Goal: Answer question/provide support: Share knowledge or assist other users

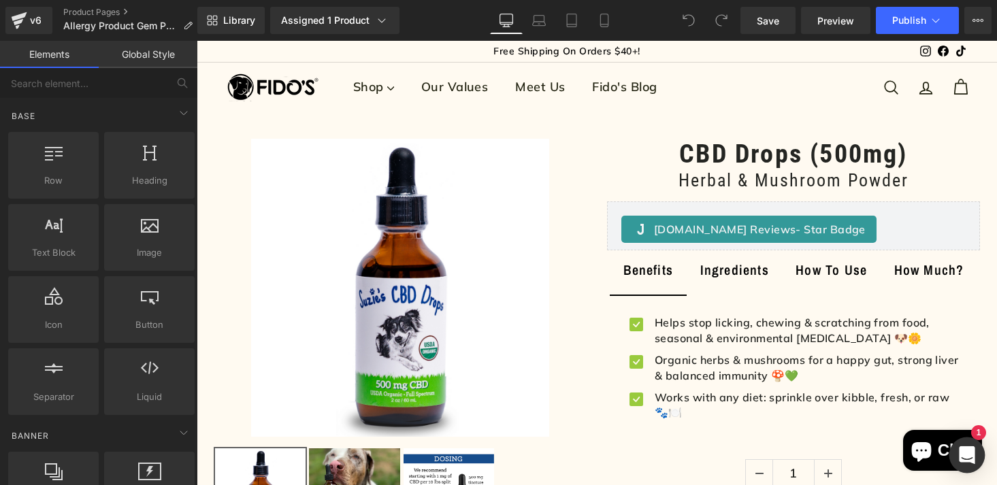
click at [967, 461] on icon "Open Intercom Messenger" at bounding box center [967, 456] width 16 height 18
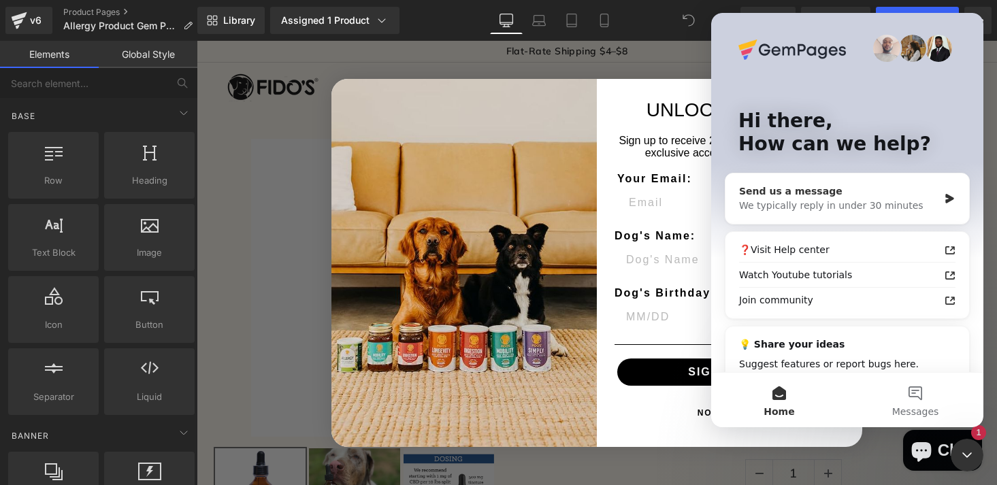
click at [863, 199] on div "We typically reply in under 30 minutes" at bounding box center [838, 206] width 199 height 14
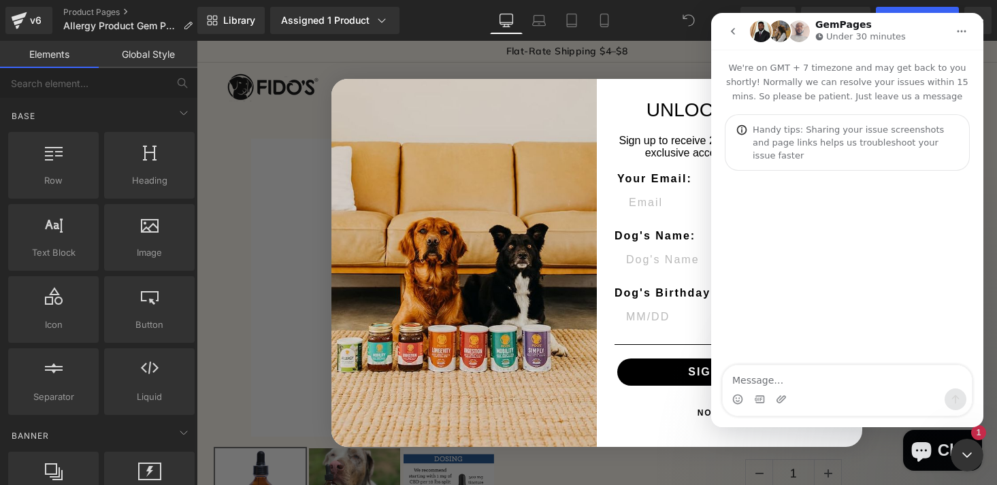
click at [756, 380] on textarea "Message…" at bounding box center [847, 377] width 249 height 23
click at [374, 15] on div at bounding box center [498, 222] width 997 height 445
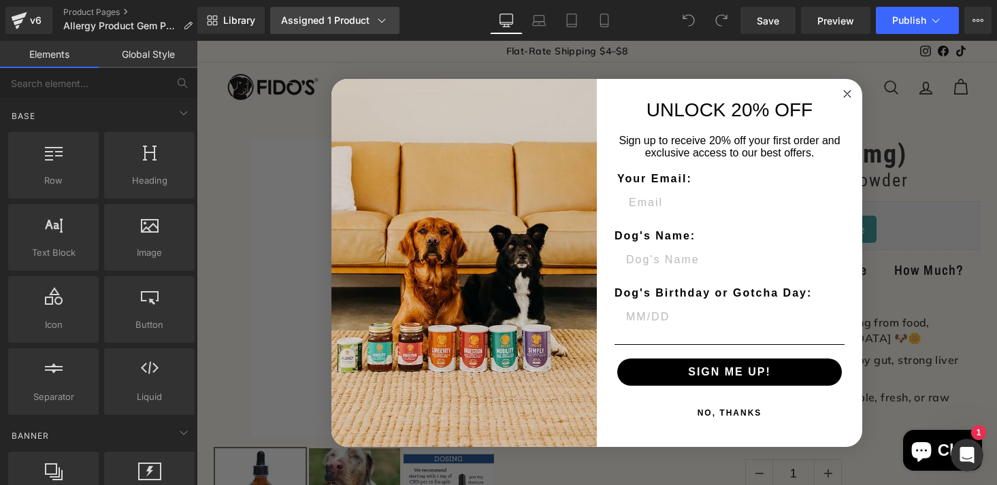
click at [375, 22] on icon at bounding box center [382, 21] width 14 height 14
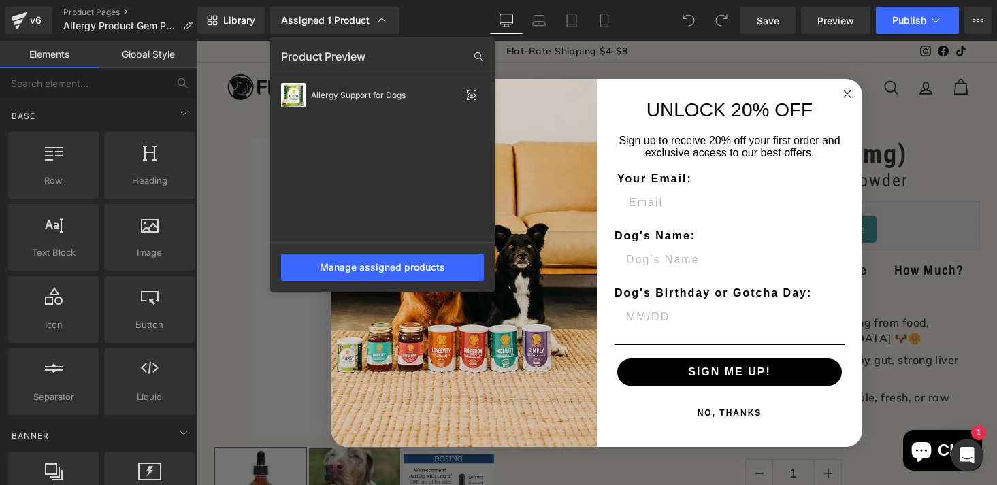
click at [975, 456] on icon "Open Intercom Messenger" at bounding box center [967, 456] width 22 height 22
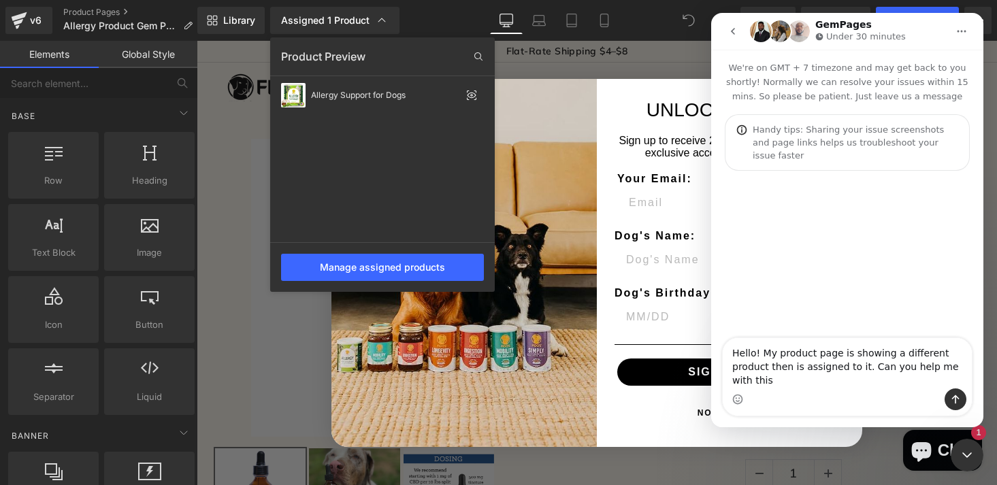
type textarea "Hello! My product page is showing a different product then is assigned to it. C…"
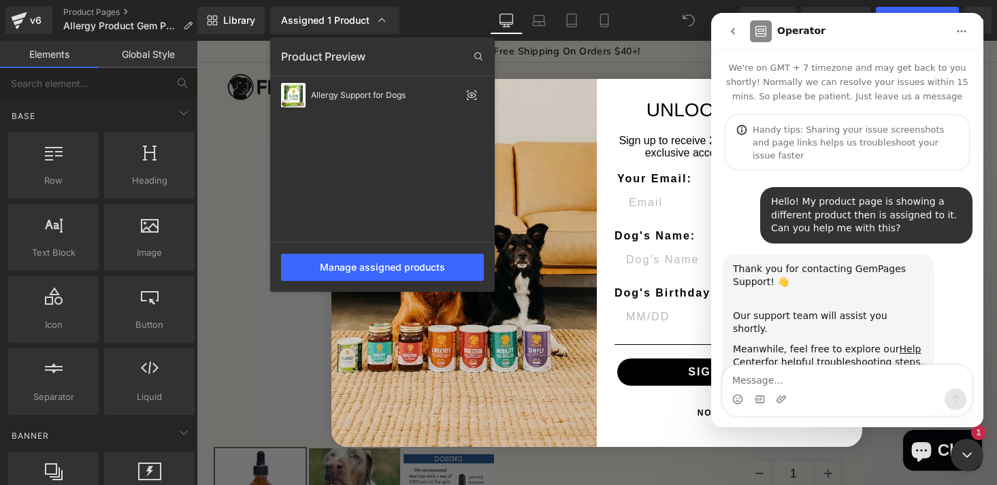
scroll to position [35, 0]
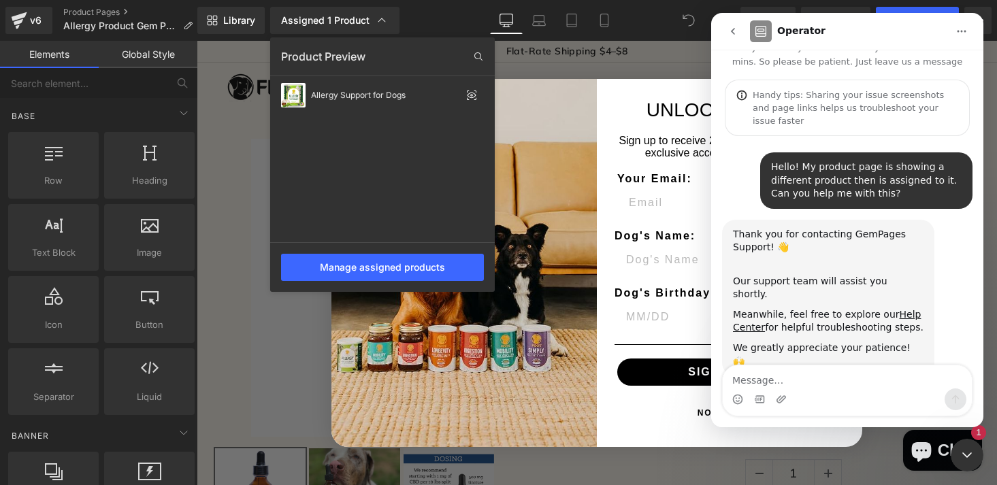
click at [971, 449] on icon "Close Intercom Messenger" at bounding box center [967, 455] width 16 height 16
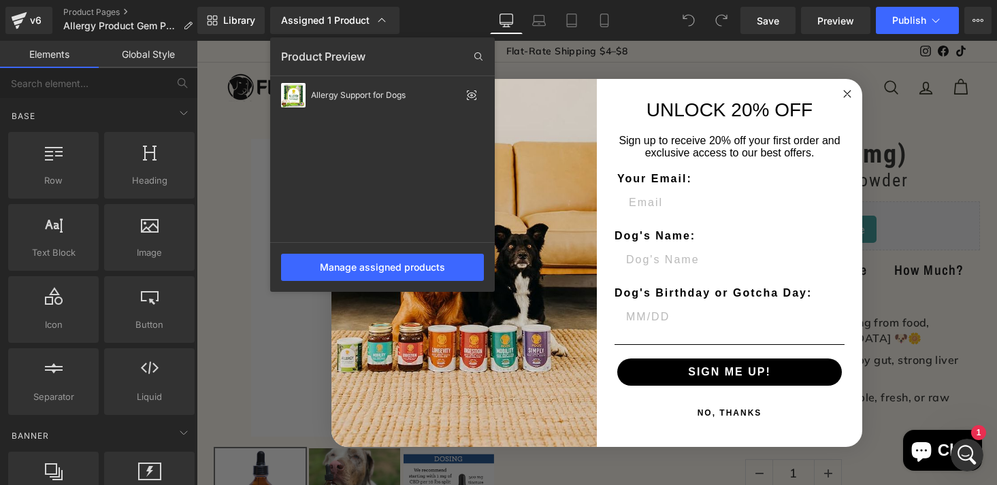
click at [850, 92] on div at bounding box center [597, 263] width 801 height 445
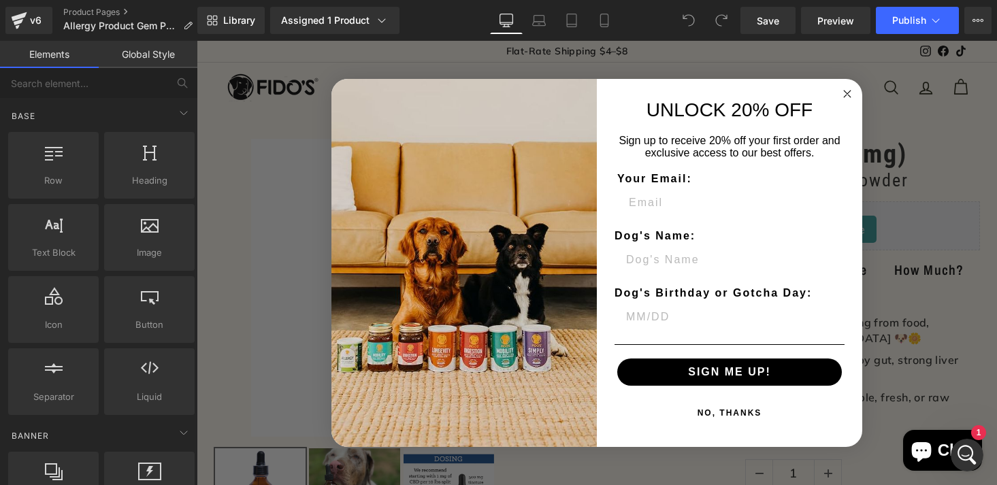
click at [843, 88] on circle "Close dialog" at bounding box center [848, 94] width 16 height 16
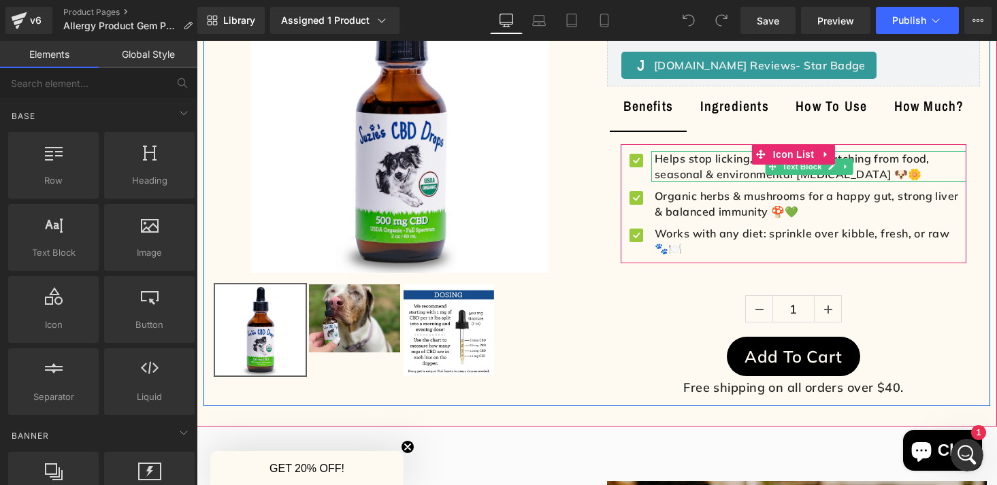
scroll to position [187, 0]
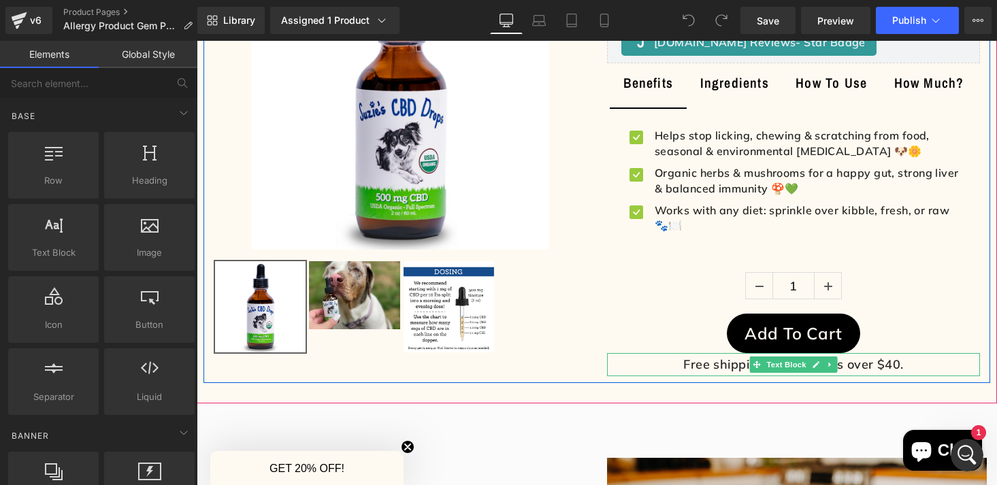
click at [747, 367] on p "Free shipping on all orders over $40." at bounding box center [793, 364] width 373 height 23
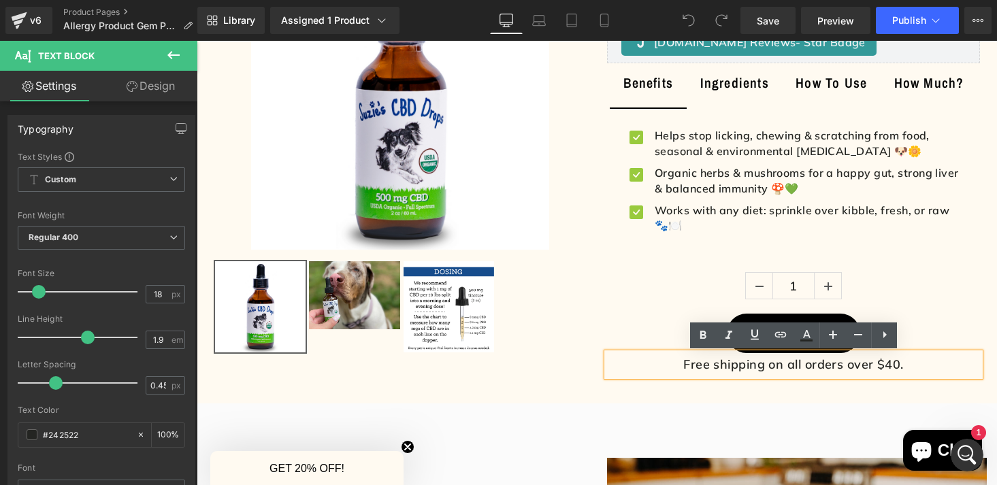
click at [921, 365] on p "Free shipping on all orders over $40." at bounding box center [793, 364] width 373 height 23
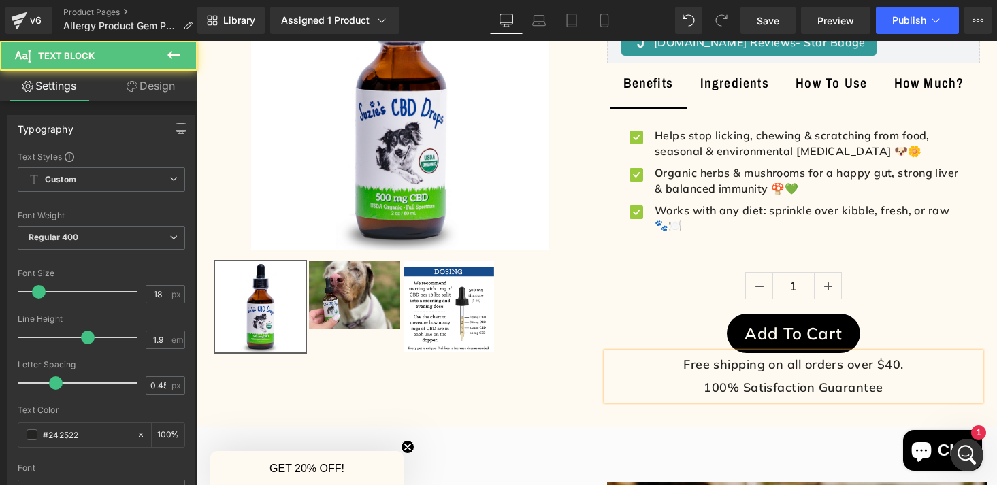
click at [747, 389] on p "Free shipping on all orders over $40. 100% Satisfaction Guarantee" at bounding box center [793, 376] width 373 height 46
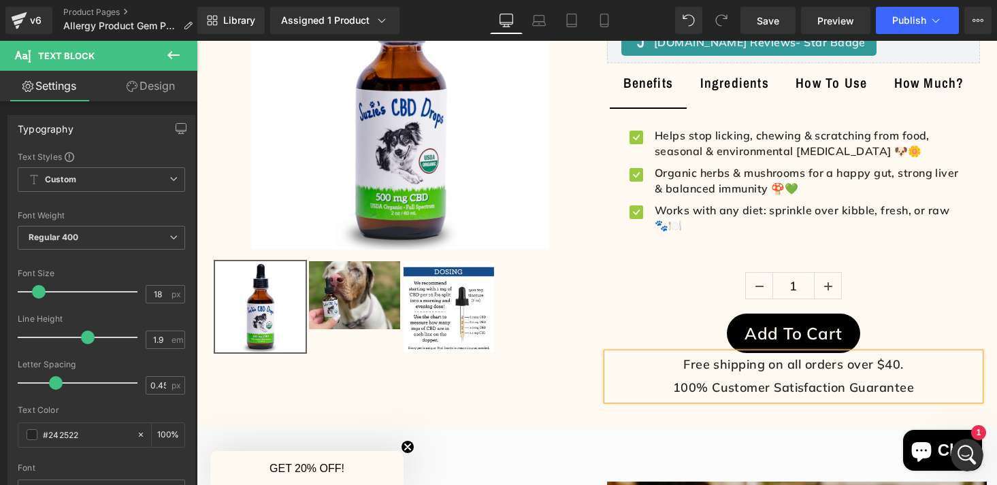
click at [924, 392] on p "Free shipping on all orders over $40. 100% Customer Satisfaction Guarantee" at bounding box center [793, 376] width 373 height 46
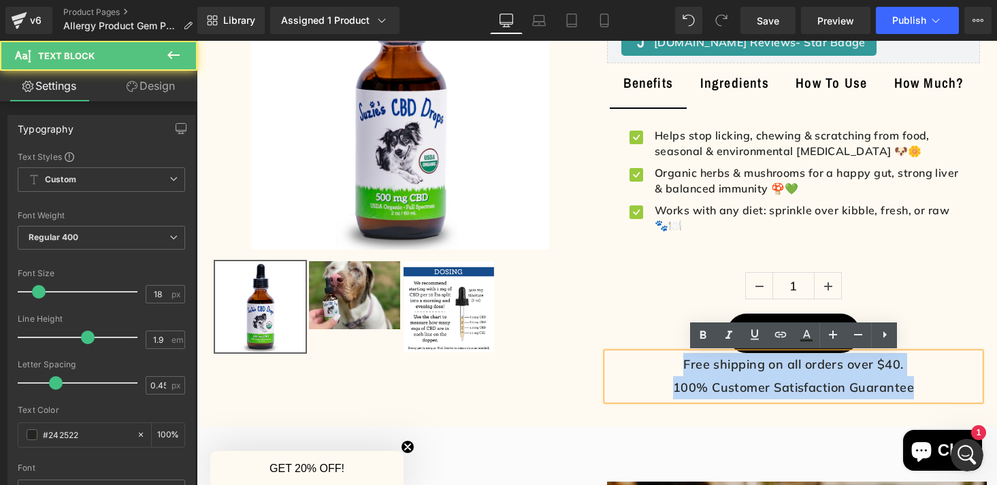
drag, startPoint x: 914, startPoint y: 384, endPoint x: 667, endPoint y: 353, distance: 248.3
click at [668, 354] on p "Free shipping on all orders over $40. 100% Customer Satisfaction Guarantee" at bounding box center [793, 376] width 373 height 46
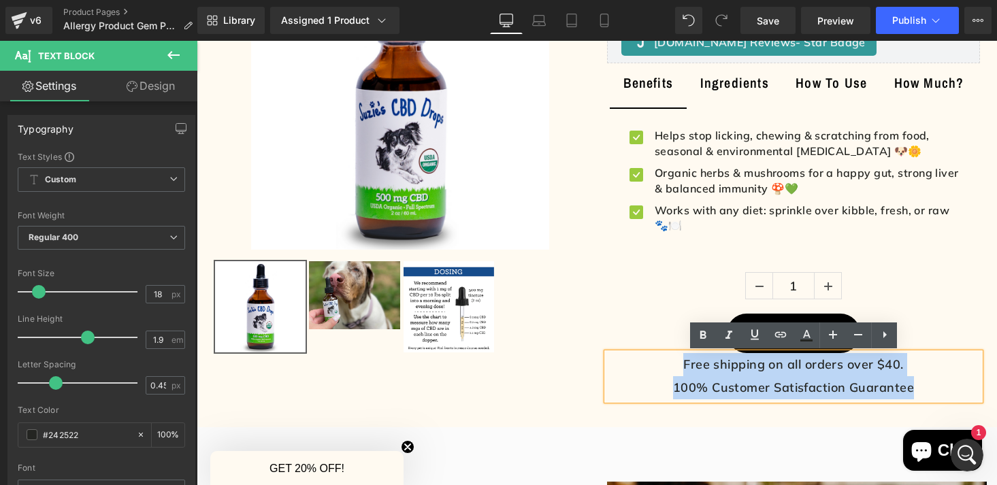
click at [923, 397] on p "Free shipping on all orders over $40. 100% Customer Satisfaction Guarantee" at bounding box center [793, 376] width 373 height 46
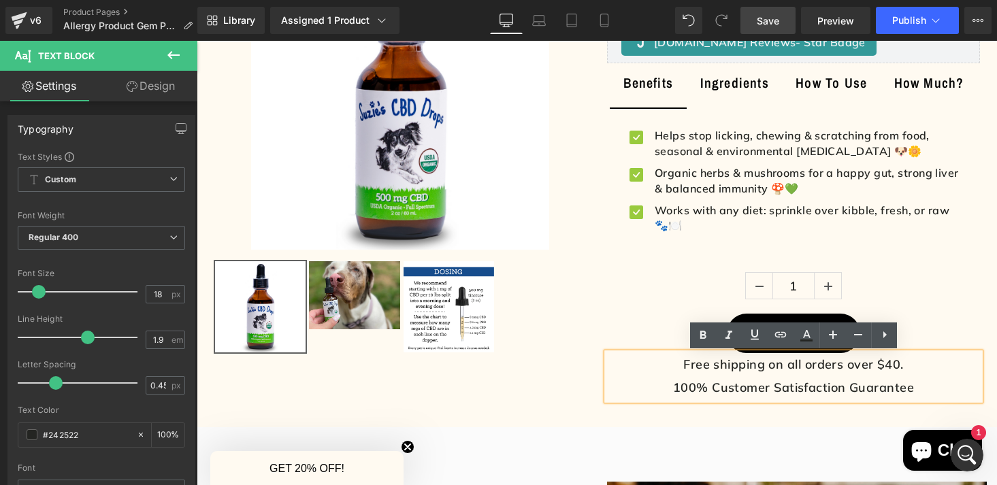
click at [780, 25] on link "Save" at bounding box center [768, 20] width 55 height 27
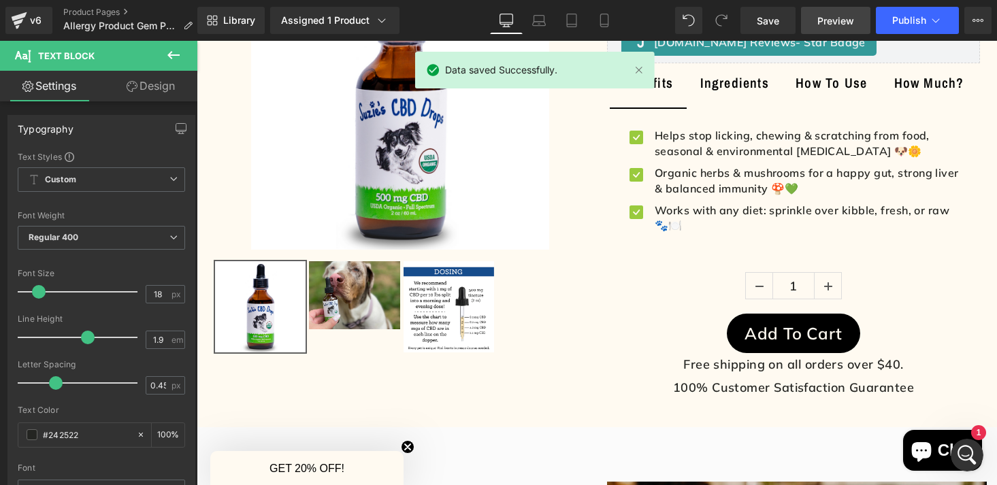
click at [831, 20] on span "Preview" at bounding box center [836, 21] width 37 height 14
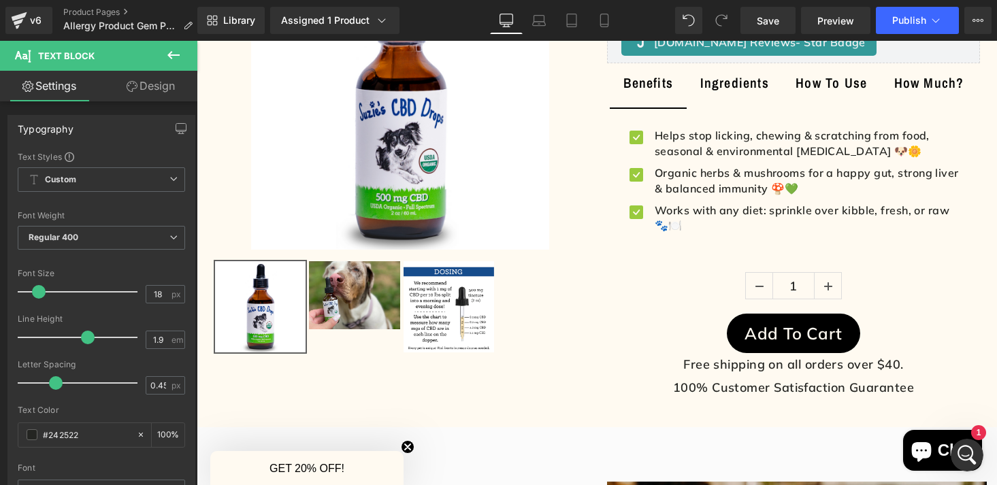
click at [927, 448] on icon "Chat window" at bounding box center [921, 452] width 20 height 20
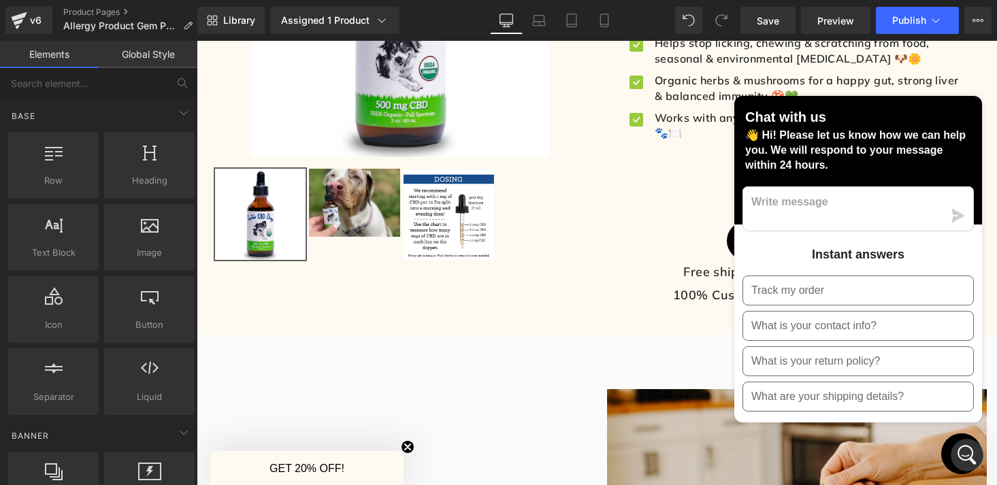
scroll to position [273, 0]
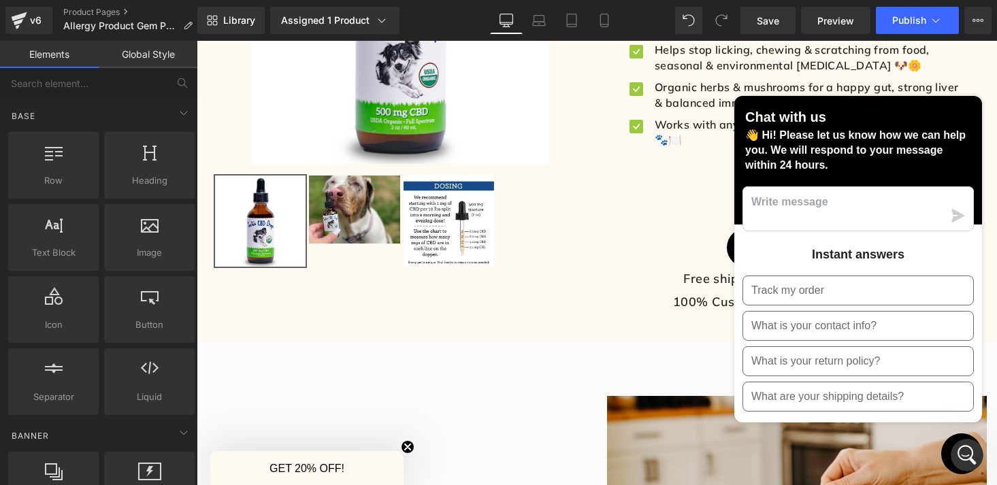
click at [954, 443] on div at bounding box center [967, 455] width 33 height 33
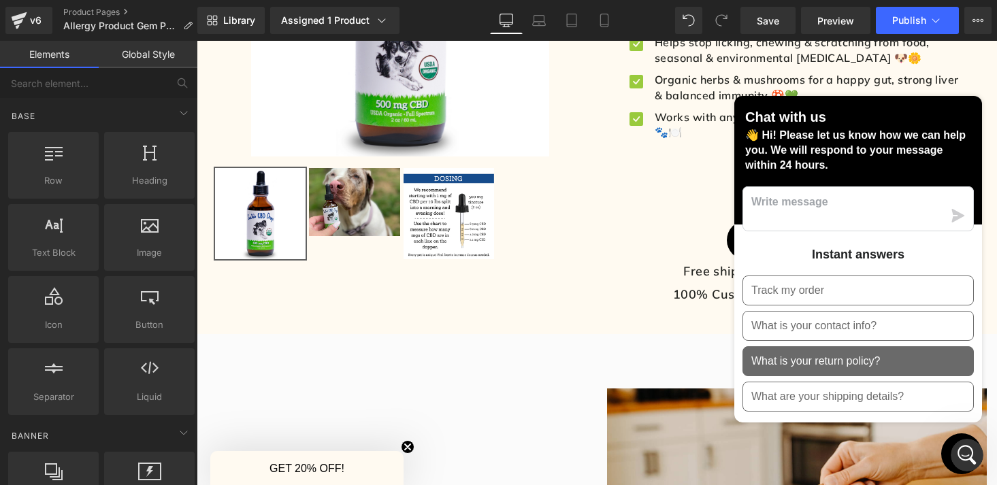
scroll to position [255, 0]
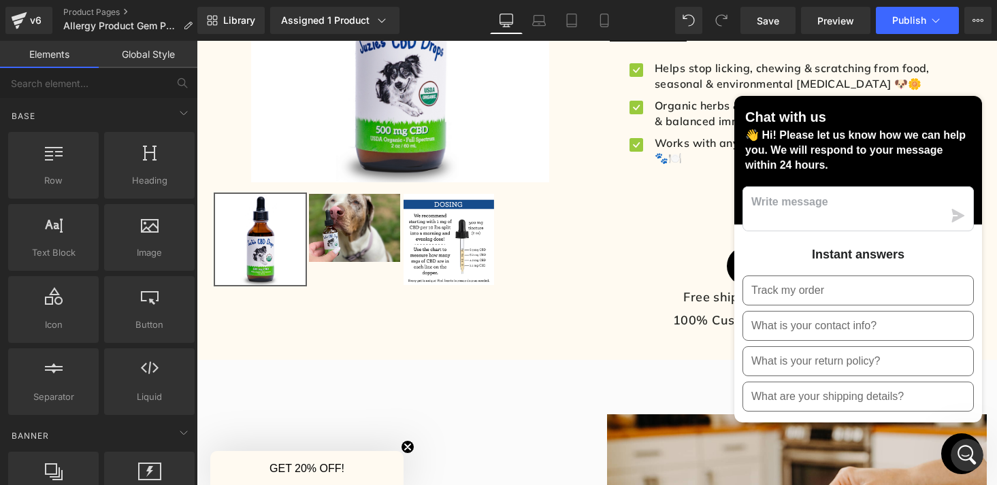
click at [691, 266] on div "Add To Cart" at bounding box center [793, 265] width 373 height 39
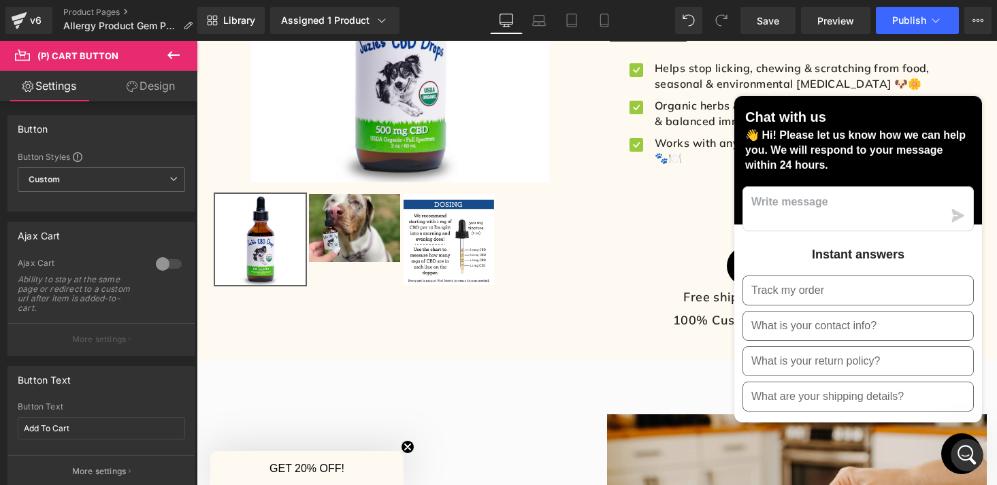
click at [961, 458] on icon "Open Intercom Messenger" at bounding box center [967, 456] width 22 height 22
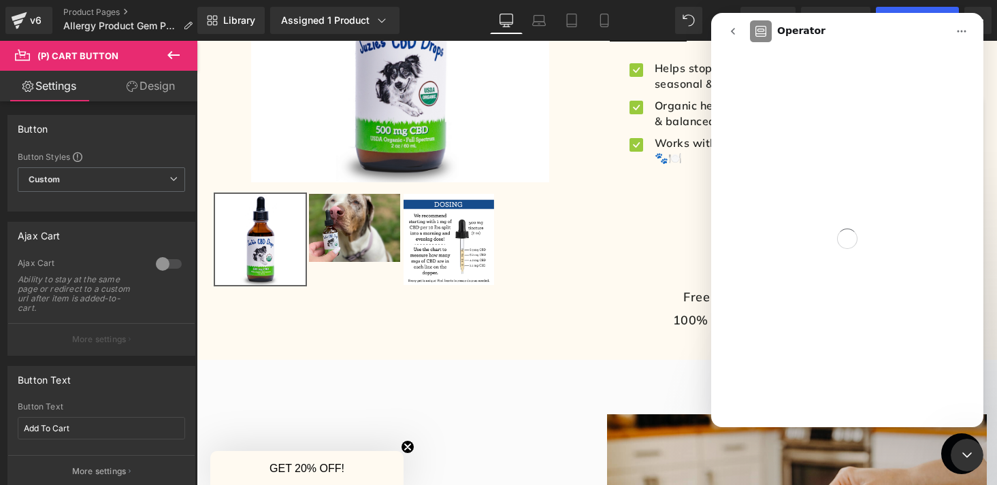
click at [961, 458] on icon "Close Intercom Messenger" at bounding box center [967, 455] width 16 height 16
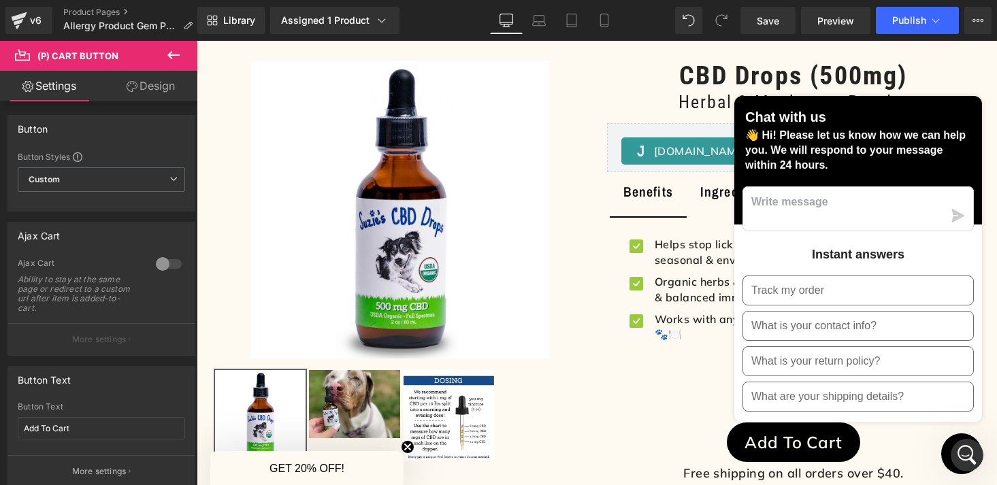
scroll to position [0, 0]
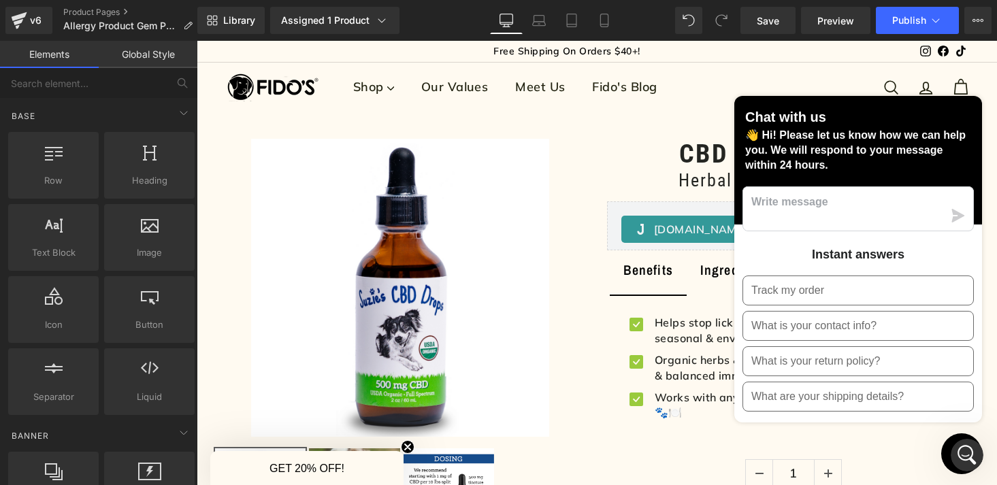
click at [947, 449] on button "Chat window" at bounding box center [961, 454] width 41 height 41
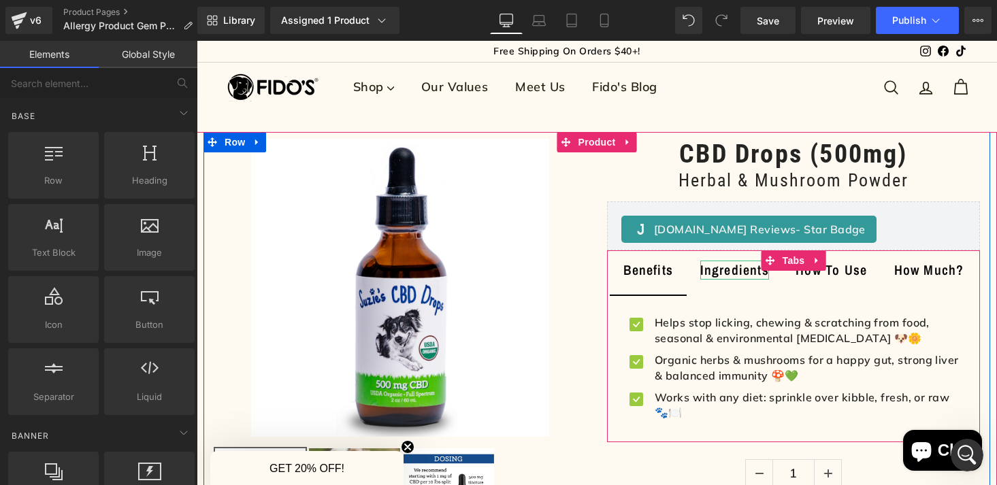
click at [734, 274] on div "Ingredients" at bounding box center [734, 270] width 69 height 19
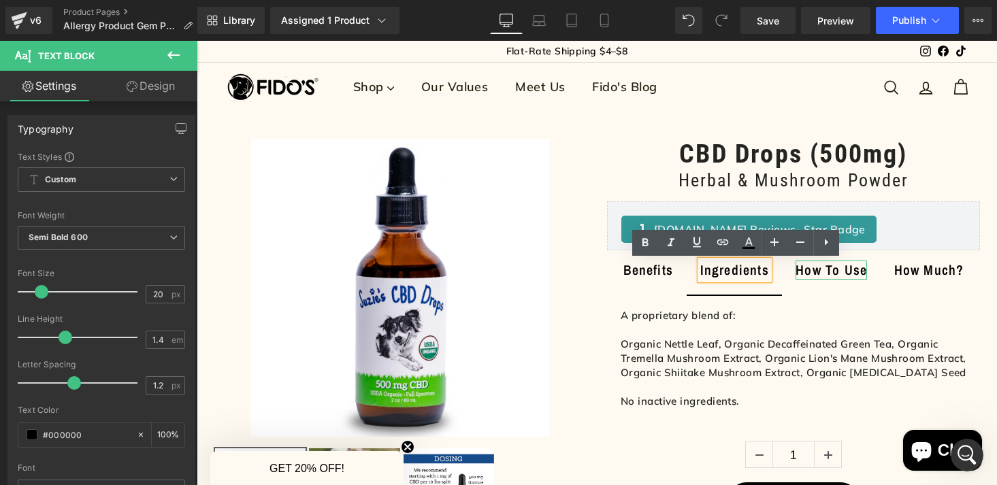
click at [820, 268] on div "How To Use" at bounding box center [831, 270] width 71 height 19
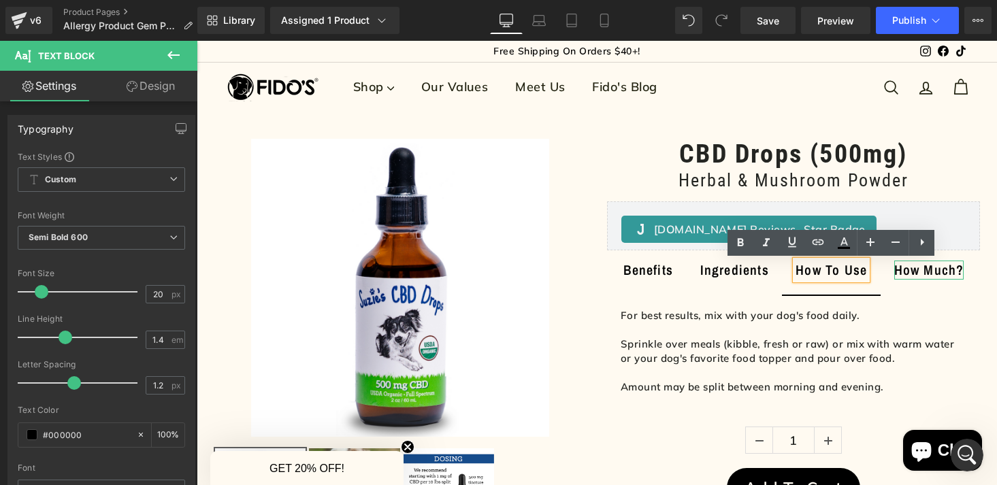
click at [921, 269] on div "How Much?" at bounding box center [929, 270] width 70 height 19
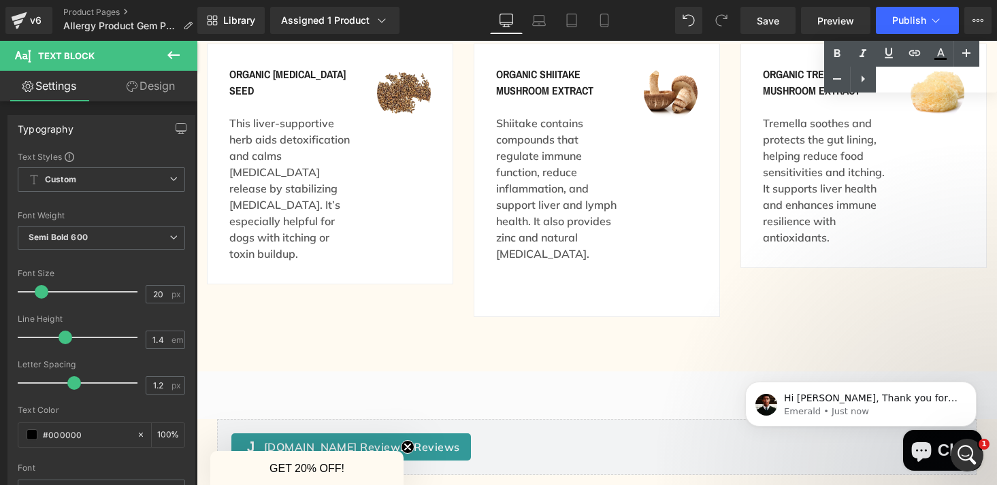
scroll to position [108, 0]
click at [882, 392] on p "Hi [PERSON_NAME], Thank you for reaching out. This is Emerald from GemPages Sup…" at bounding box center [872, 399] width 176 height 14
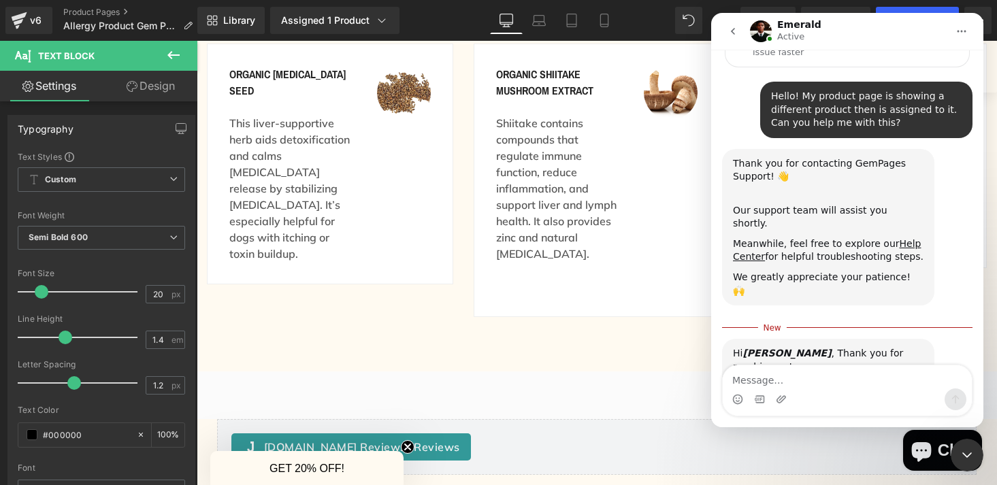
scroll to position [131, 0]
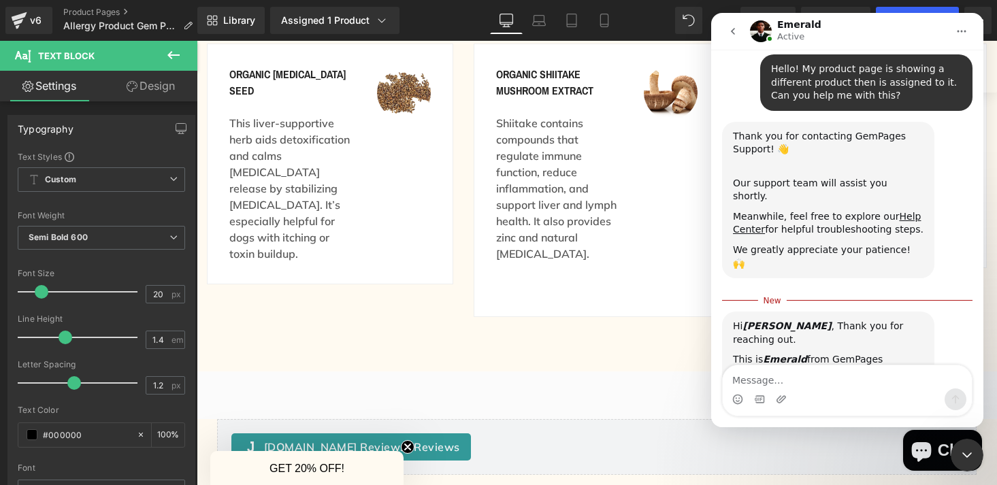
click at [820, 376] on textarea "Message…" at bounding box center [847, 377] width 249 height 23
type textarea "Hi! Thank you :-)"
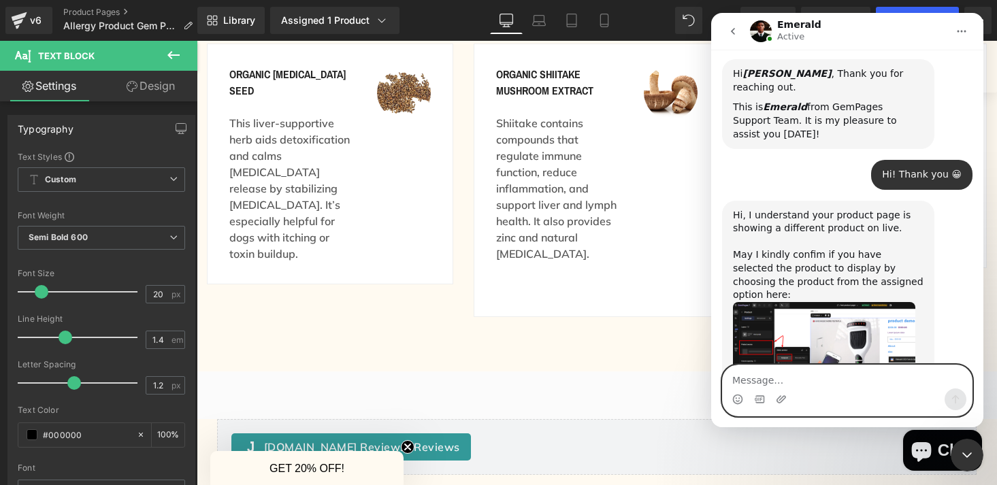
scroll to position [378, 0]
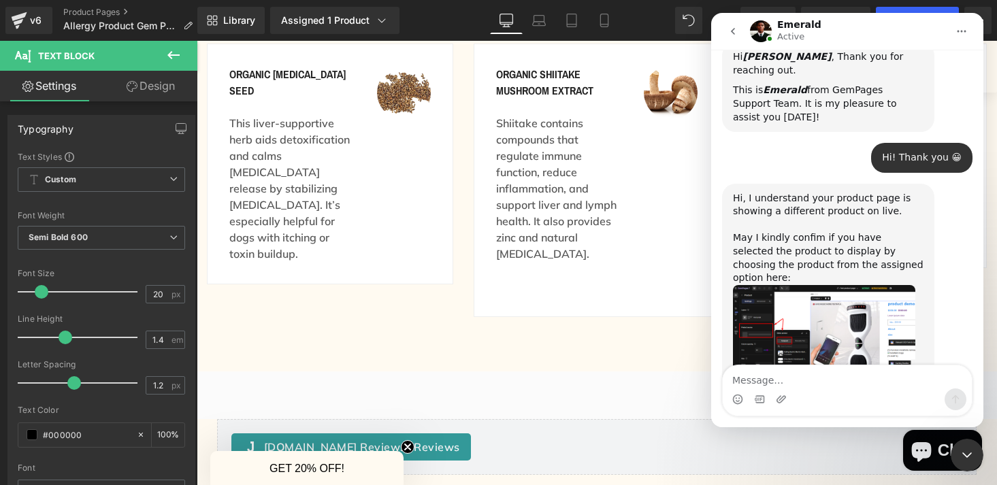
click at [777, 301] on img "Emerald says…" at bounding box center [824, 345] width 182 height 121
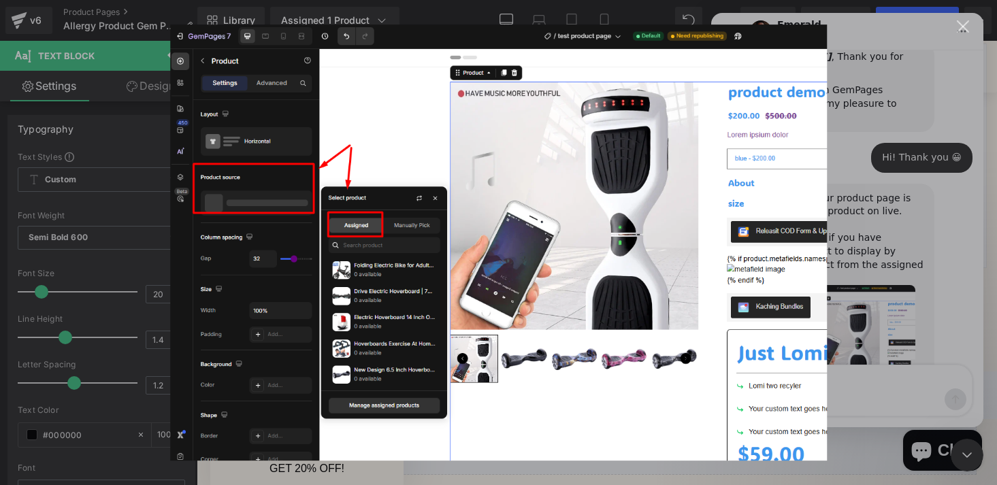
click at [871, 295] on div "Intercom messenger" at bounding box center [498, 242] width 997 height 485
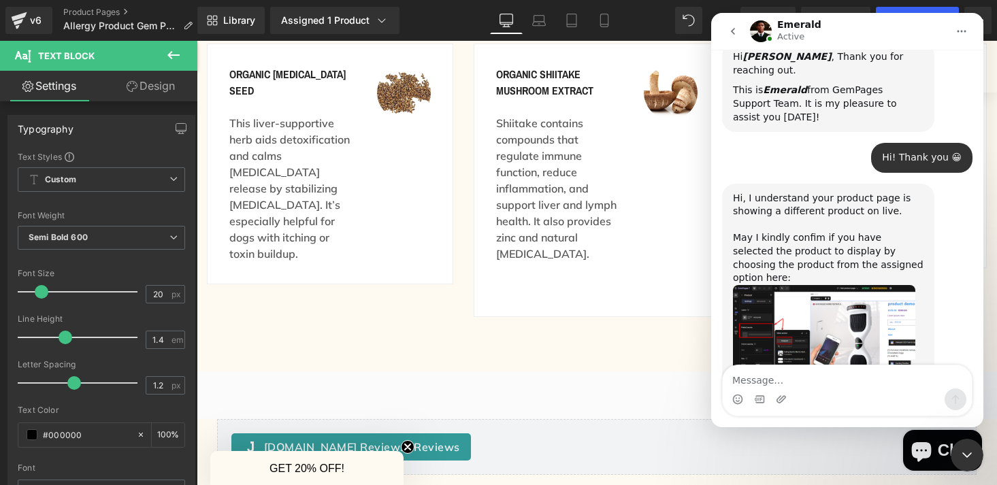
click at [371, 20] on div at bounding box center [498, 222] width 997 height 445
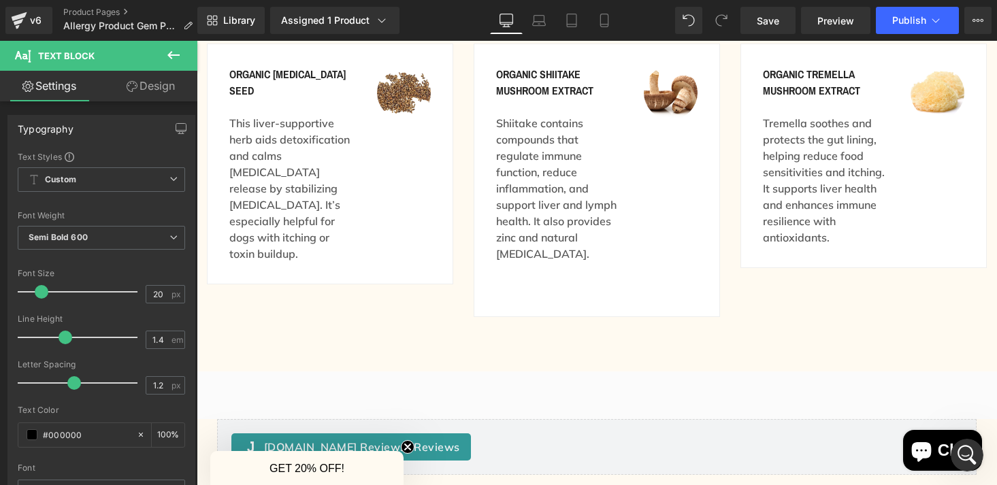
click at [371, 20] on div "Assigned 1 Product" at bounding box center [335, 21] width 108 height 14
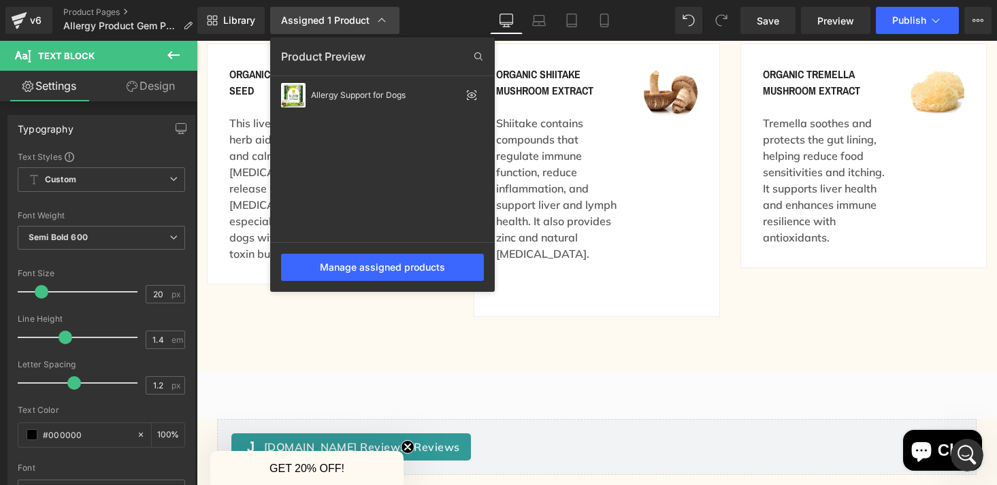
click at [370, 18] on div "Assigned 1 Product" at bounding box center [335, 21] width 108 height 14
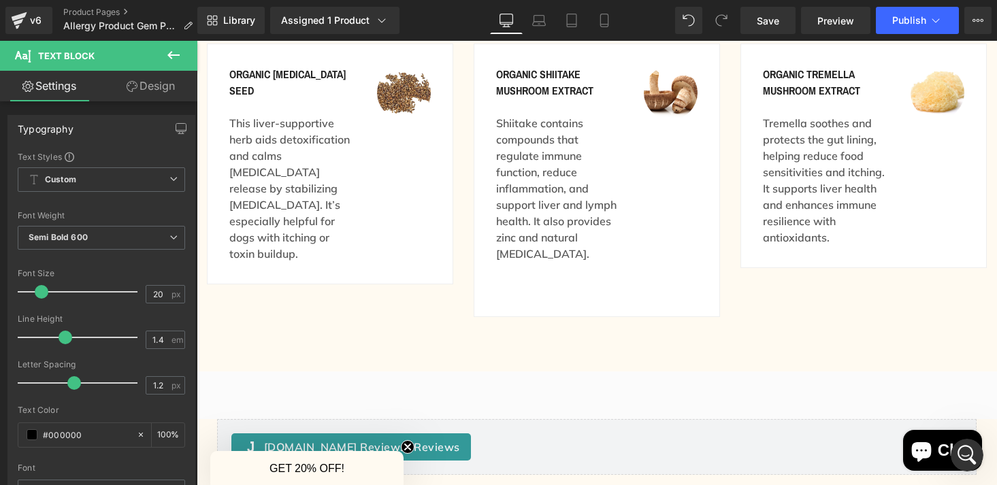
click at [177, 54] on icon at bounding box center [173, 55] width 12 height 8
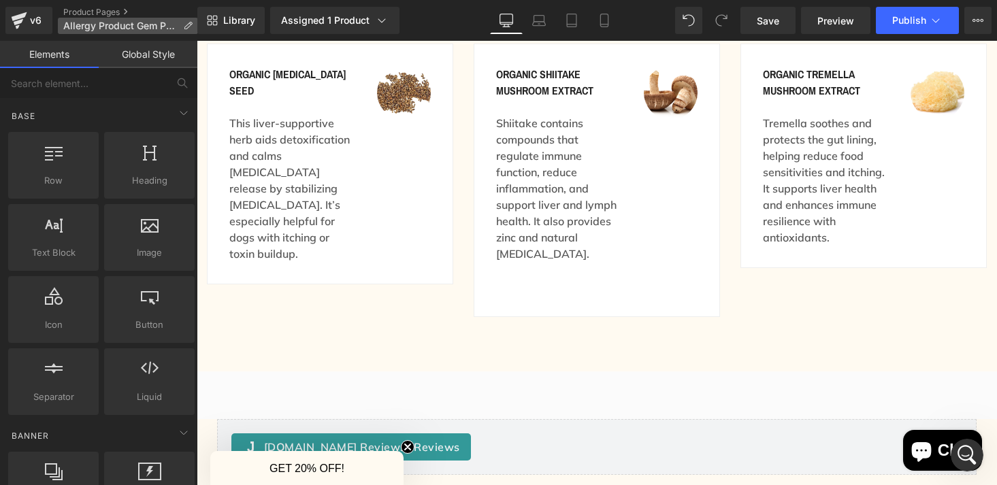
click at [108, 27] on span "Allergy Product Gem Page" at bounding box center [120, 25] width 114 height 11
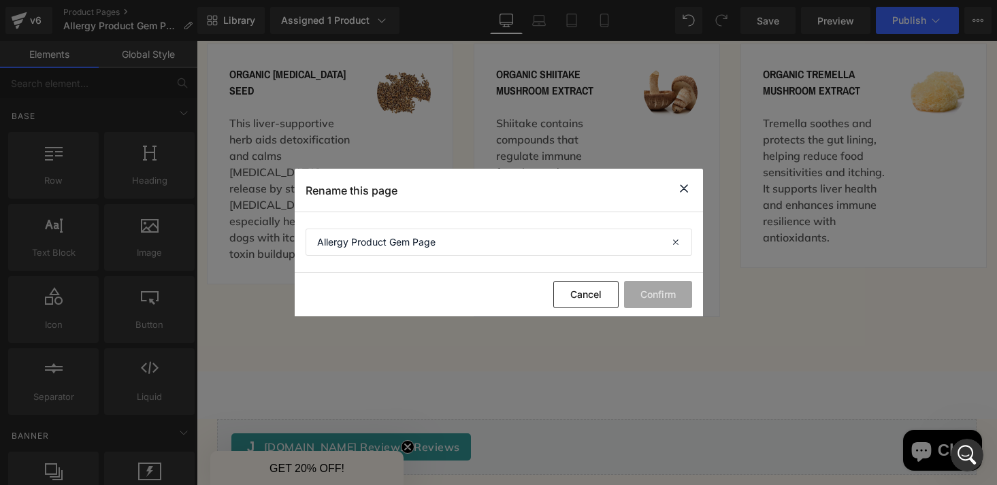
click at [685, 189] on icon at bounding box center [684, 188] width 16 height 17
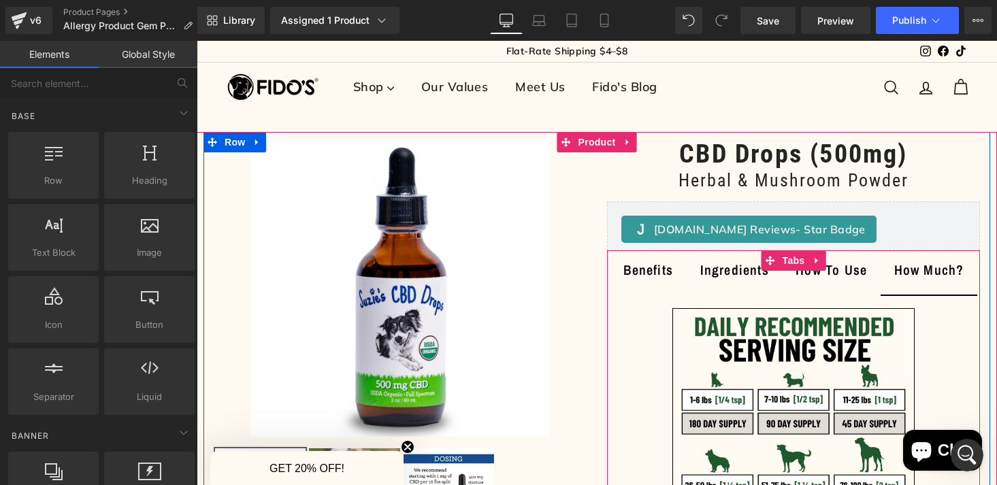
click at [616, 312] on div "Image" at bounding box center [793, 430] width 373 height 270
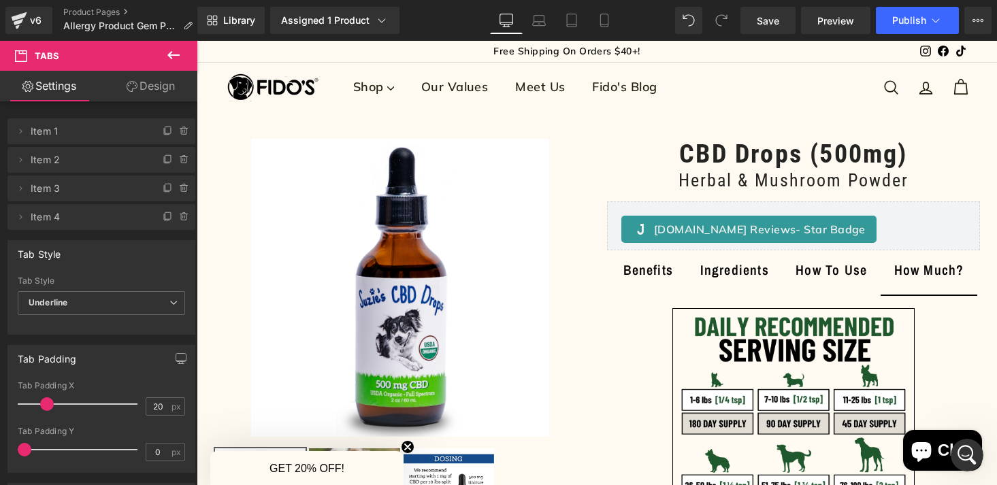
click at [927, 453] on icon "Chat window" at bounding box center [921, 452] width 20 height 20
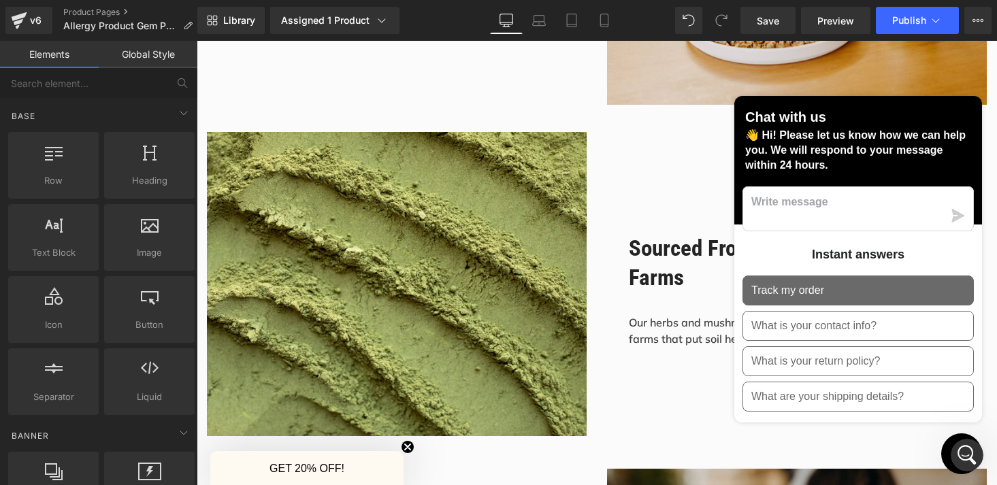
scroll to position [1010, 0]
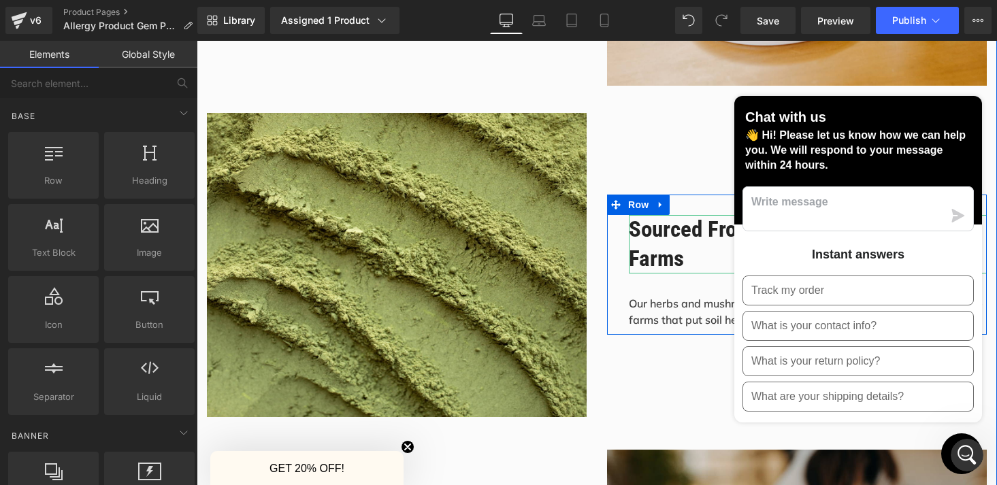
click at [673, 244] on h1 "Sourced From Organic & Regenerative Farms" at bounding box center [808, 244] width 358 height 59
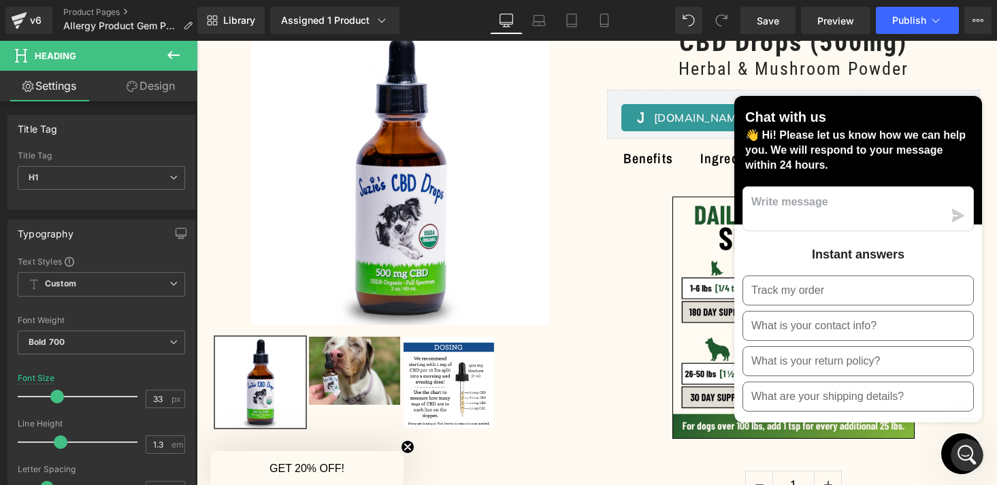
scroll to position [108, 0]
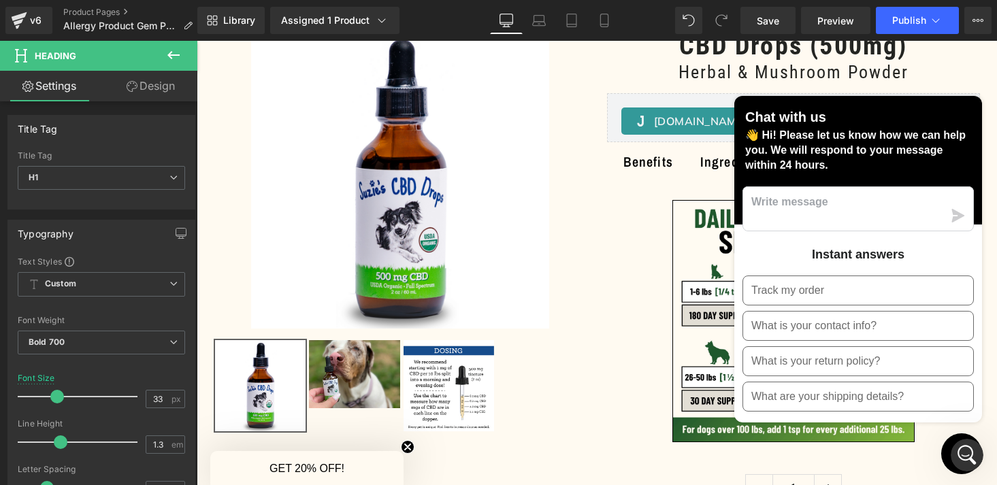
click at [874, 144] on p "👋 Hi! Please let us know how we can help you. We will respond to your message w…" at bounding box center [858, 150] width 226 height 45
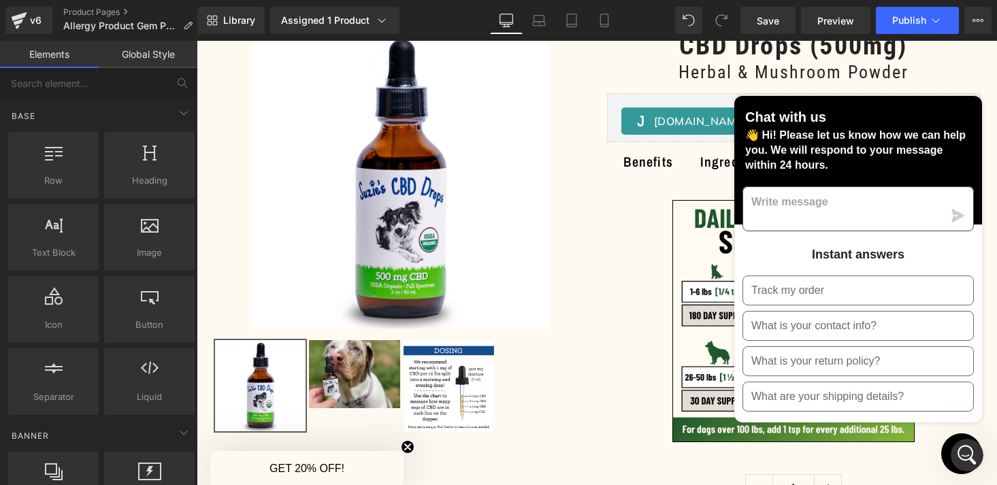
click at [833, 204] on textarea "Message us" at bounding box center [843, 209] width 200 height 44
type textarea "Yes"
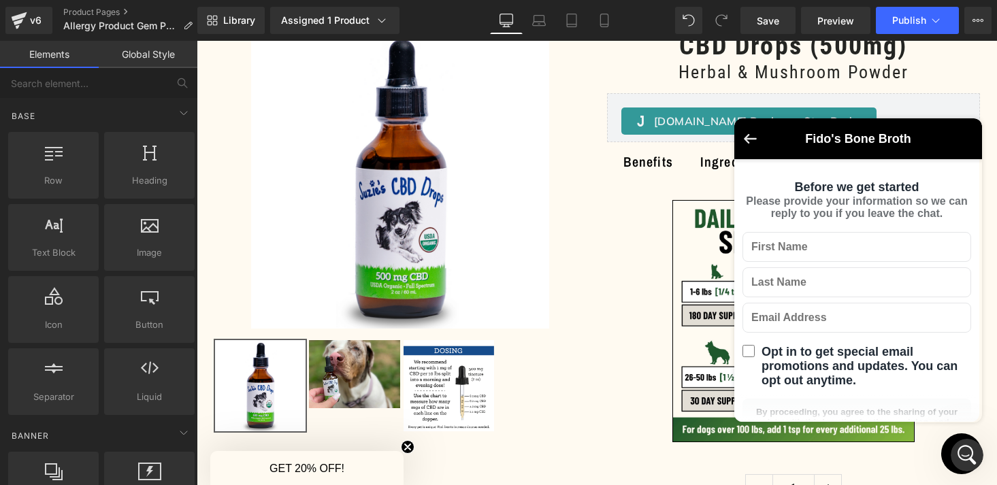
click at [753, 143] on icon "Go back to the main screen" at bounding box center [750, 139] width 13 height 10
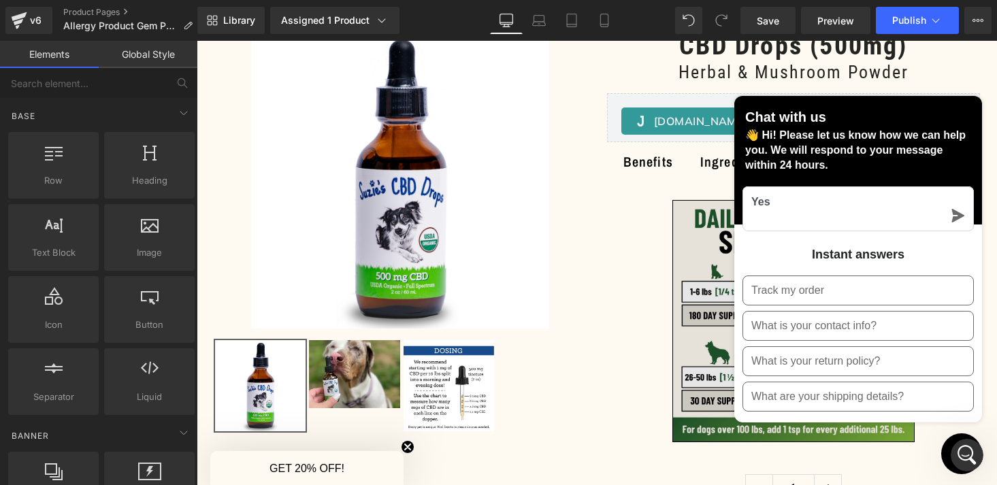
click at [682, 321] on img at bounding box center [794, 321] width 242 height 242
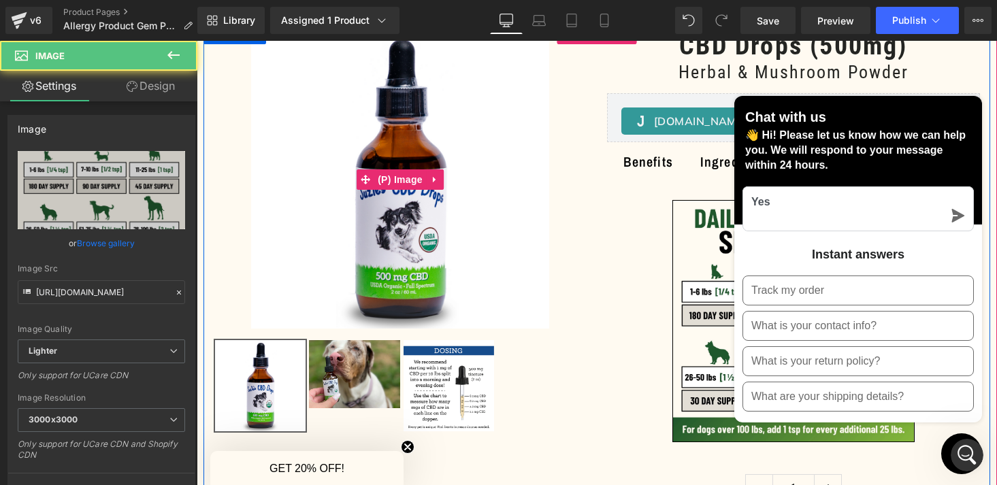
click at [553, 319] on div "Sale Off" at bounding box center [400, 180] width 373 height 298
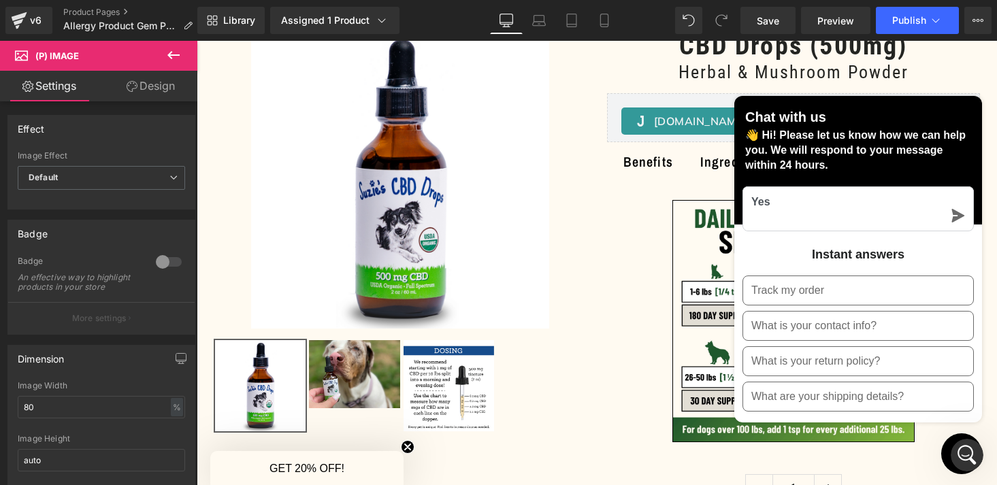
click at [952, 445] on div at bounding box center [967, 455] width 33 height 33
click at [952, 454] on div "Open Intercom Messenger" at bounding box center [967, 455] width 45 height 45
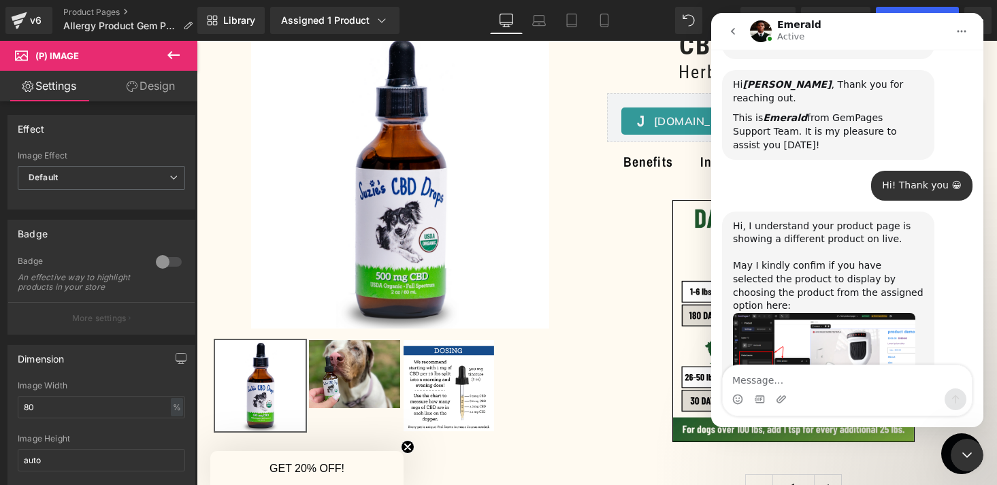
scroll to position [378, 0]
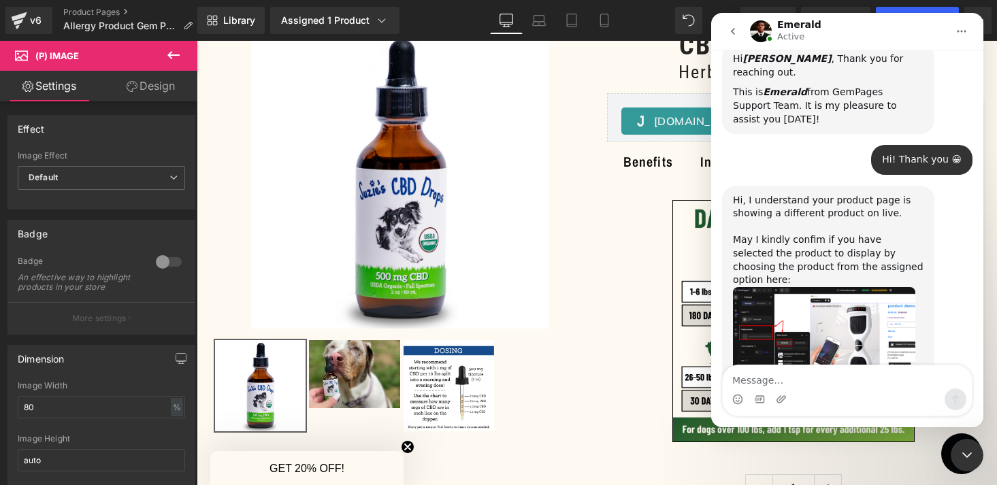
click at [850, 382] on textarea "Message…" at bounding box center [847, 377] width 249 height 23
type textarea "Yes"
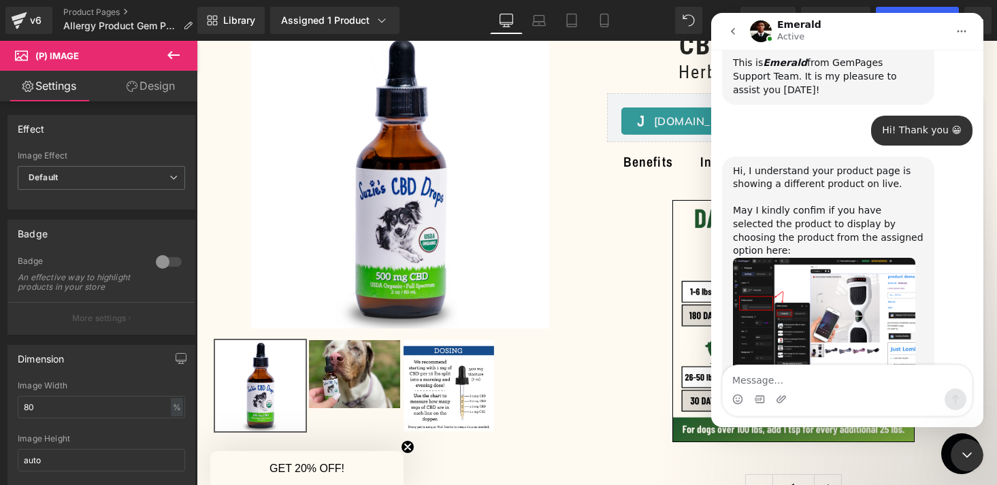
scroll to position [418, 0]
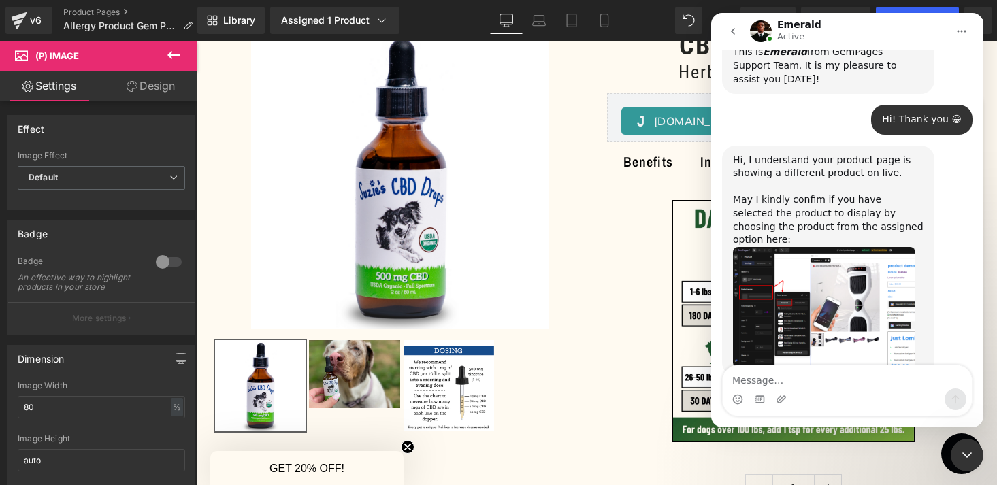
click at [325, 22] on div at bounding box center [498, 222] width 997 height 445
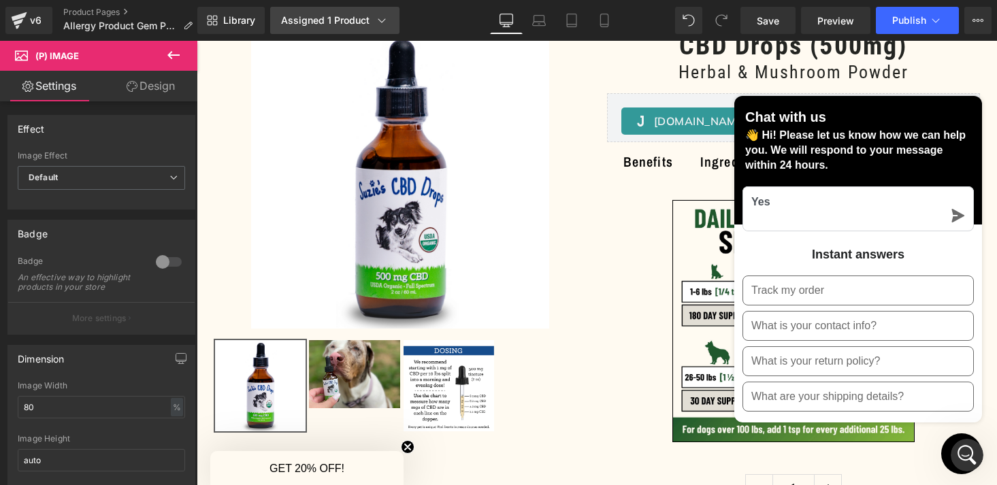
click at [310, 22] on div "Assigned 1 Product" at bounding box center [335, 21] width 108 height 14
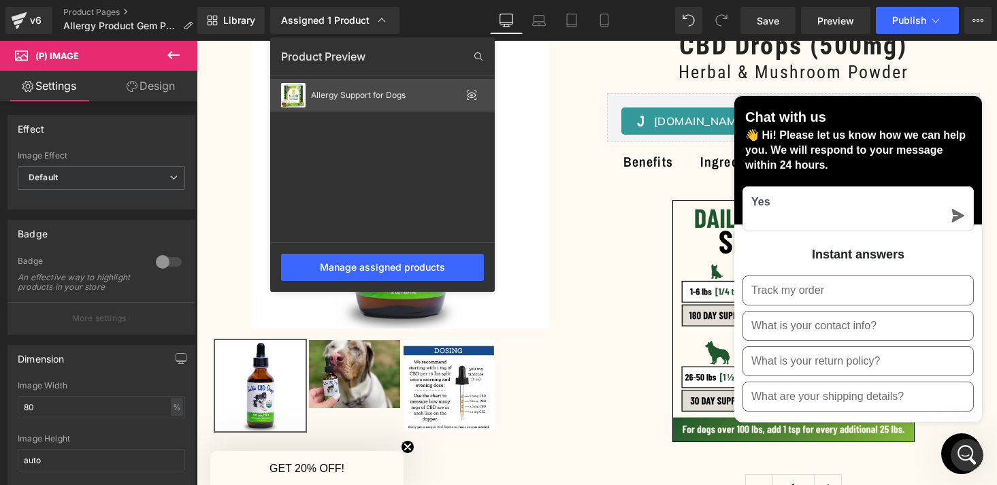
click at [358, 103] on div "Allergy Support for Dogs" at bounding box center [382, 95] width 225 height 33
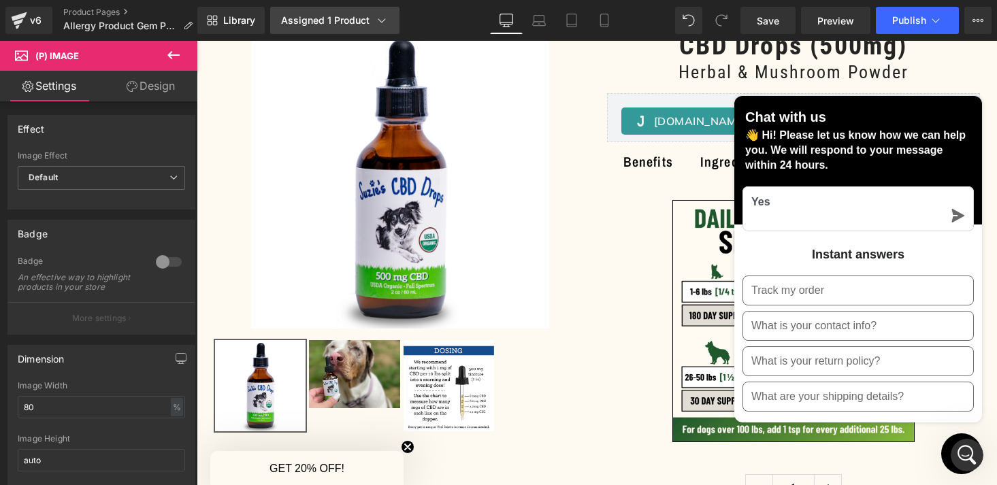
click at [369, 28] on link "Assigned 1 Product" at bounding box center [334, 20] width 129 height 27
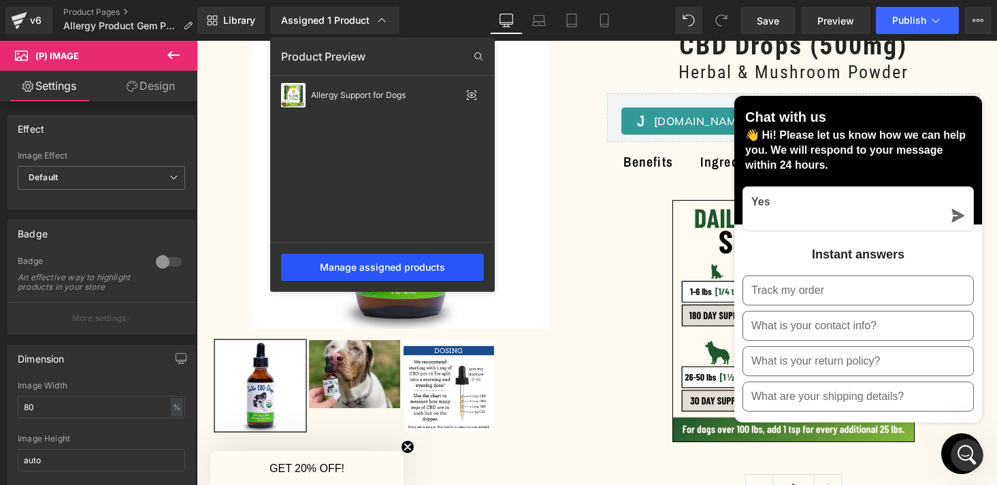
click at [331, 267] on div "Manage assigned products" at bounding box center [382, 267] width 203 height 27
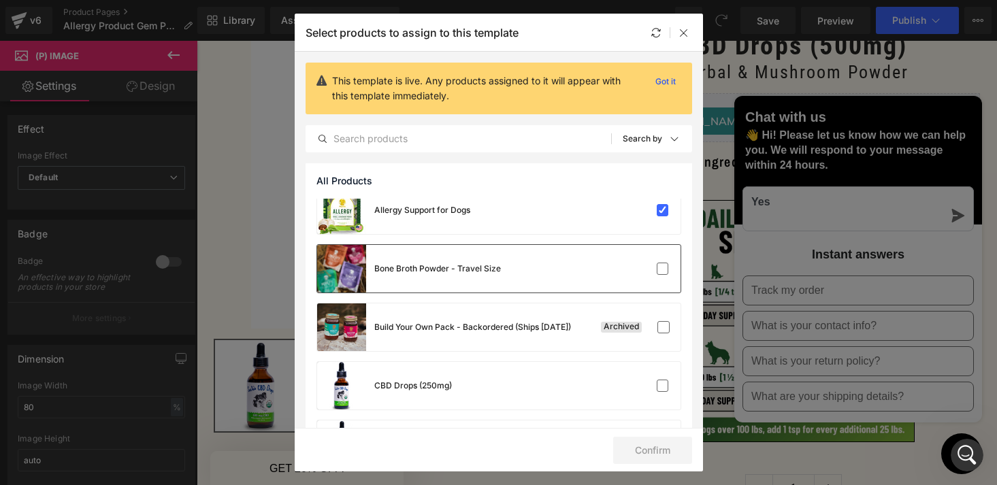
scroll to position [0, 0]
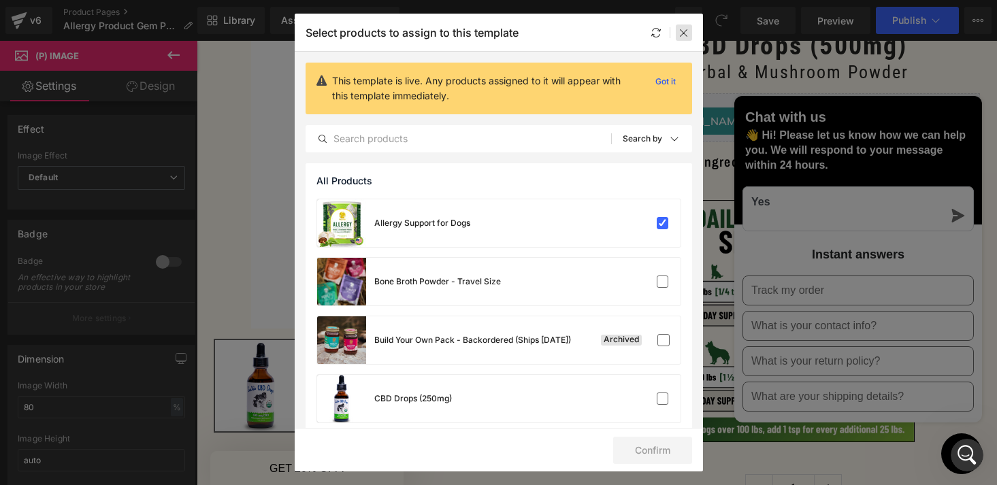
click at [684, 31] on icon at bounding box center [684, 32] width 11 height 11
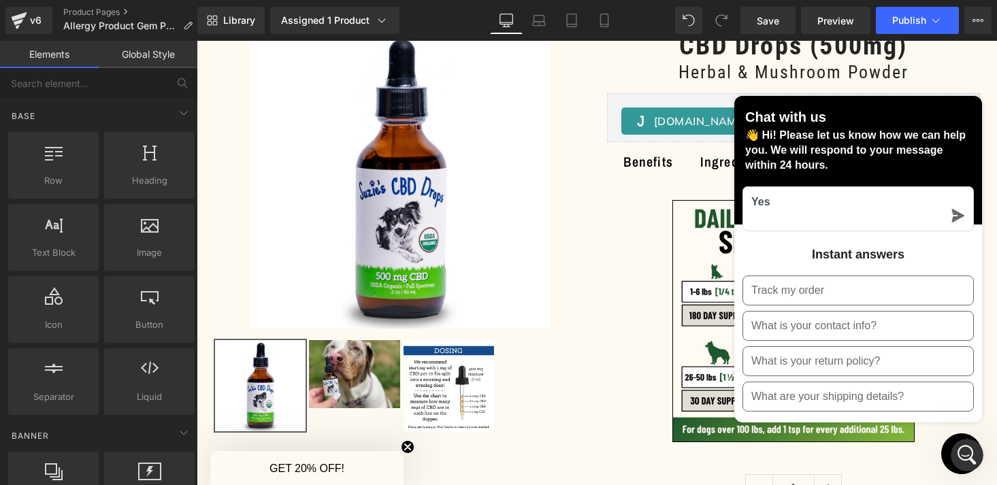
click at [948, 449] on button "Chat window" at bounding box center [961, 454] width 41 height 41
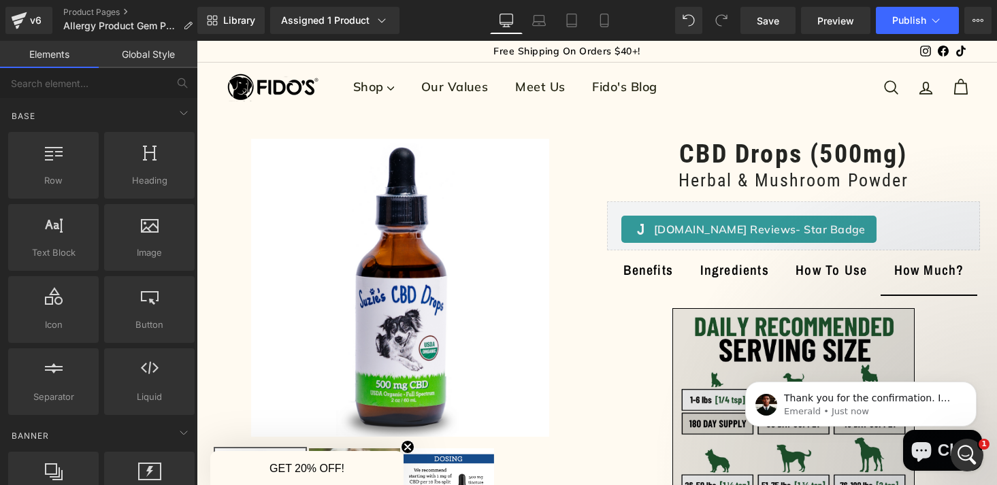
scroll to position [585, 0]
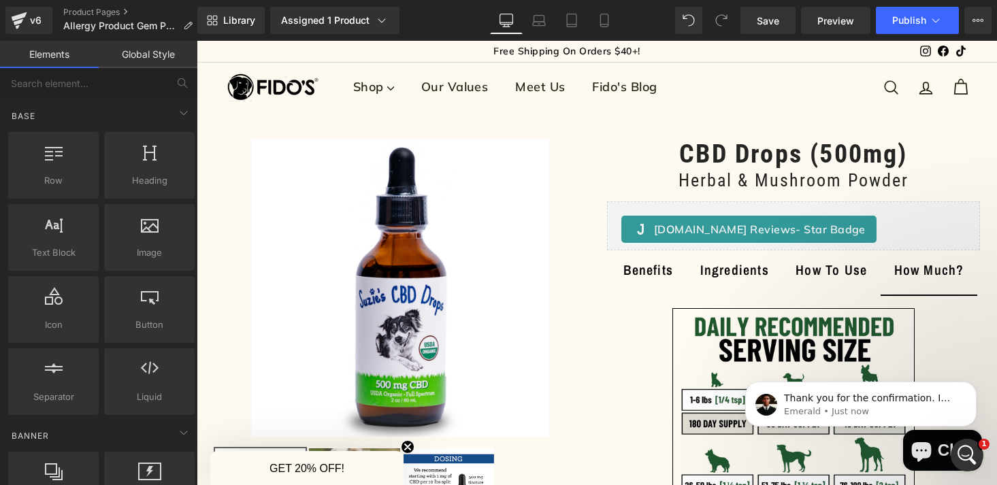
click at [929, 457] on icon "Chat window" at bounding box center [921, 452] width 20 height 20
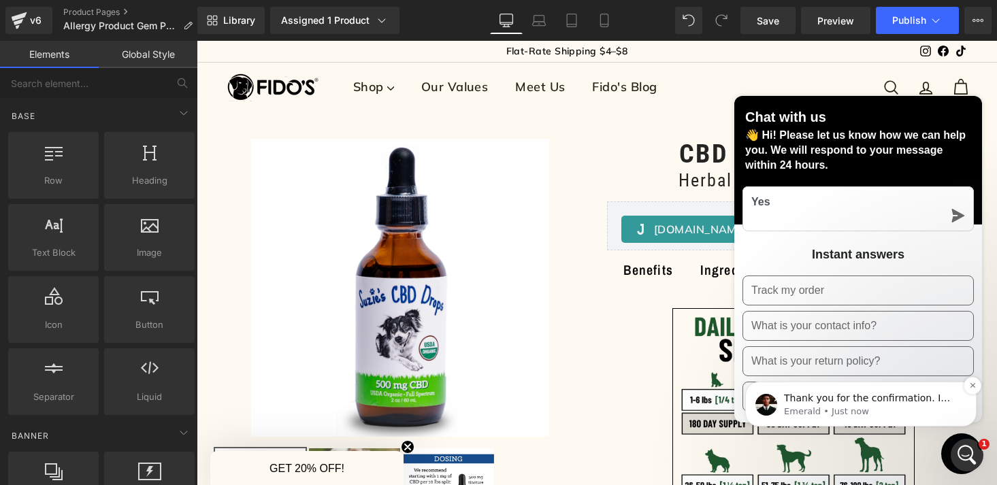
click at [880, 409] on p "Emerald • Just now" at bounding box center [872, 412] width 176 height 12
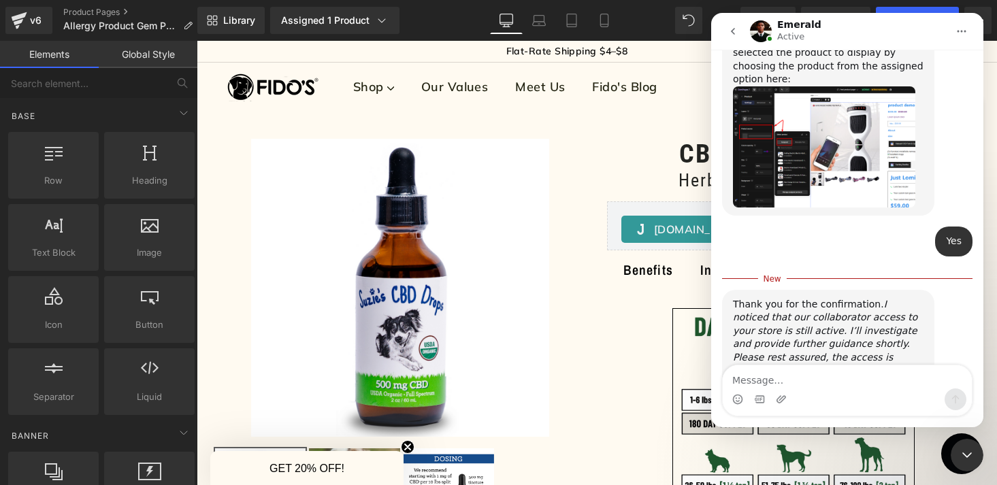
scroll to position [608, 0]
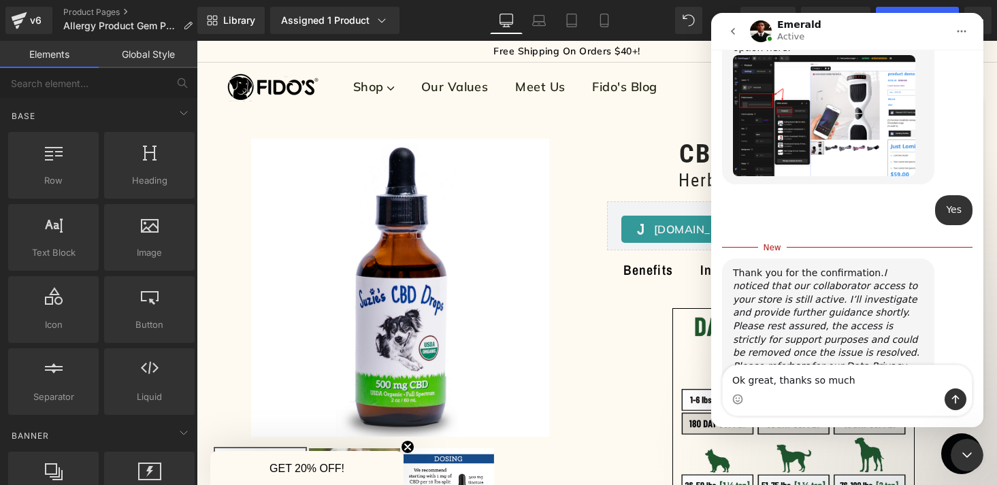
type textarea "Ok great, thanks so much."
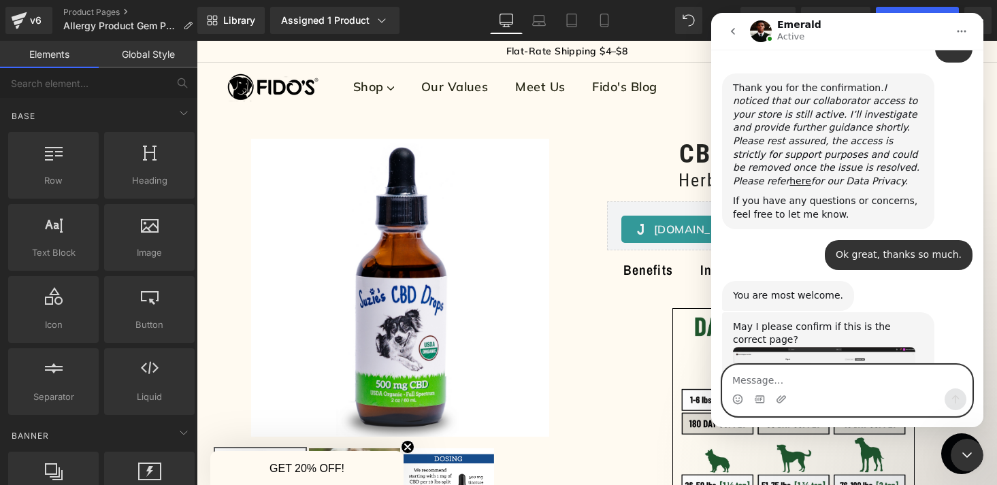
scroll to position [786, 0]
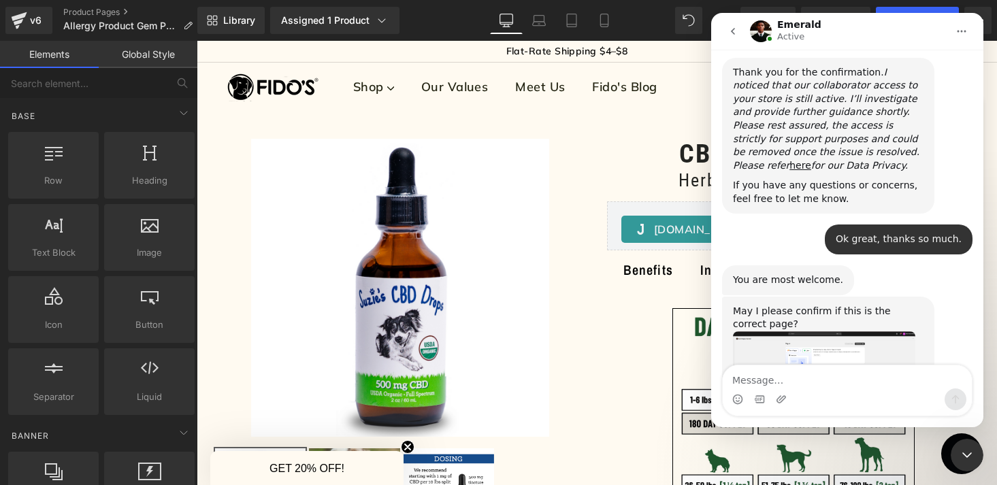
click at [808, 332] on img "Emerald says…" at bounding box center [824, 370] width 182 height 76
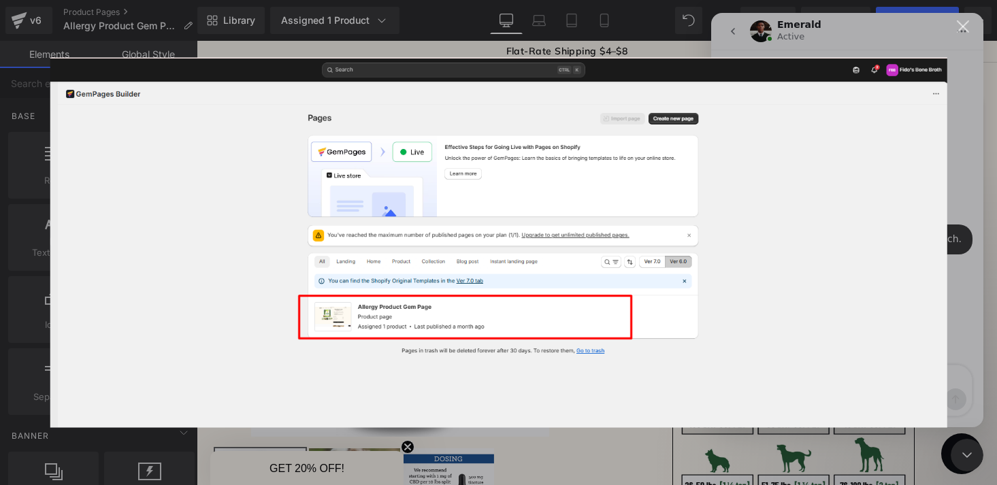
click at [969, 49] on div "Intercom messenger" at bounding box center [498, 242] width 997 height 485
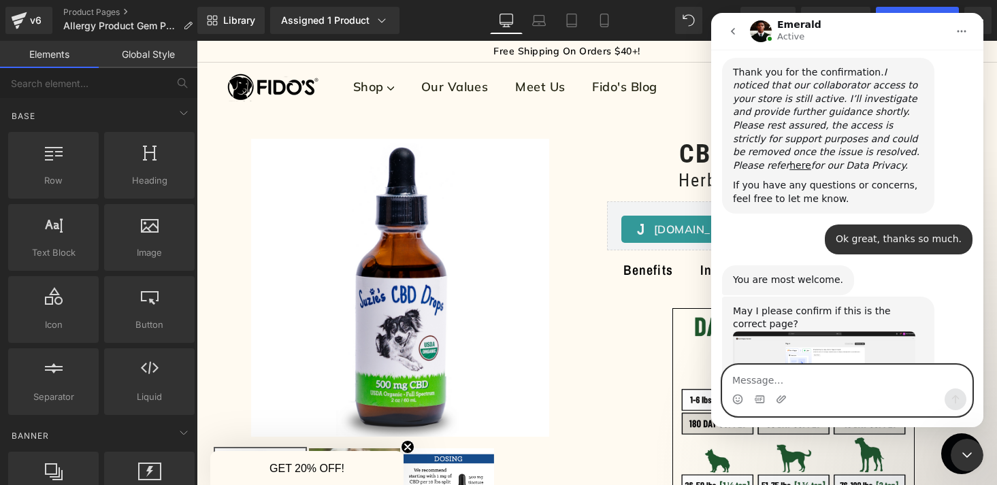
click at [767, 379] on textarea "Message…" at bounding box center [847, 377] width 249 height 23
type textarea "Yes"
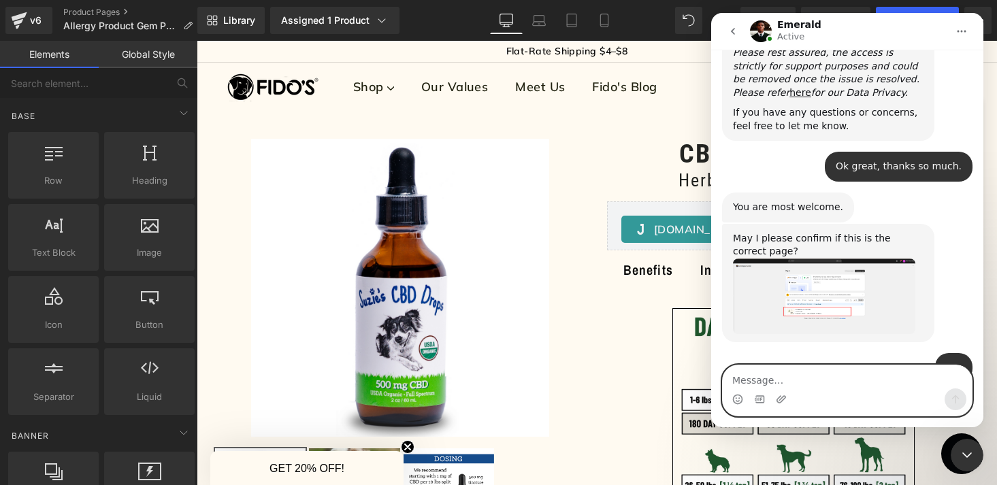
scroll to position [881, 0]
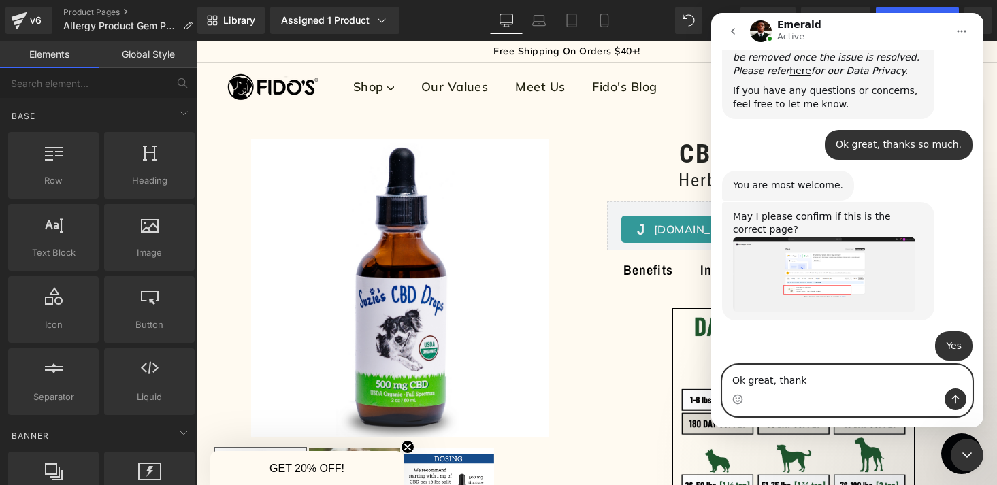
type textarea "Ok great, thanks"
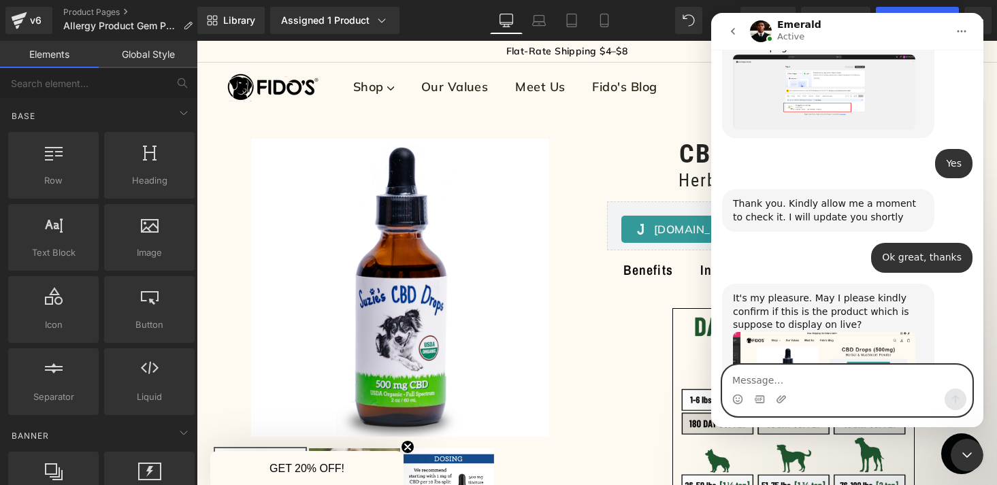
scroll to position [1077, 0]
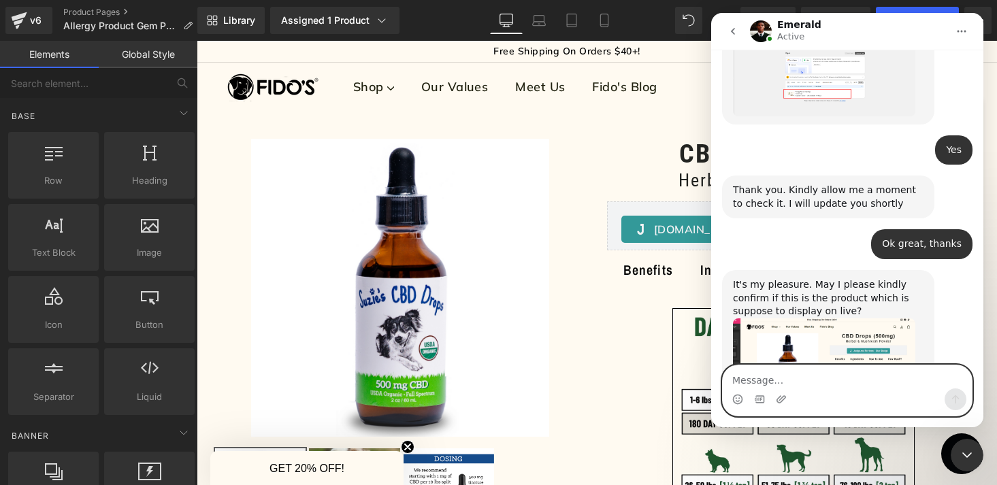
click at [760, 382] on textarea "Message…" at bounding box center [847, 377] width 249 height 23
type textarea "No that is the incorrect product"
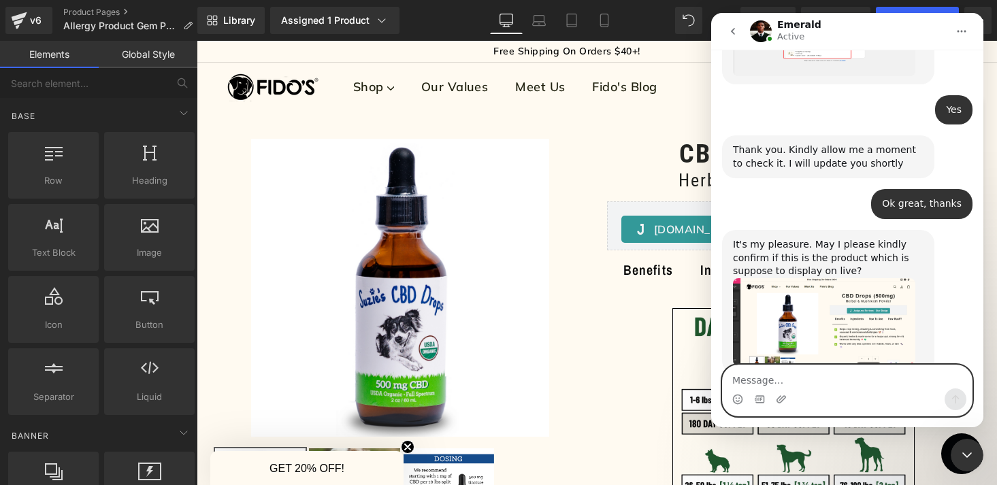
scroll to position [1169, 0]
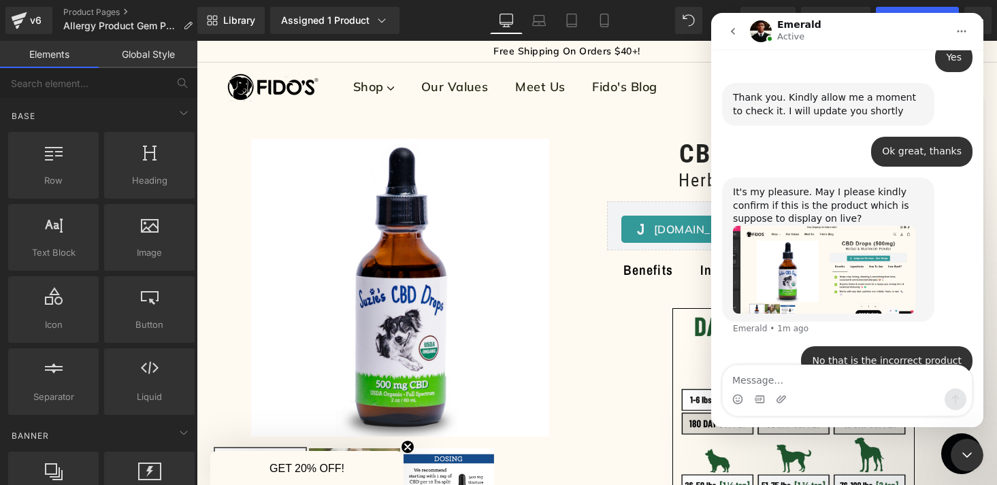
click at [354, 26] on div at bounding box center [498, 222] width 997 height 445
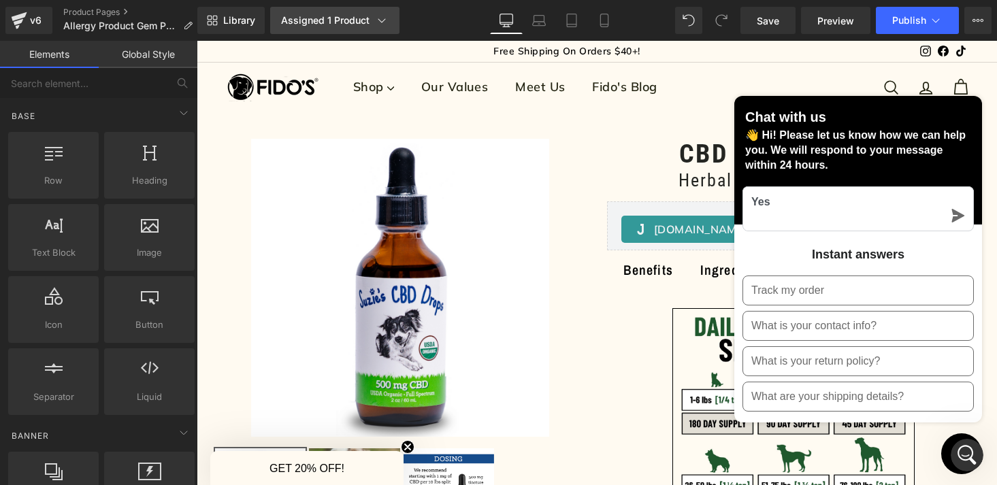
click at [380, 21] on icon at bounding box center [382, 21] width 14 height 14
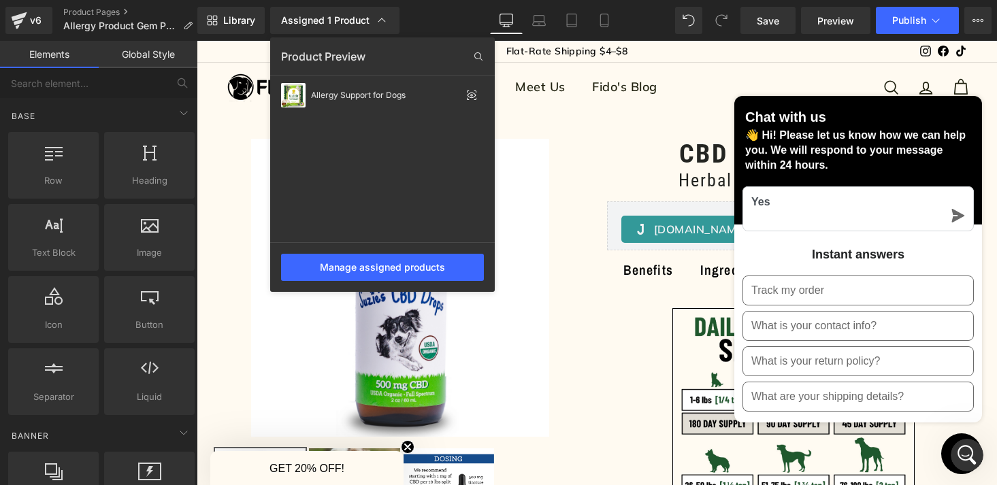
click at [946, 459] on div at bounding box center [597, 263] width 801 height 445
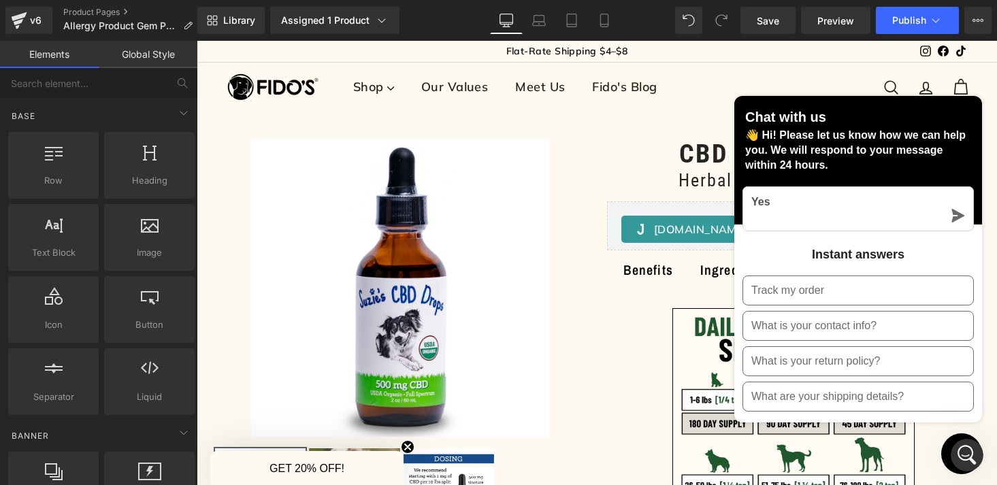
click at [947, 454] on button "Chat window" at bounding box center [961, 454] width 41 height 41
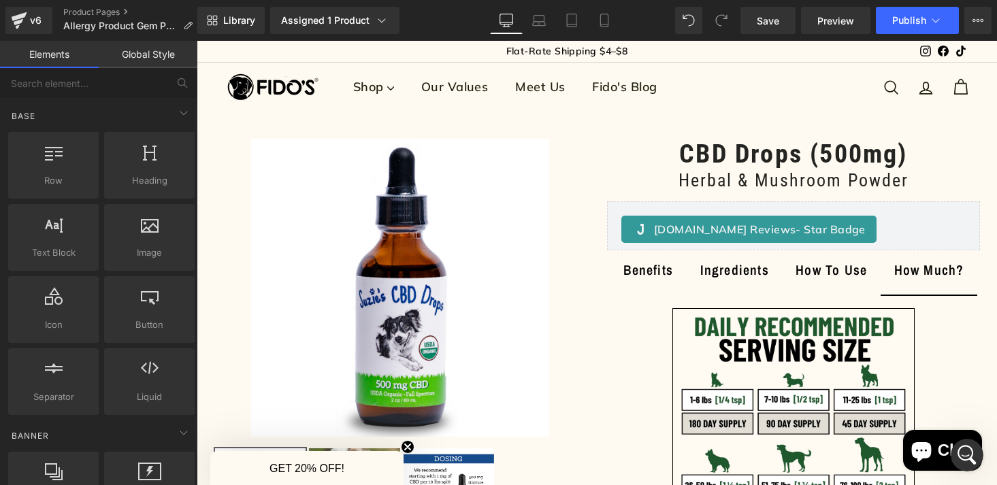
click at [931, 452] on icon "Chat window" at bounding box center [921, 452] width 20 height 20
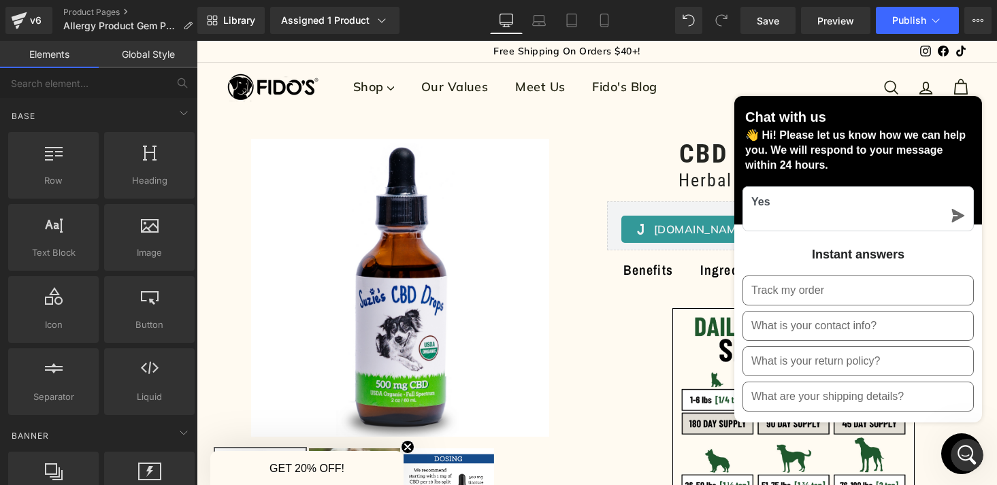
click at [965, 453] on icon "Open Intercom Messenger" at bounding box center [967, 456] width 22 height 22
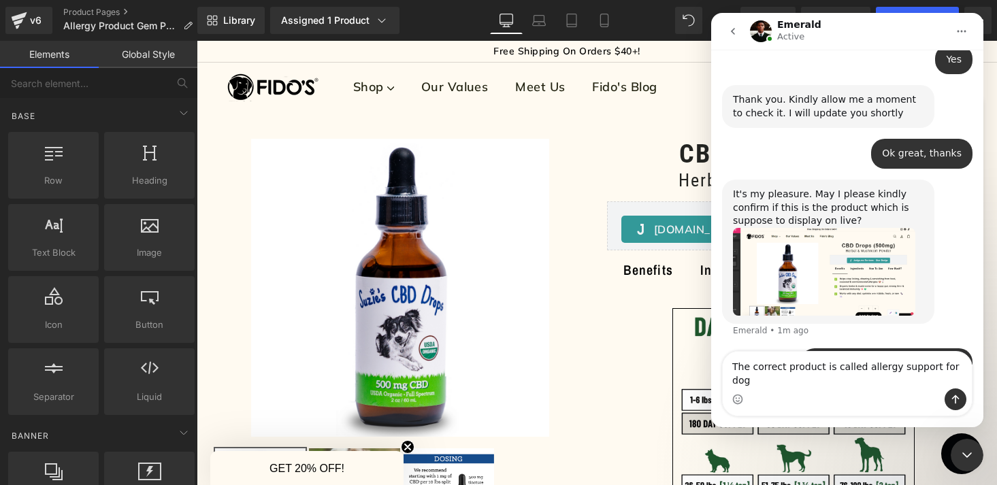
type textarea "The correct product is called allergy support for dogs"
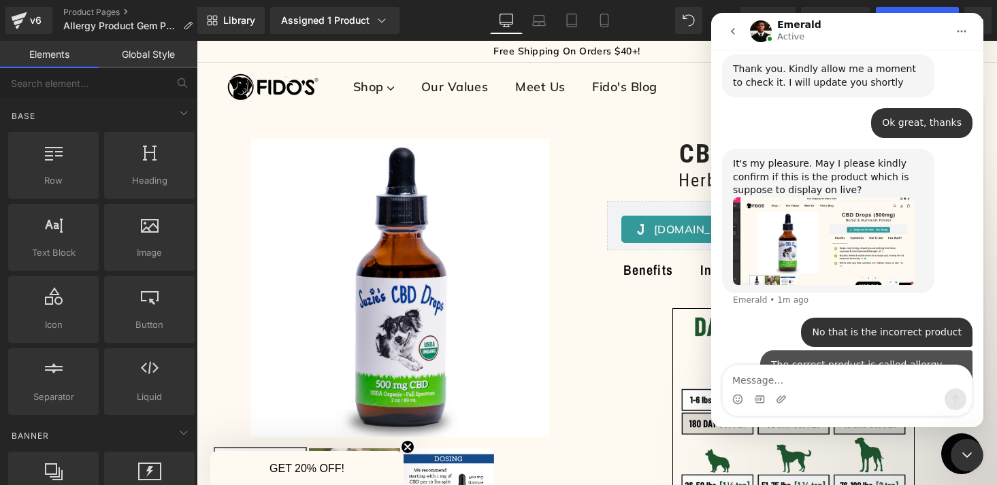
scroll to position [1214, 0]
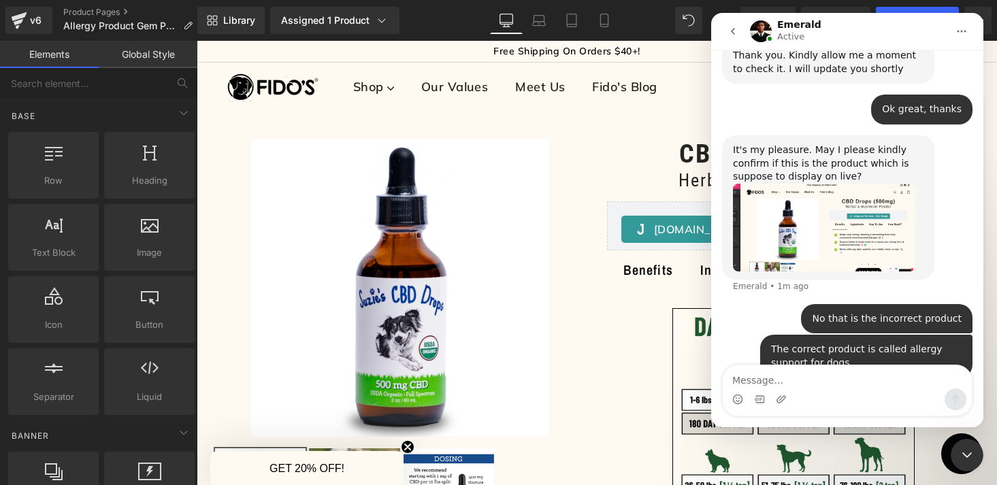
click at [358, 21] on div at bounding box center [498, 222] width 997 height 445
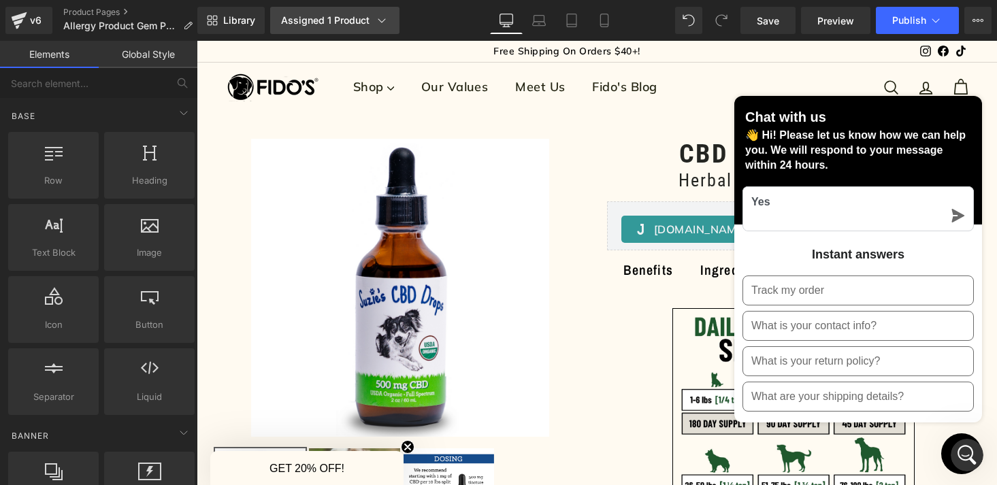
click at [372, 22] on div "Assigned 1 Product" at bounding box center [335, 21] width 108 height 14
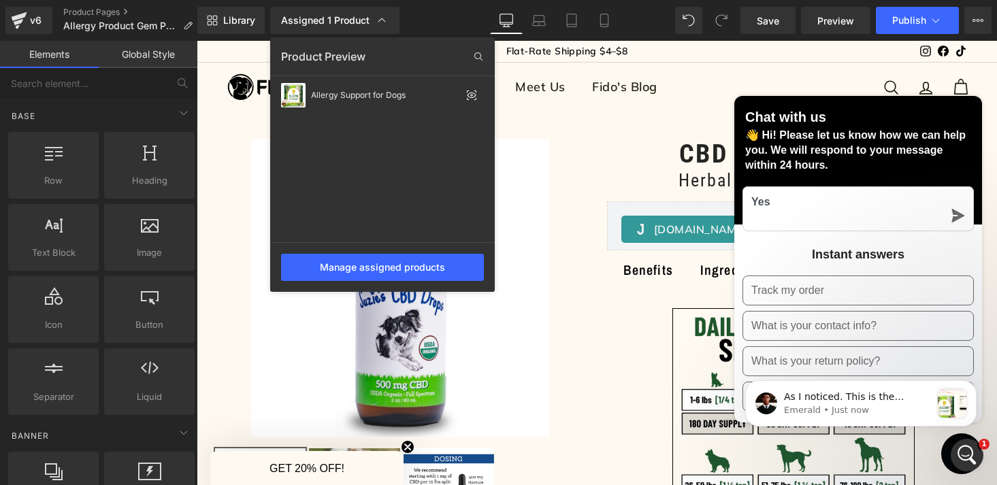
scroll to position [1310, 0]
click at [950, 451] on div at bounding box center [597, 263] width 801 height 445
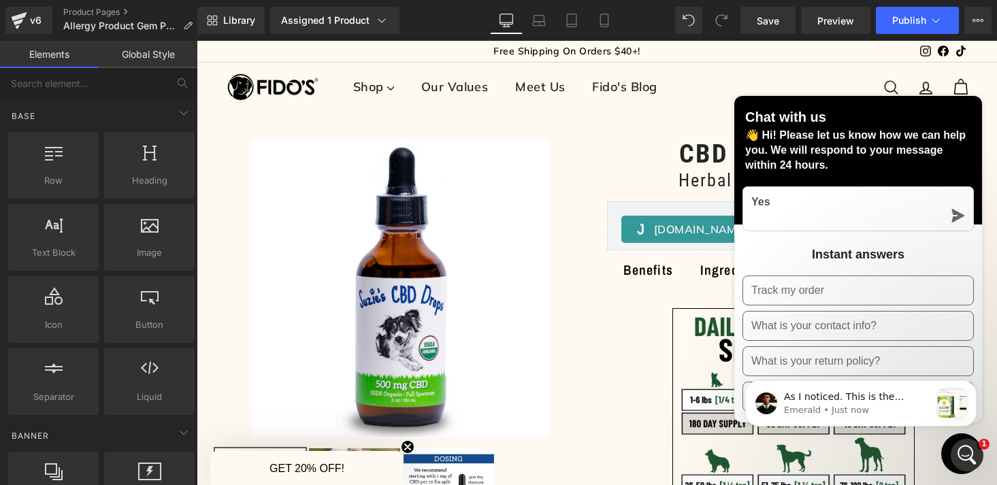
click at [953, 455] on div "Open Intercom Messenger" at bounding box center [967, 455] width 45 height 45
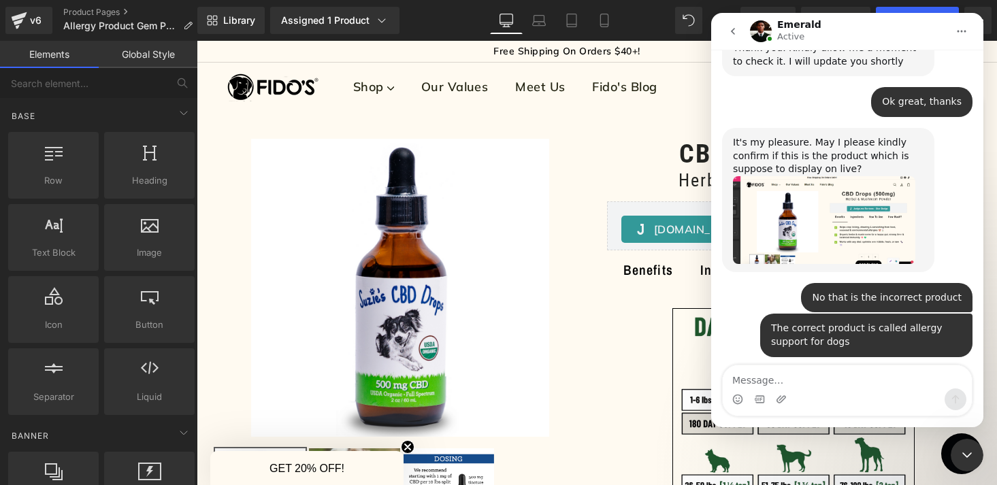
scroll to position [1333, 0]
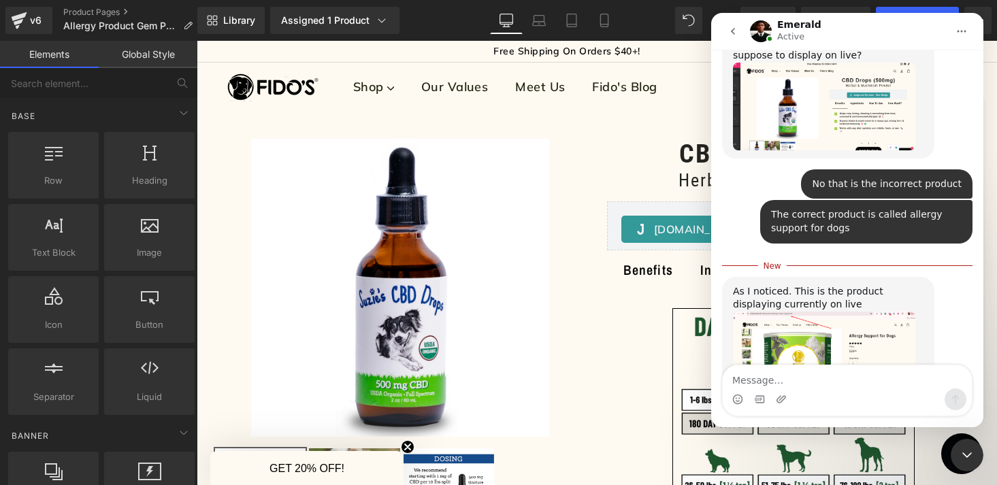
click at [861, 312] on img "Emerald says…" at bounding box center [824, 359] width 182 height 95
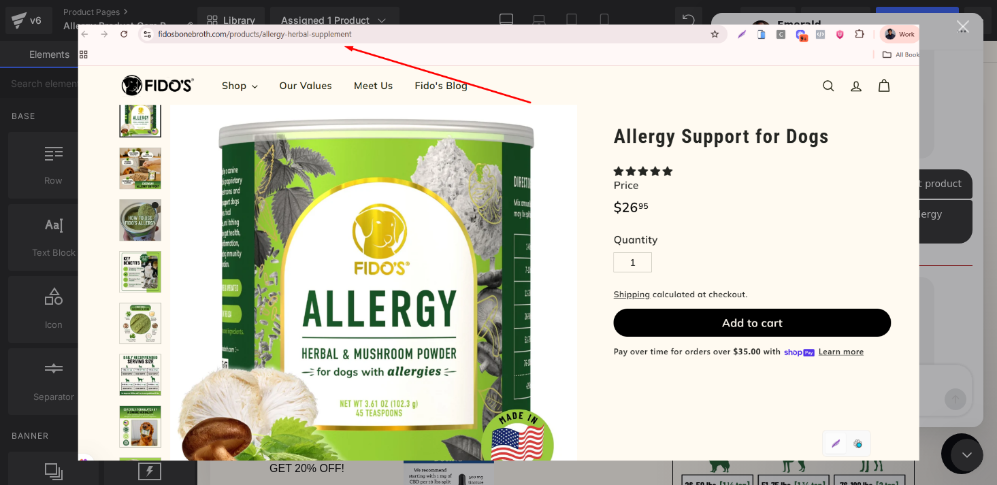
click at [958, 29] on div "Close" at bounding box center [963, 26] width 13 height 13
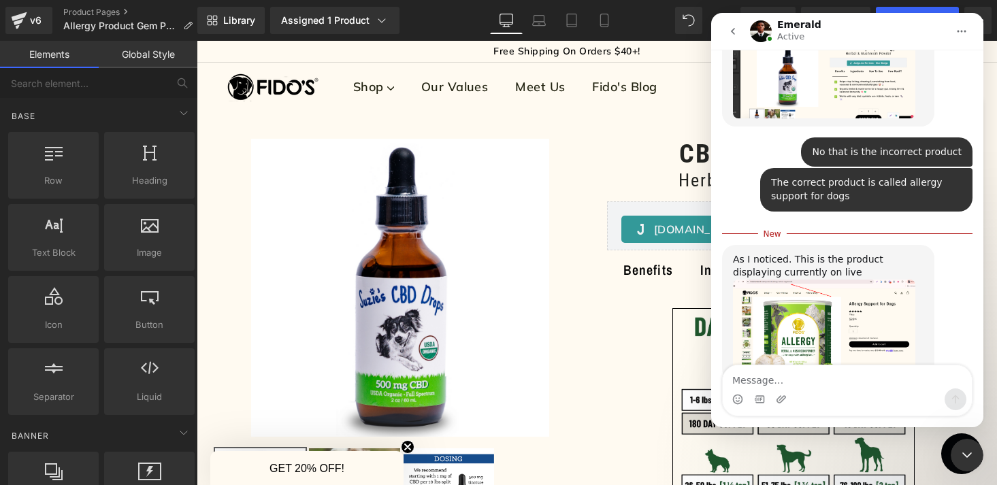
scroll to position [1385, 0]
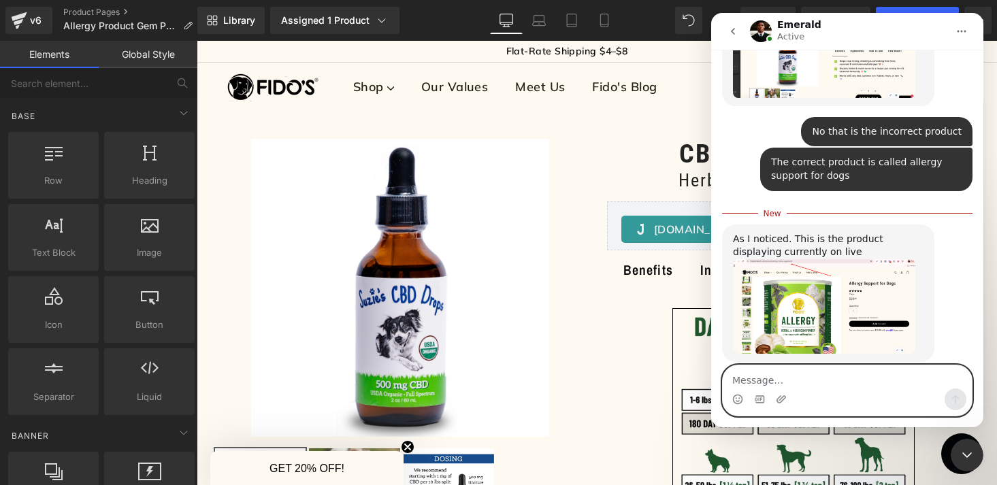
click at [797, 387] on textarea "Message…" at bounding box center [847, 377] width 249 height 23
type textarea "Yes that is the product that is supposed to show"
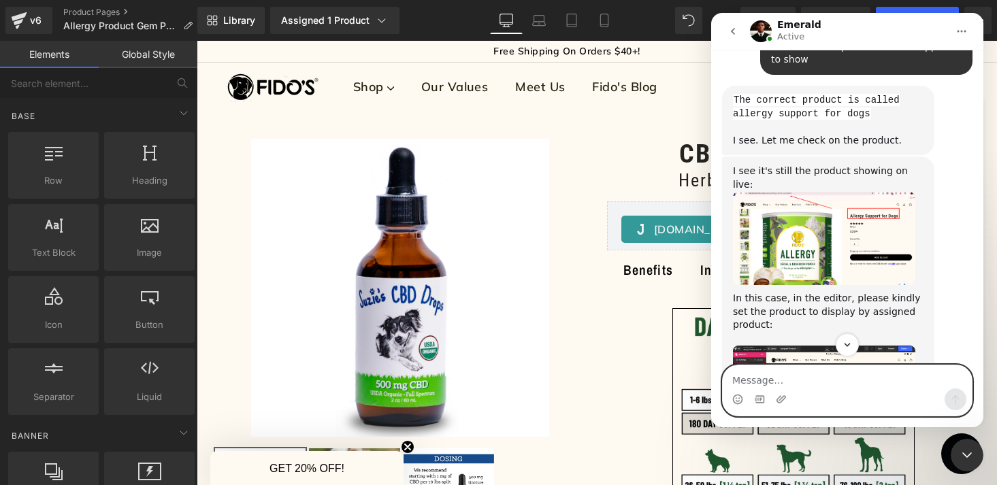
scroll to position [1692, 0]
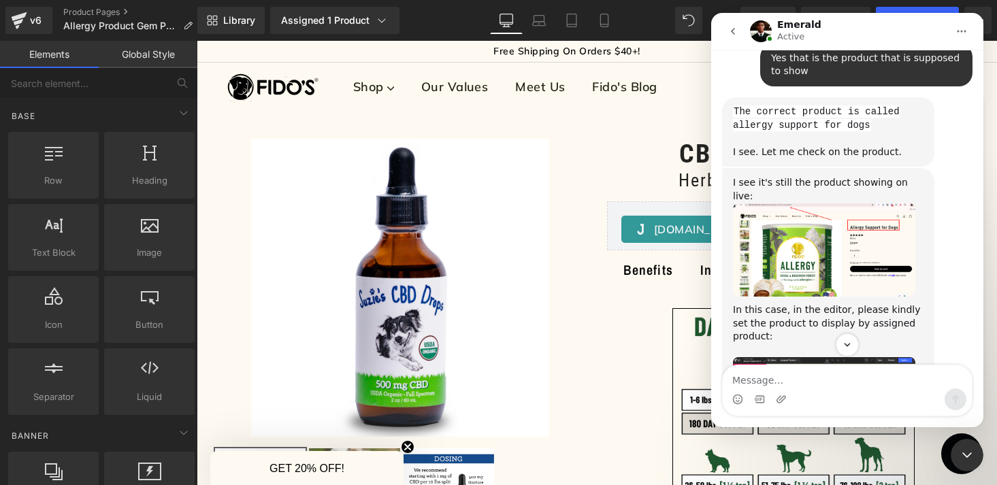
click at [796, 204] on img "Emerald says…" at bounding box center [824, 251] width 182 height 94
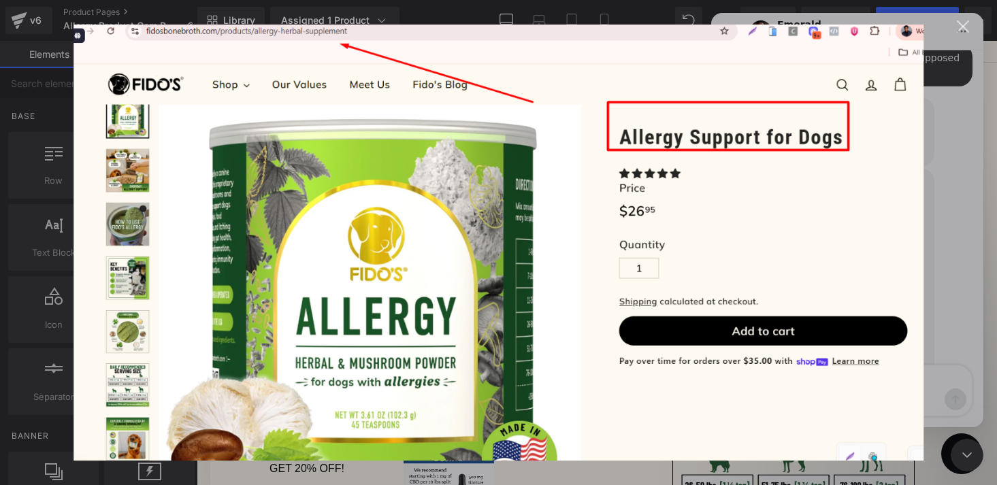
click at [967, 22] on div "Close" at bounding box center [963, 26] width 13 height 13
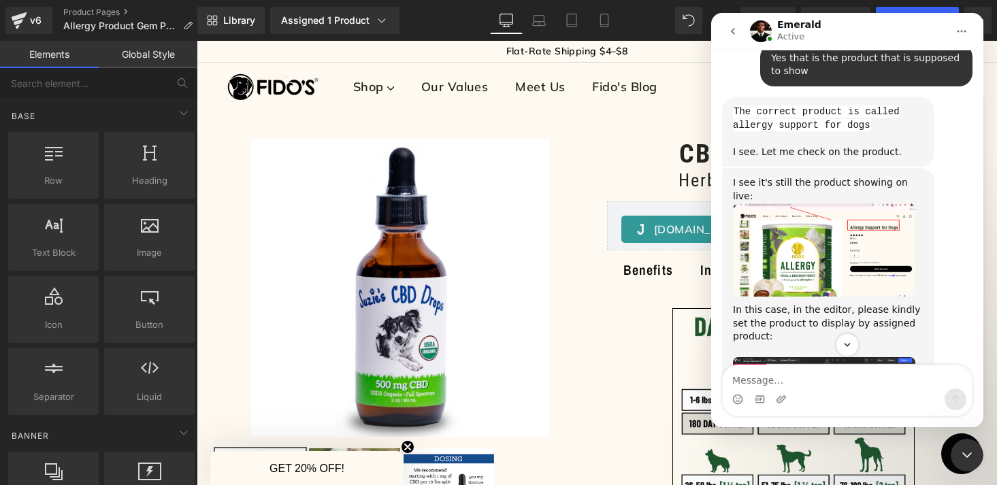
scroll to position [1768, 0]
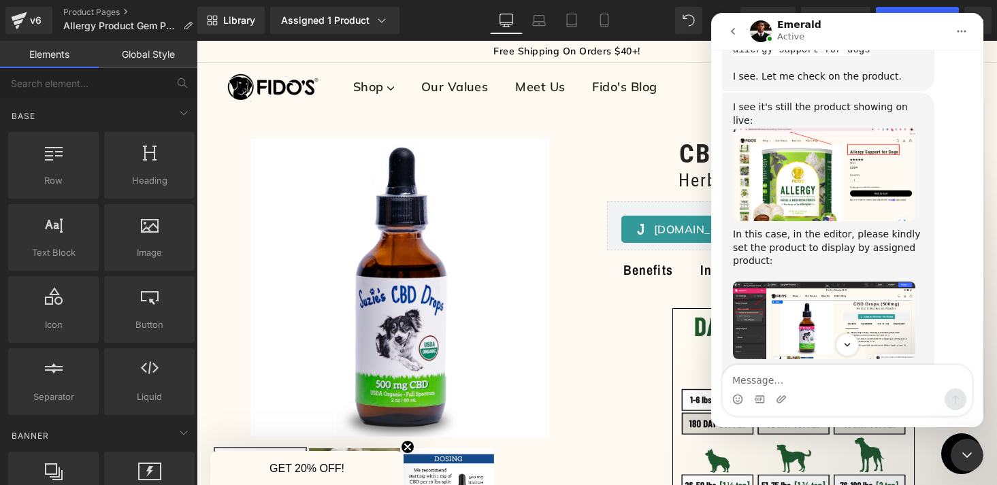
click at [813, 282] on img "Emerald says…" at bounding box center [824, 321] width 182 height 78
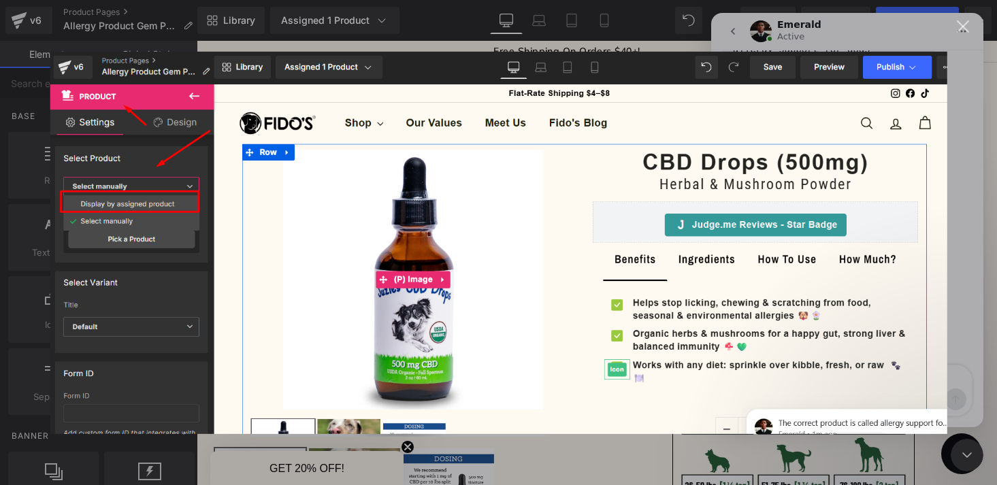
scroll to position [0, 0]
click at [965, 22] on div "Close" at bounding box center [963, 26] width 13 height 13
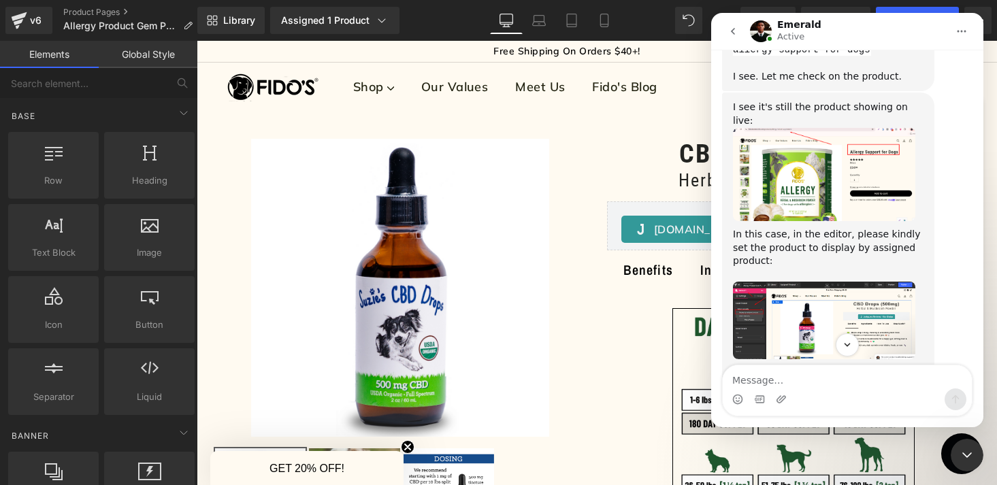
click at [822, 282] on img "Emerald says…" at bounding box center [824, 321] width 182 height 78
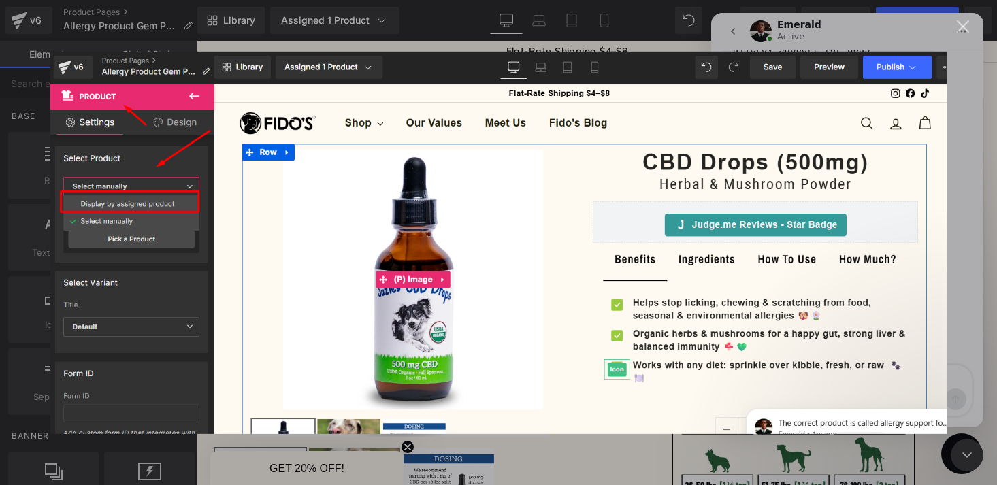
click at [965, 25] on div "Close" at bounding box center [963, 26] width 13 height 13
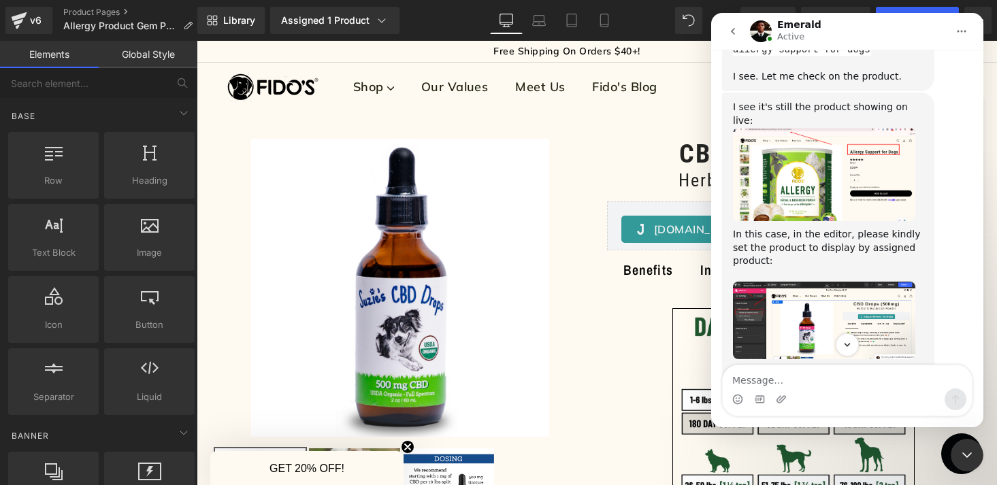
click at [187, 28] on div at bounding box center [498, 222] width 997 height 445
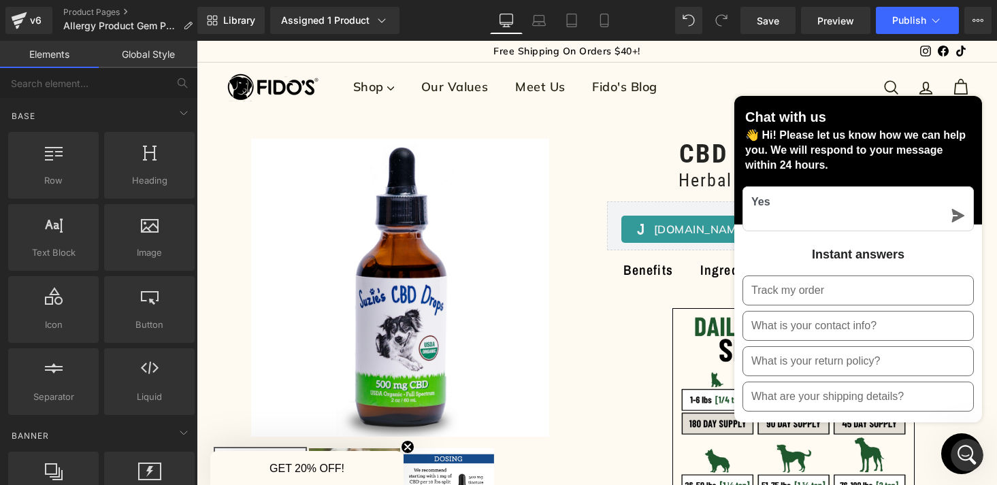
click at [187, 28] on icon at bounding box center [188, 26] width 10 height 10
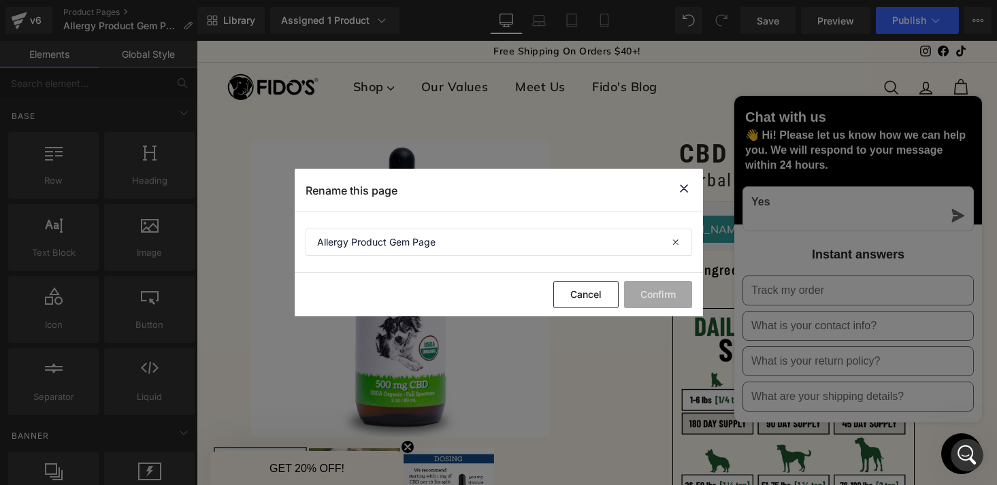
click at [685, 191] on icon at bounding box center [684, 188] width 16 height 17
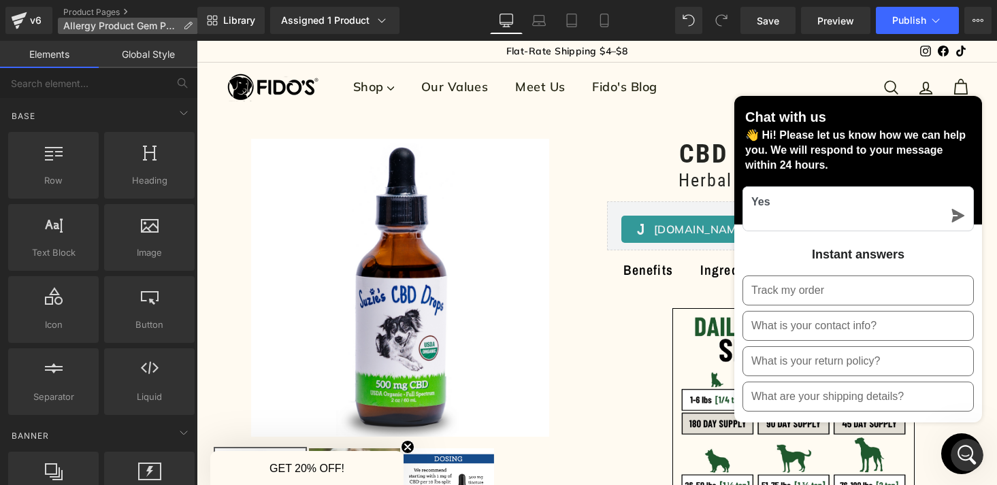
click at [184, 29] on icon at bounding box center [188, 26] width 10 height 10
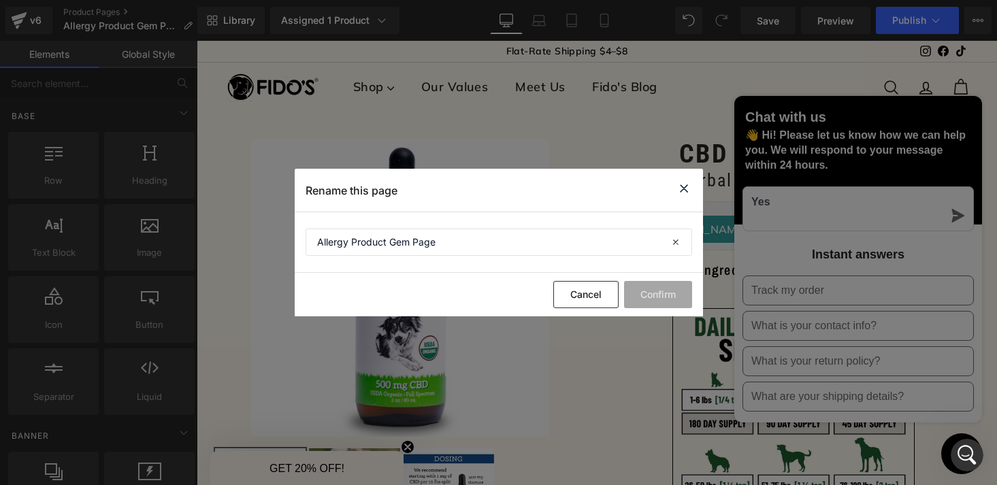
click at [688, 188] on icon at bounding box center [684, 188] width 16 height 17
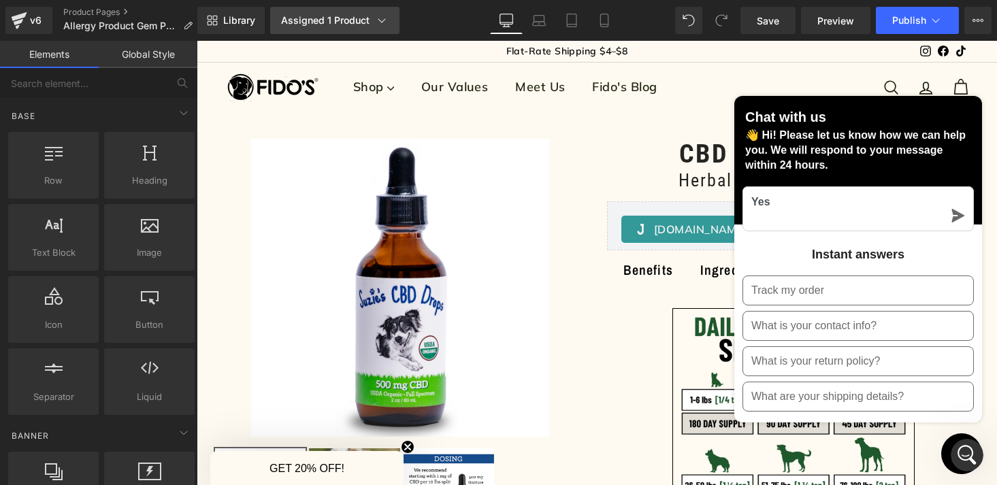
click at [380, 16] on icon at bounding box center [382, 21] width 14 height 14
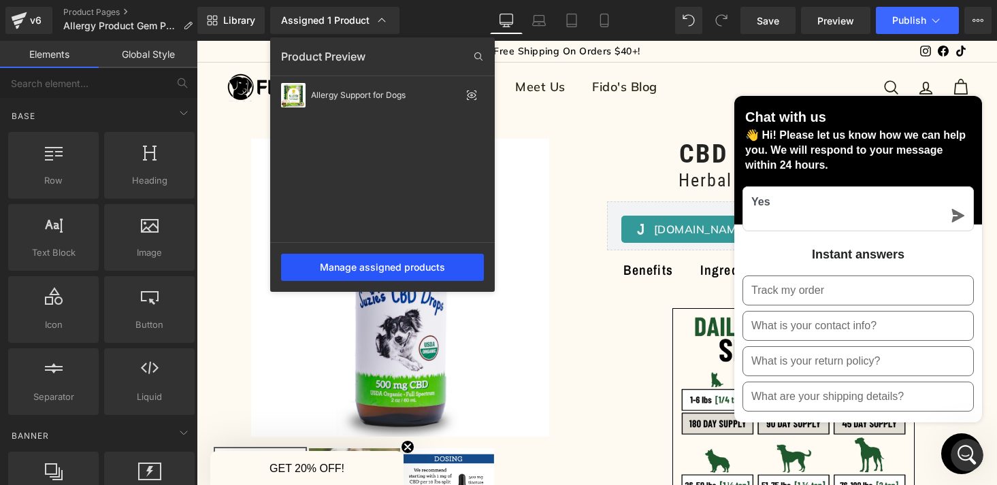
click at [368, 266] on div "Manage assigned products" at bounding box center [382, 267] width 203 height 27
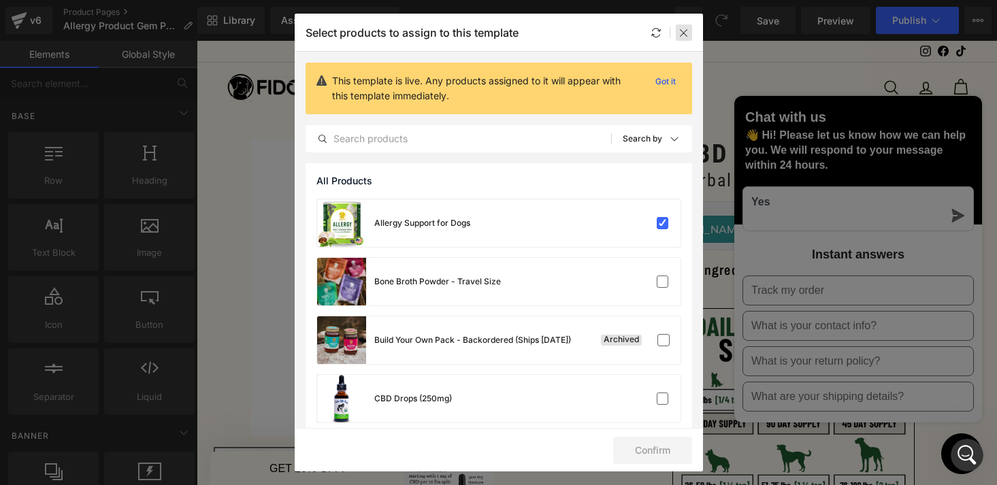
click at [686, 32] on icon at bounding box center [684, 32] width 11 height 11
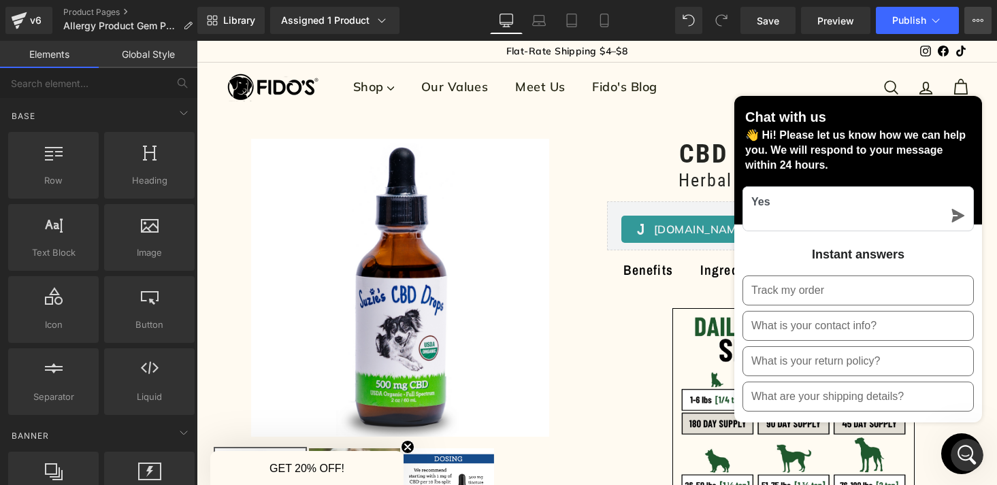
click at [984, 28] on button "Upgrade Plan View Live Page View with current Template Save Template to Library…" at bounding box center [978, 20] width 27 height 27
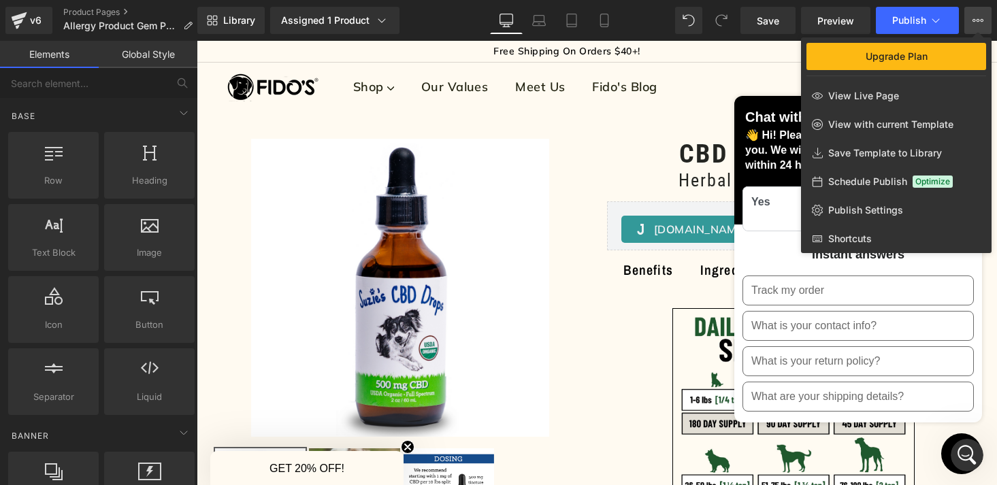
click at [984, 28] on button "Upgrade Plan View Live Page View with current Template Save Template to Library…" at bounding box center [978, 20] width 27 height 27
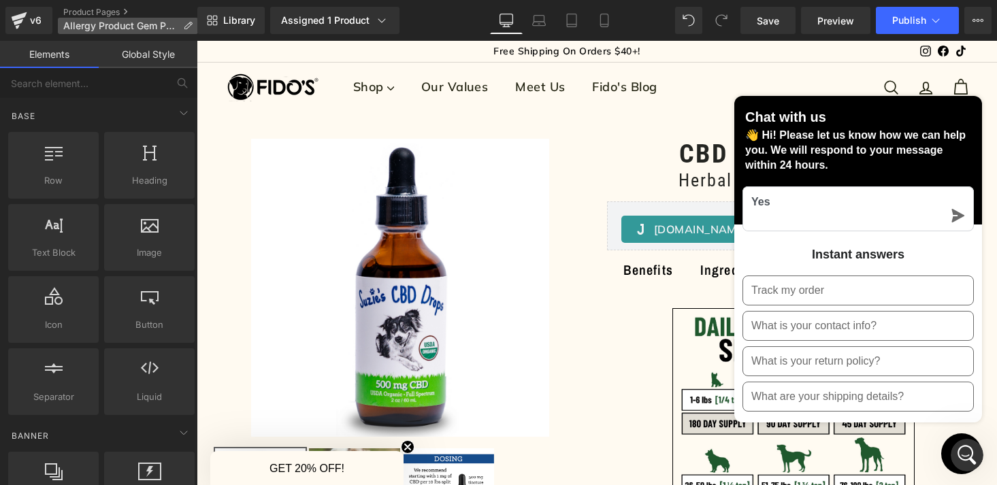
click at [76, 27] on span "Allergy Product Gem Page" at bounding box center [120, 25] width 114 height 11
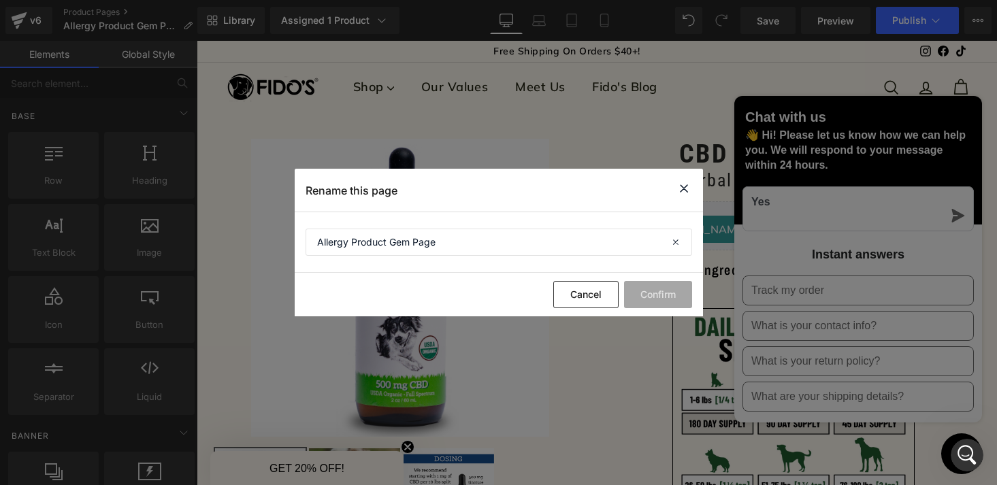
click at [685, 191] on icon at bounding box center [684, 188] width 16 height 17
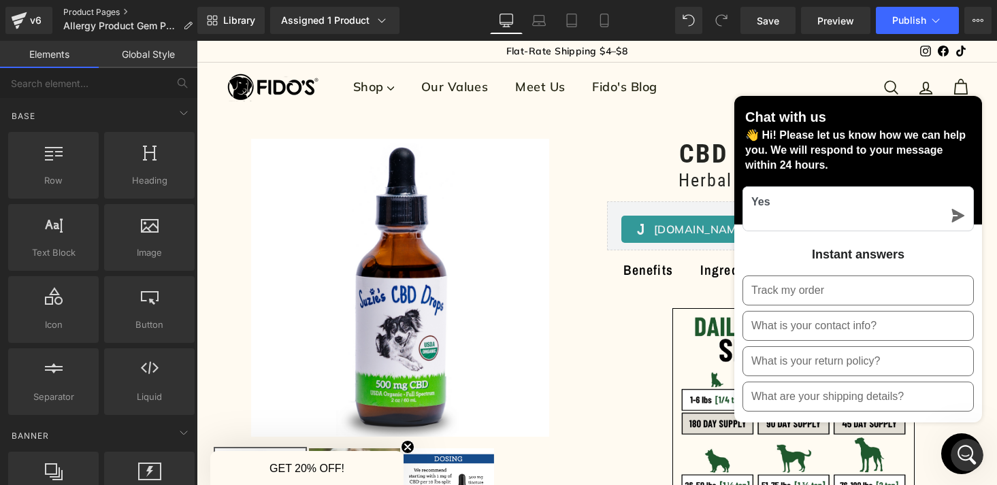
click at [99, 11] on link "Product Pages" at bounding box center [133, 12] width 140 height 11
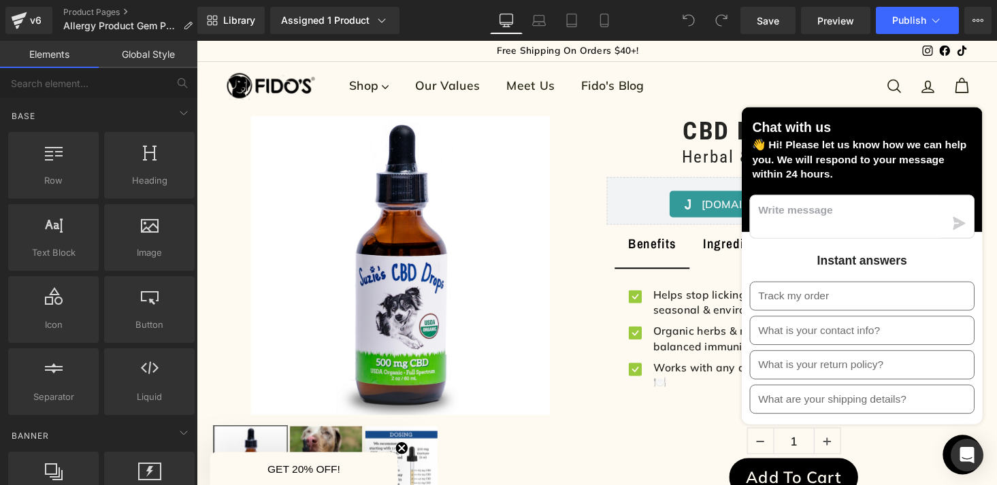
click at [969, 466] on button "Chat window" at bounding box center [985, 467] width 41 height 41
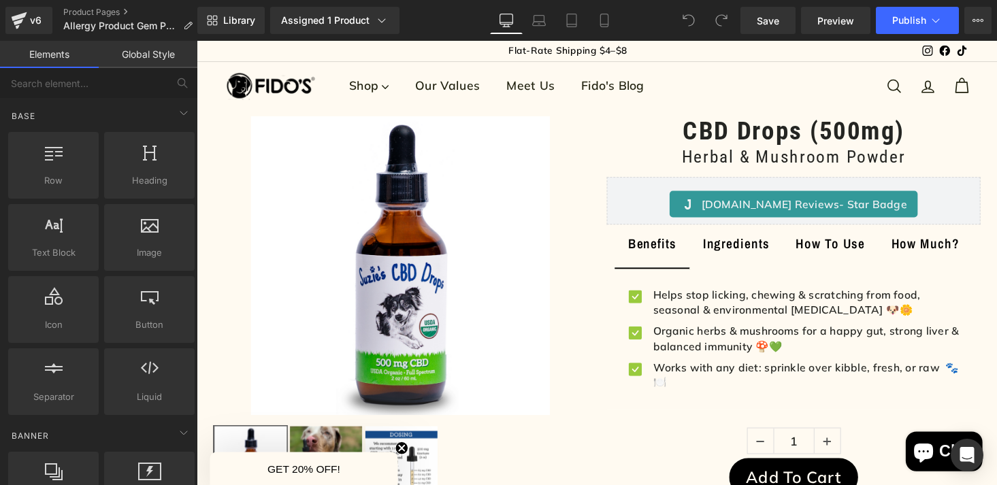
click at [950, 460] on icon "Chat window" at bounding box center [945, 465] width 20 height 20
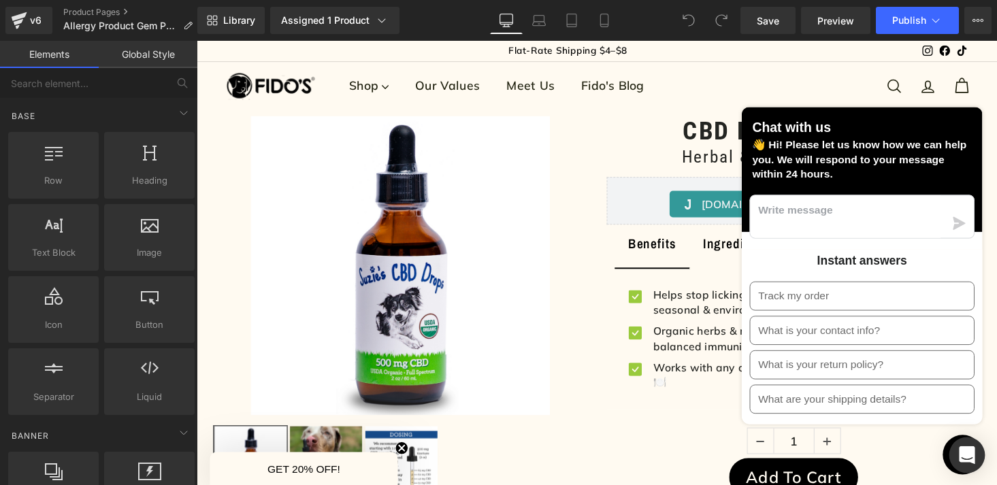
click at [974, 450] on icon "Open Intercom Messenger" at bounding box center [967, 456] width 18 height 18
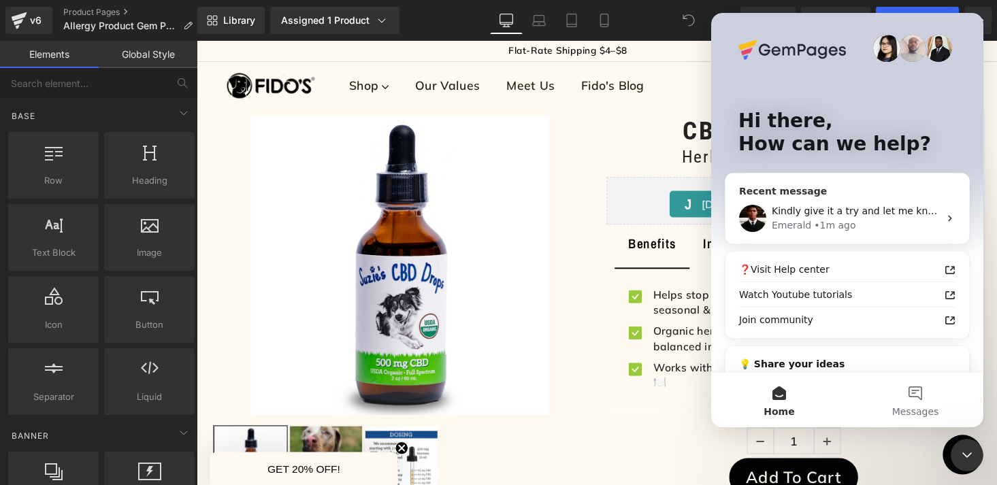
click at [843, 204] on div "Kindly give it a try and let me know how it goes." at bounding box center [855, 211] width 167 height 14
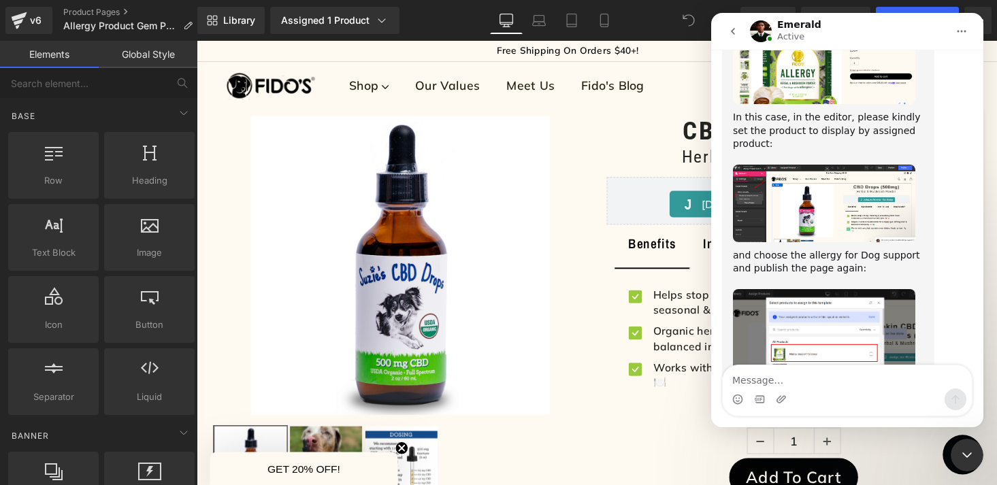
click at [778, 380] on textarea "Message…" at bounding box center [847, 377] width 249 height 23
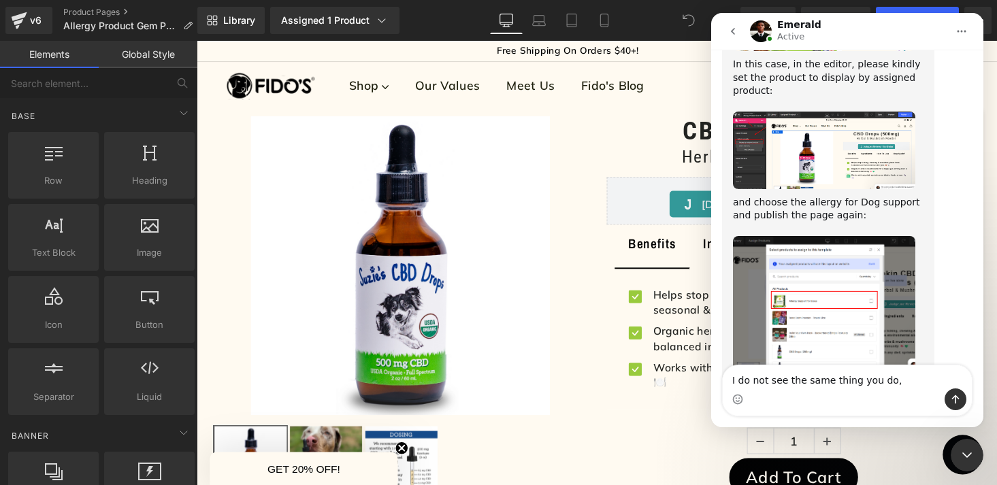
type textarea "I do not see the same thing you do,"
click at [384, 22] on div at bounding box center [498, 222] width 997 height 445
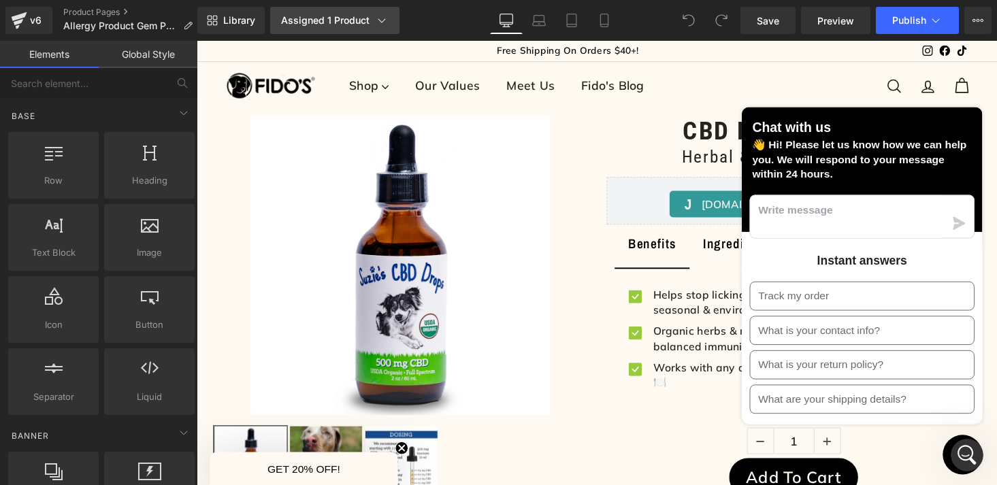
scroll to position [0, 0]
click at [380, 22] on icon at bounding box center [382, 21] width 14 height 14
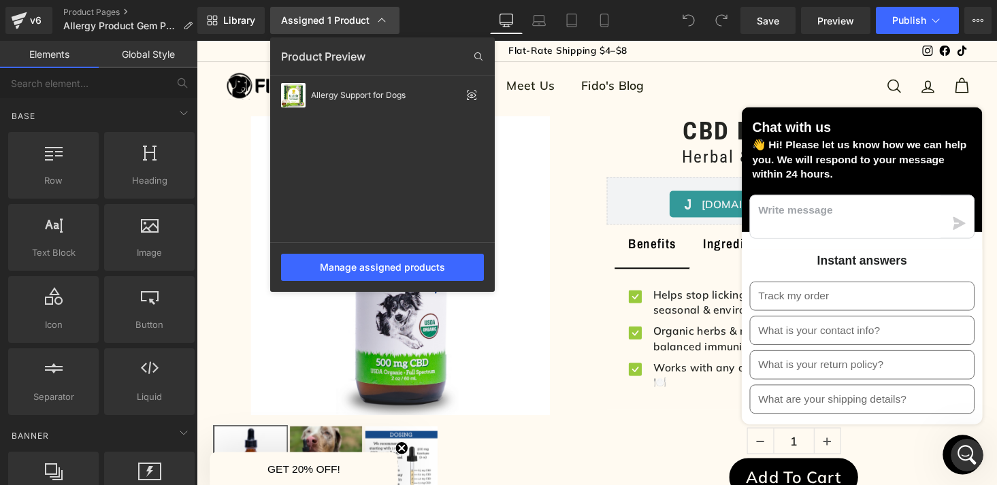
scroll to position [1940, 0]
click at [965, 453] on icon "Open Intercom Messenger" at bounding box center [967, 456] width 22 height 22
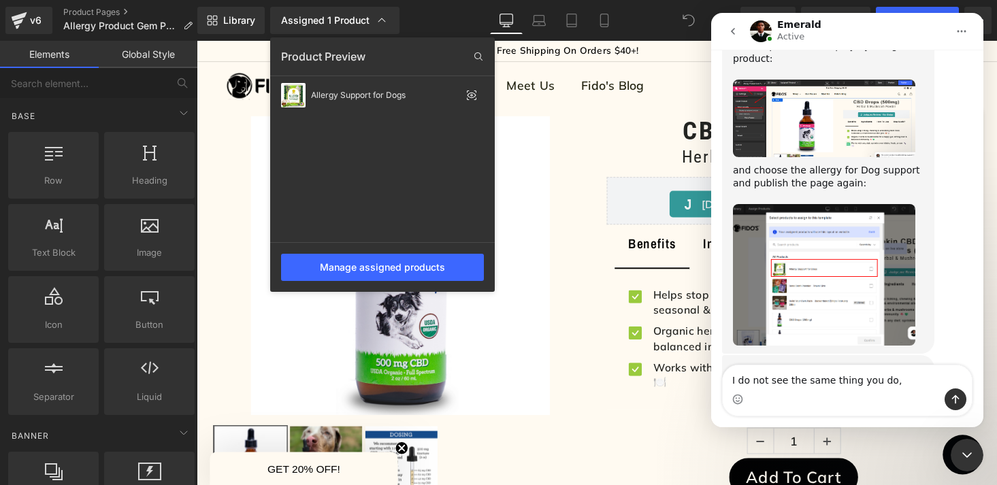
scroll to position [2095, 0]
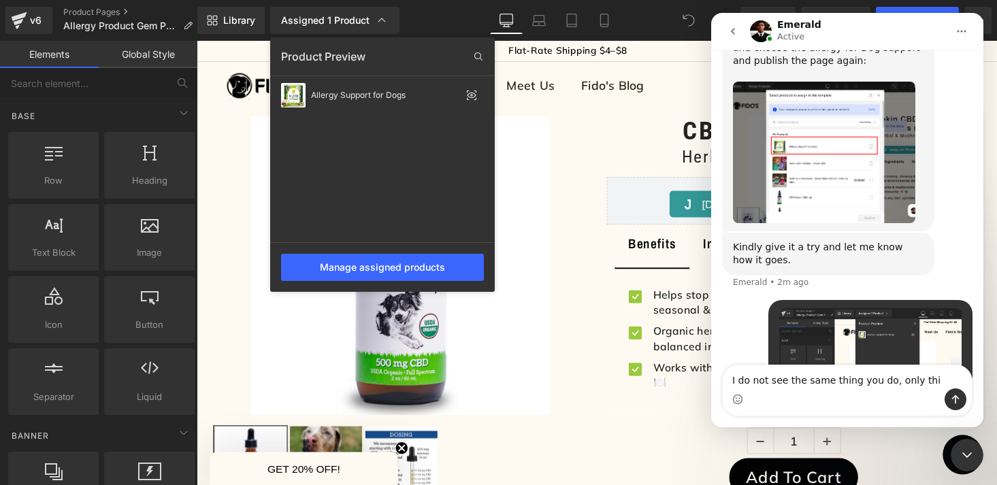
type textarea "I do not see the same thing you do, only this"
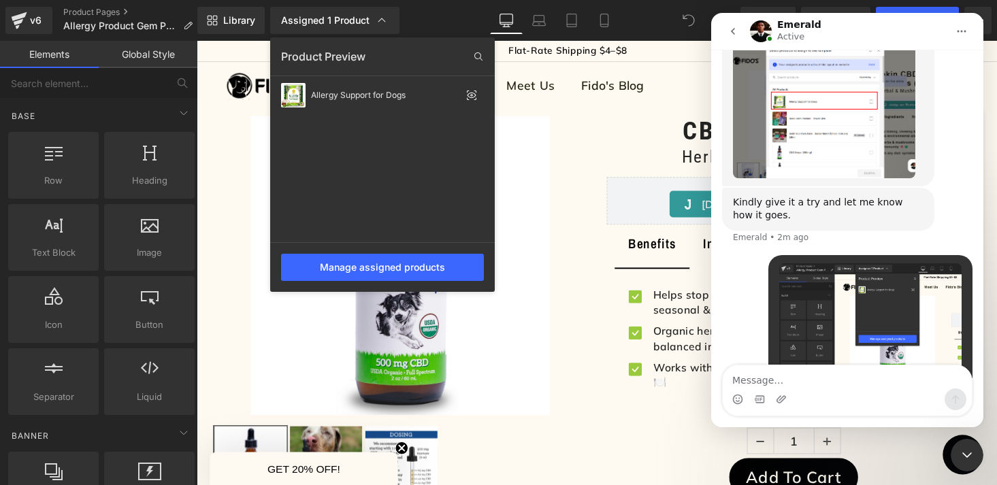
click at [357, 270] on div at bounding box center [498, 222] width 997 height 445
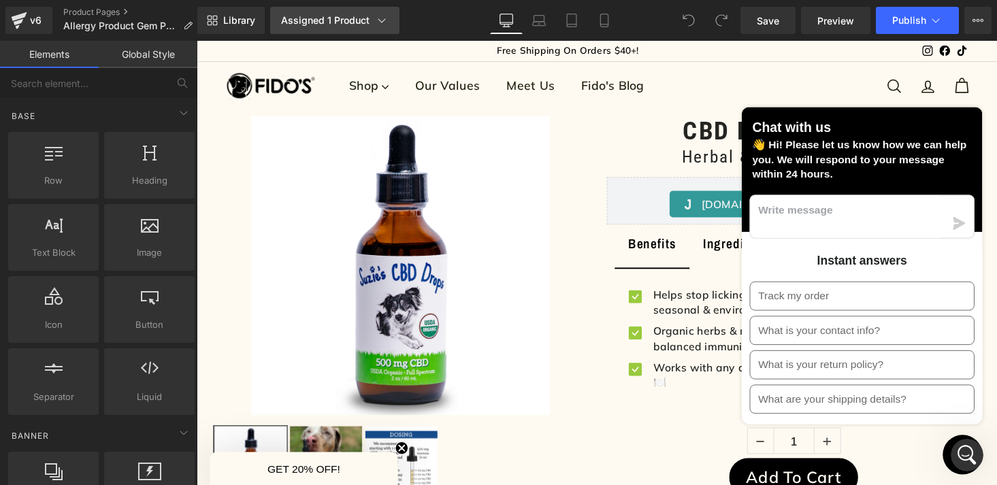
click at [334, 18] on div "Assigned 1 Product" at bounding box center [335, 21] width 108 height 14
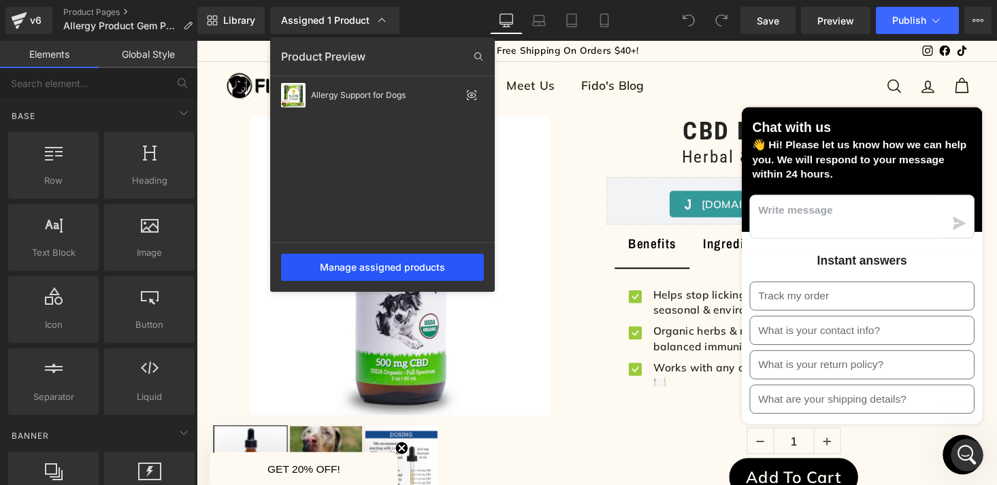
click at [342, 278] on div "Manage assigned products" at bounding box center [382, 267] width 203 height 27
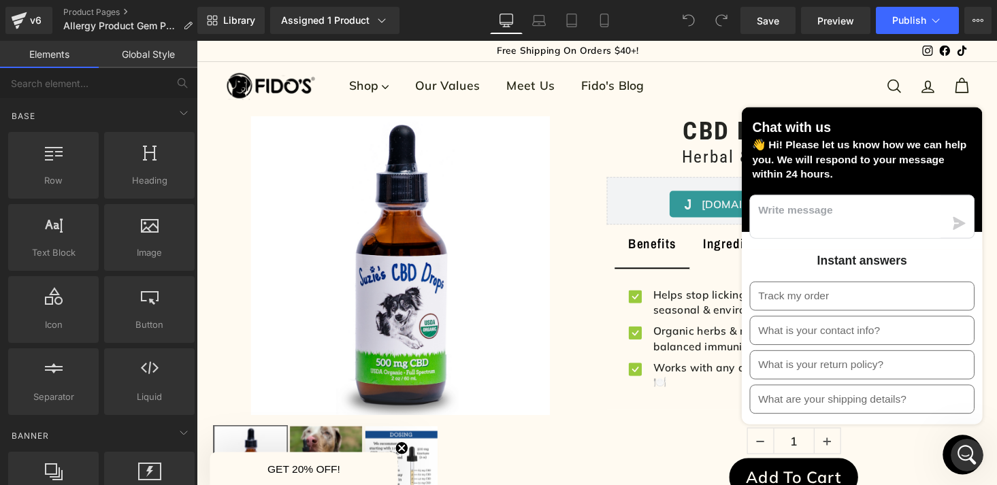
click at [971, 466] on button "Chat window" at bounding box center [985, 467] width 41 height 41
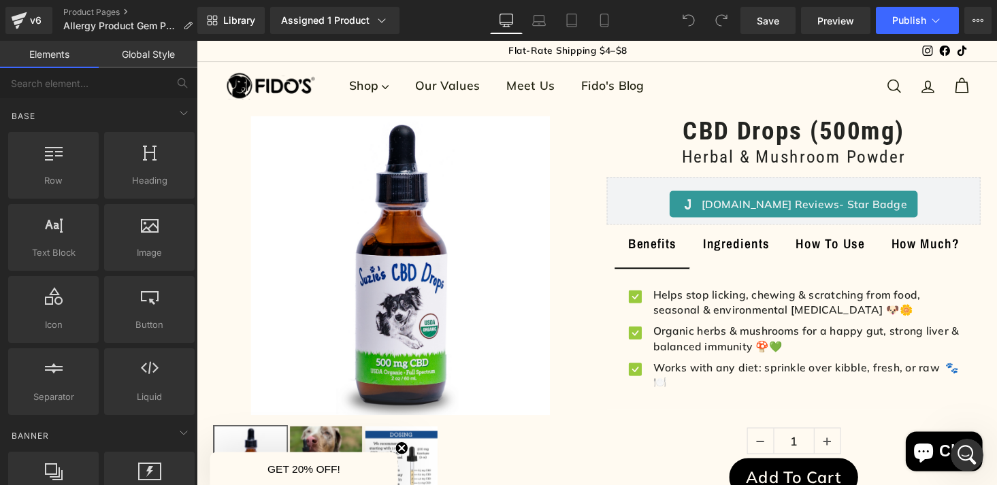
click at [954, 468] on icon "Chat window" at bounding box center [945, 465] width 20 height 20
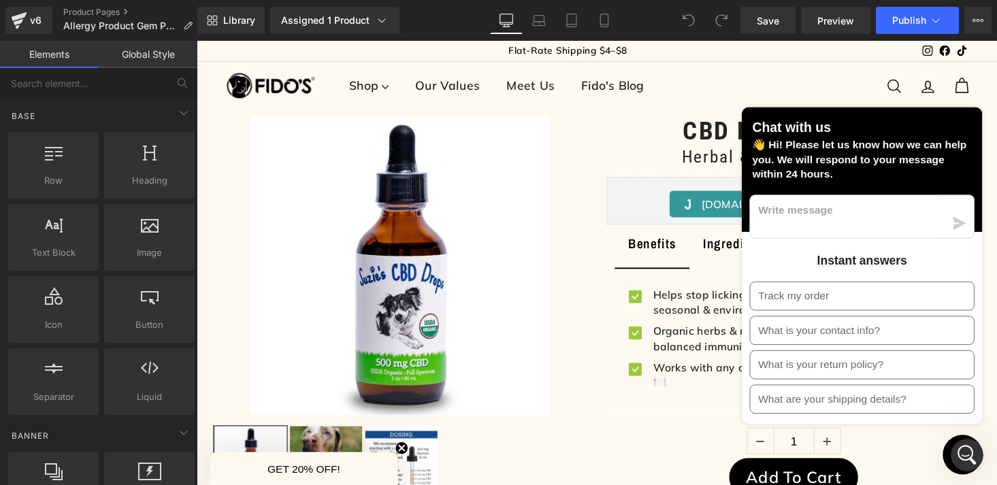
click at [963, 453] on icon "Open Intercom Messenger" at bounding box center [967, 456] width 22 height 22
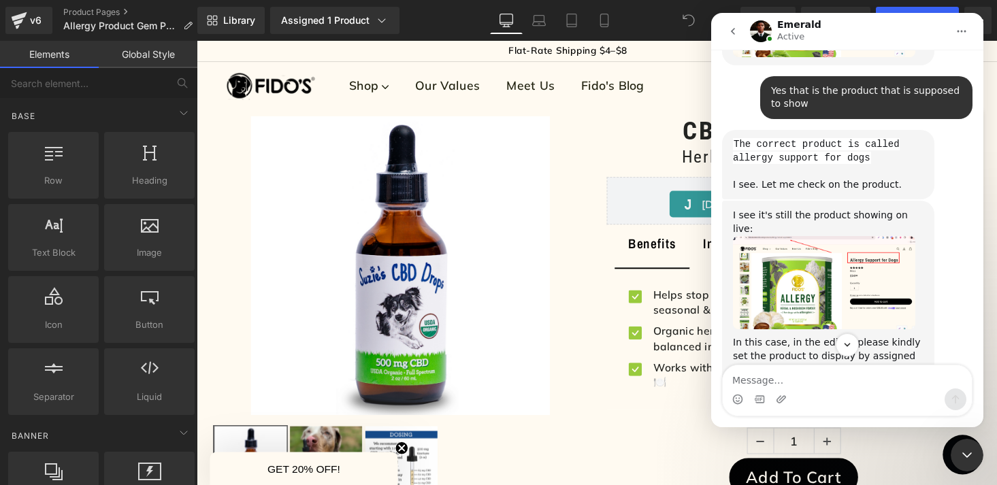
scroll to position [1653, 0]
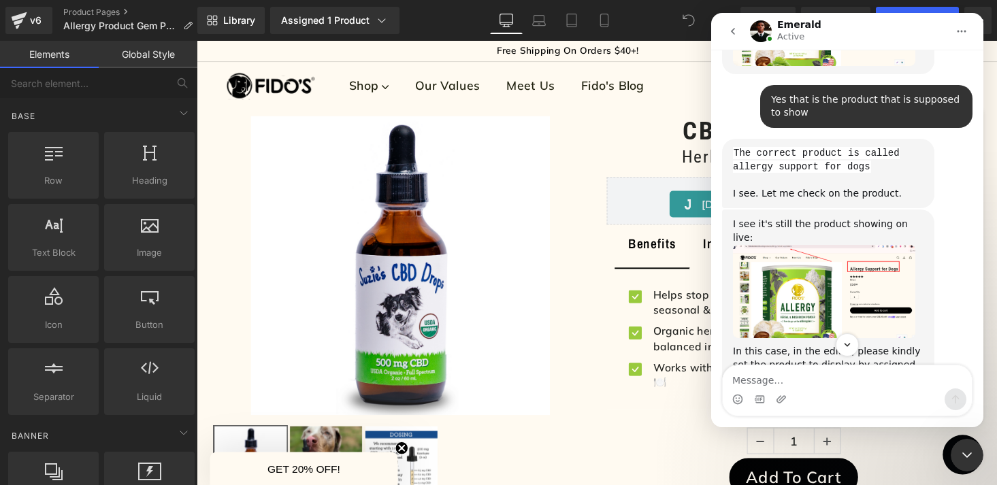
click at [372, 22] on div at bounding box center [498, 222] width 997 height 445
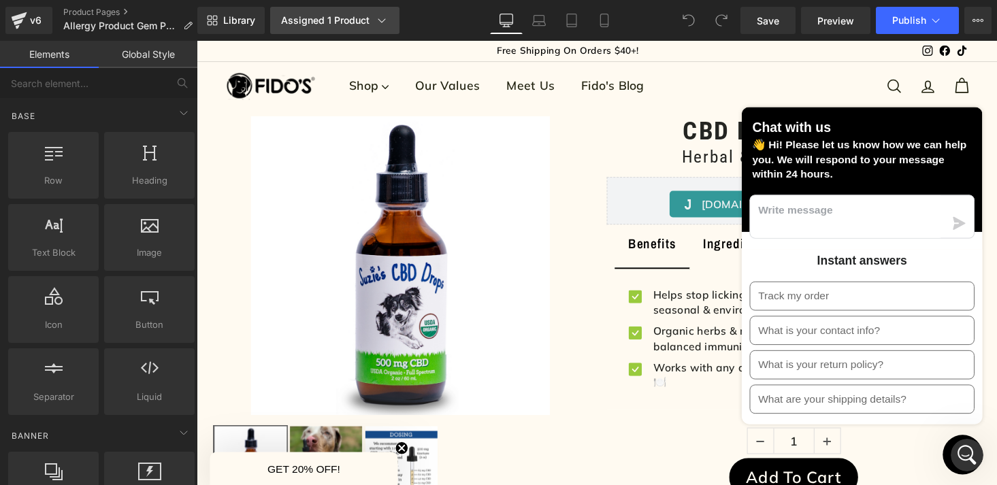
click at [383, 22] on icon at bounding box center [382, 21] width 14 height 14
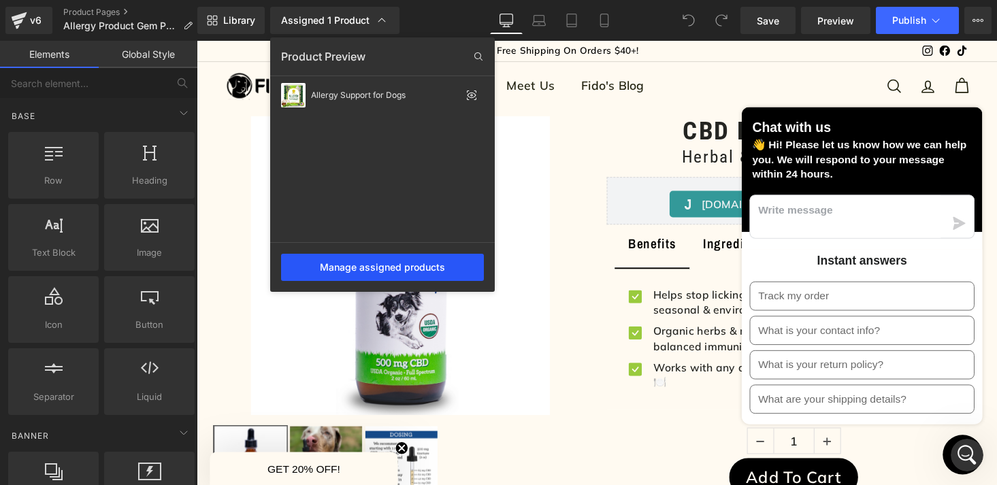
click at [361, 277] on div "Manage assigned products" at bounding box center [382, 267] width 203 height 27
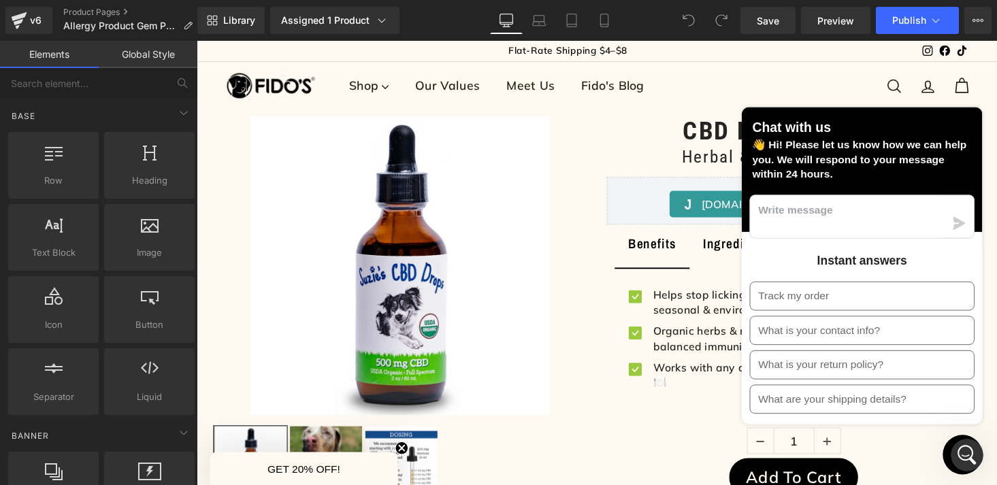
click at [971, 470] on button "Chat window" at bounding box center [985, 467] width 41 height 41
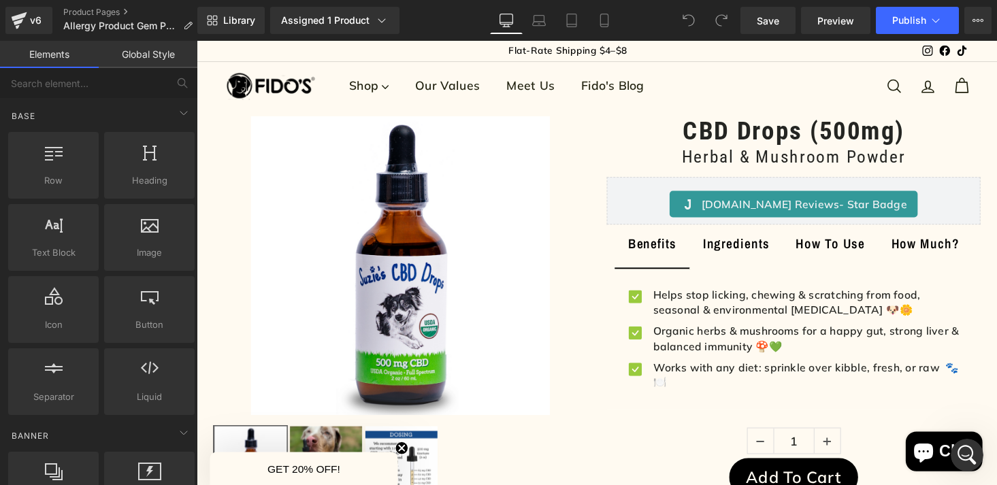
click at [947, 464] on icon "Chat window" at bounding box center [945, 465] width 20 height 20
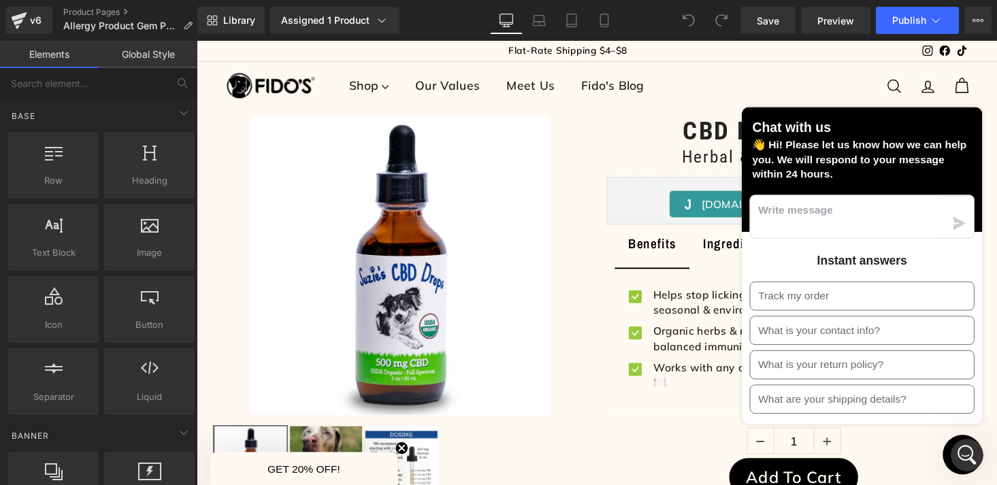
click at [970, 455] on icon "Open Intercom Messenger" at bounding box center [967, 456] width 22 height 22
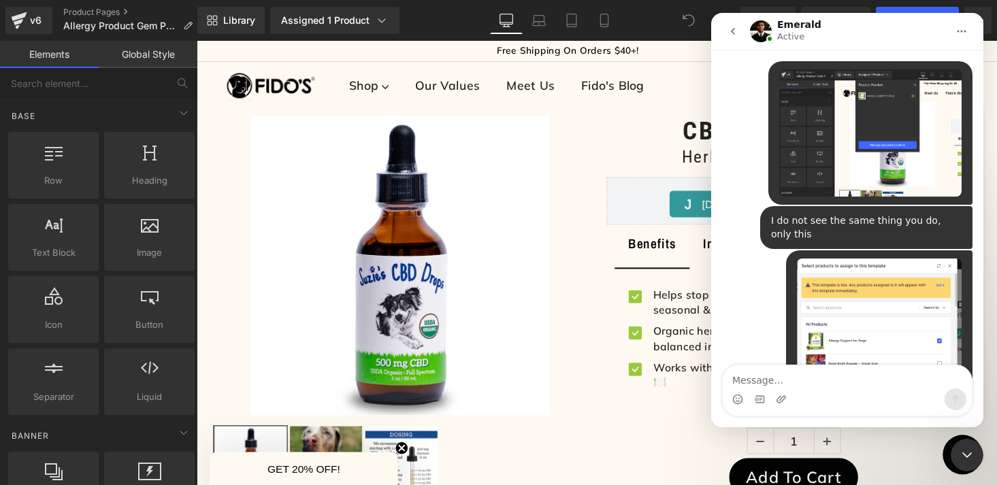
scroll to position [2340, 0]
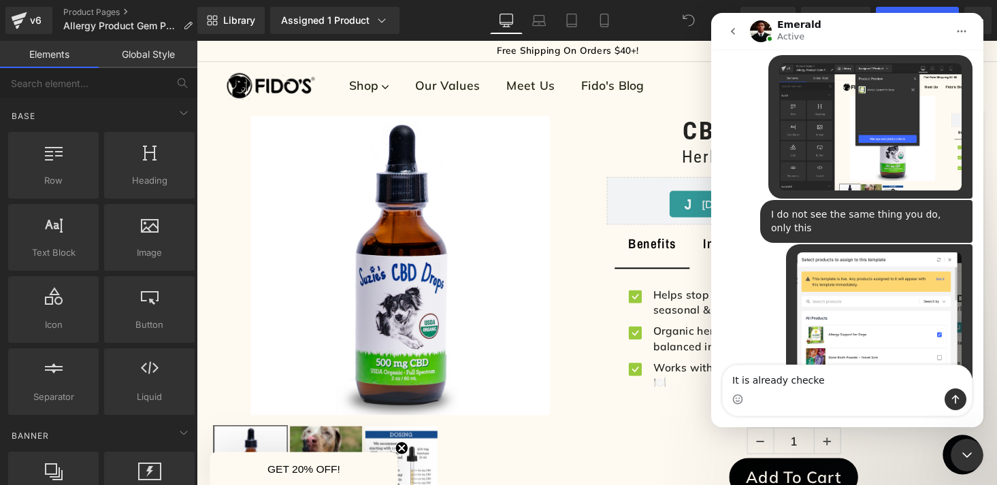
type textarea "It is already checked"
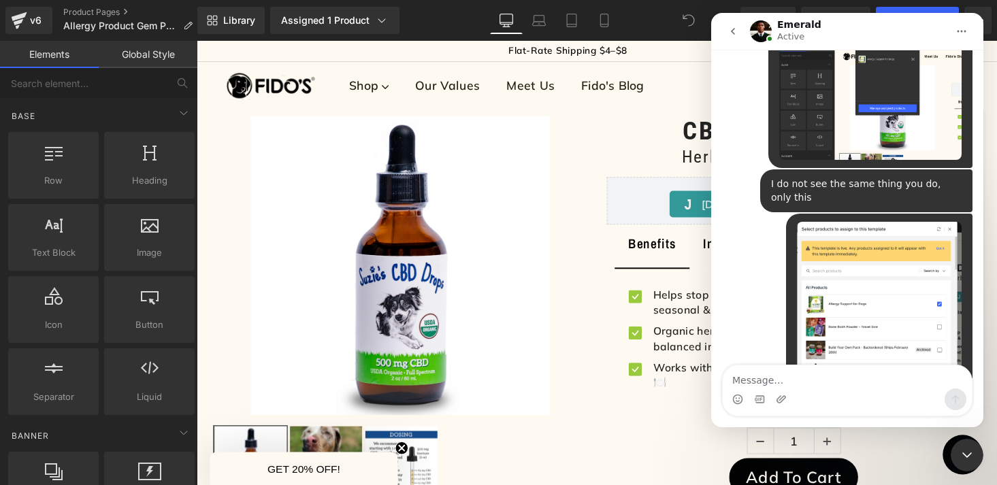
click at [360, 16] on div at bounding box center [498, 222] width 997 height 445
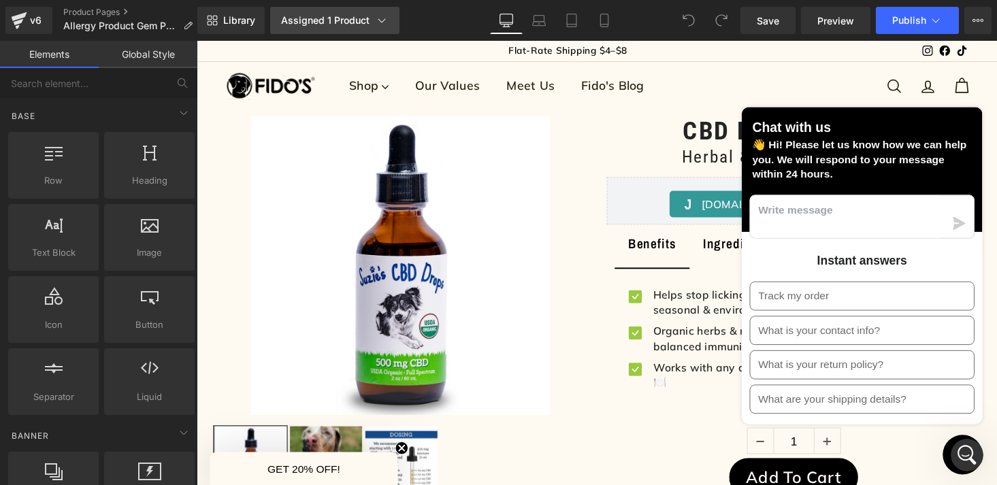
click at [373, 21] on div "Assigned 1 Product" at bounding box center [335, 21] width 108 height 14
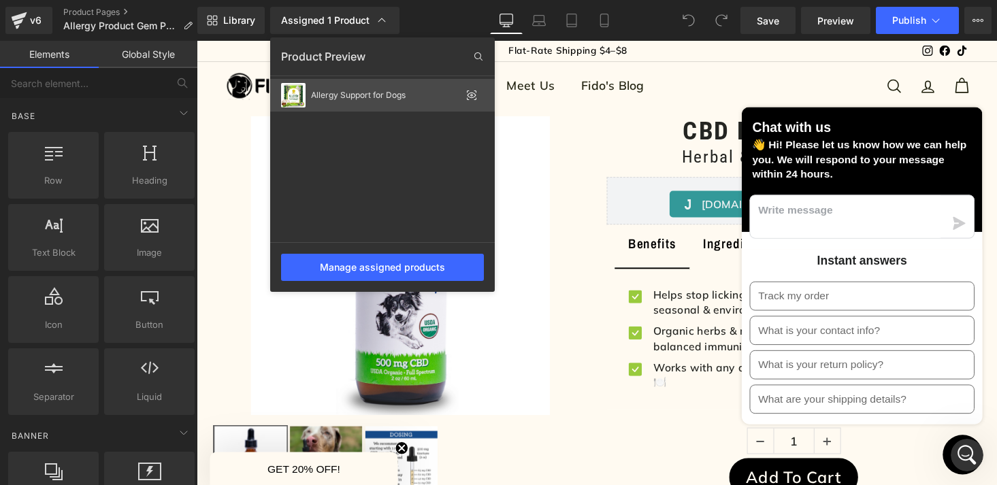
click at [468, 99] on icon at bounding box center [471, 95] width 11 height 11
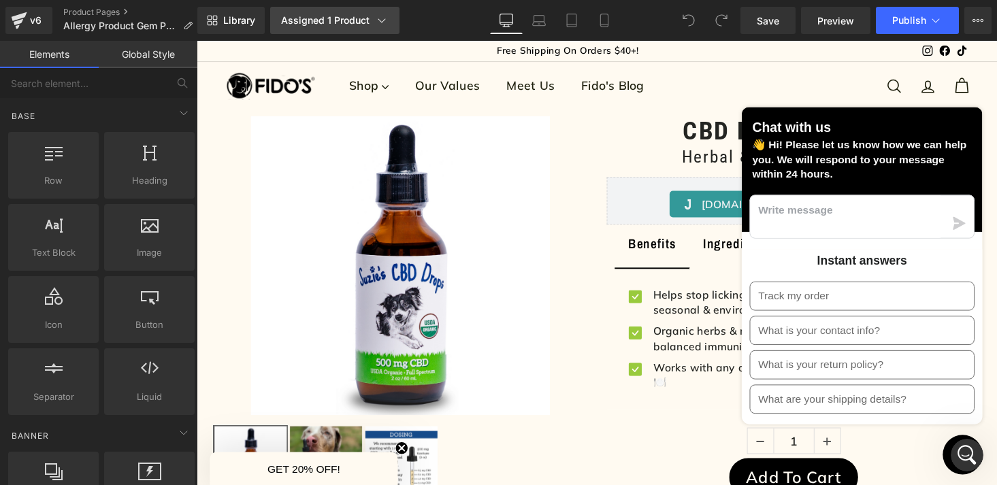
click at [378, 19] on icon at bounding box center [381, 20] width 7 height 4
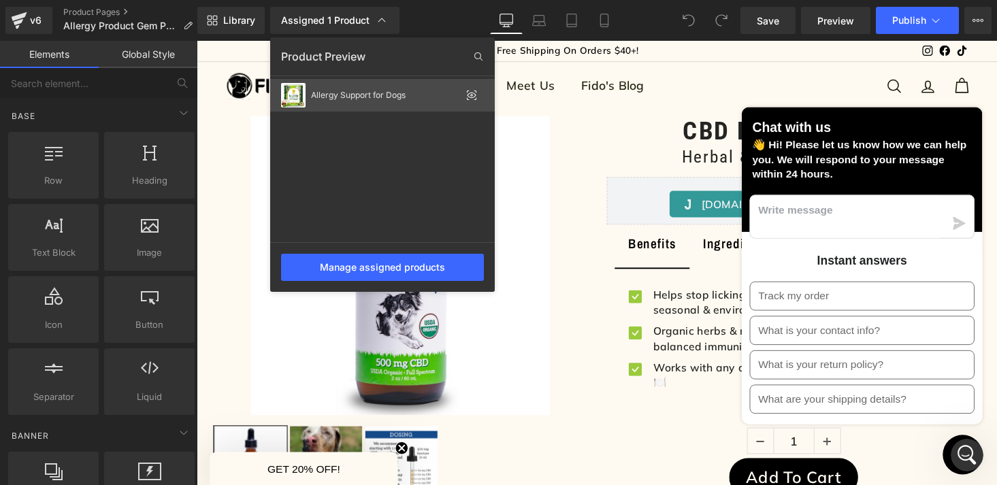
click at [473, 95] on icon at bounding box center [471, 95] width 11 height 11
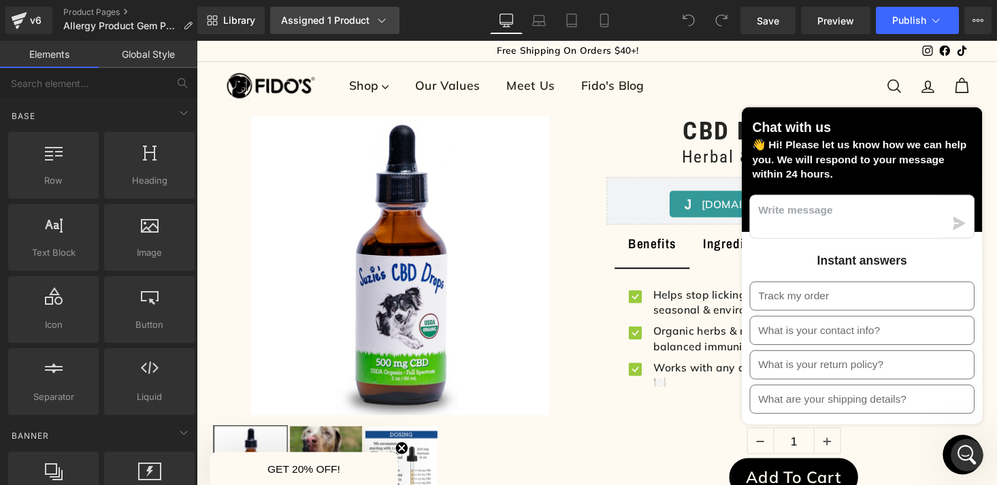
click at [373, 17] on div "Assigned 1 Product" at bounding box center [335, 21] width 108 height 14
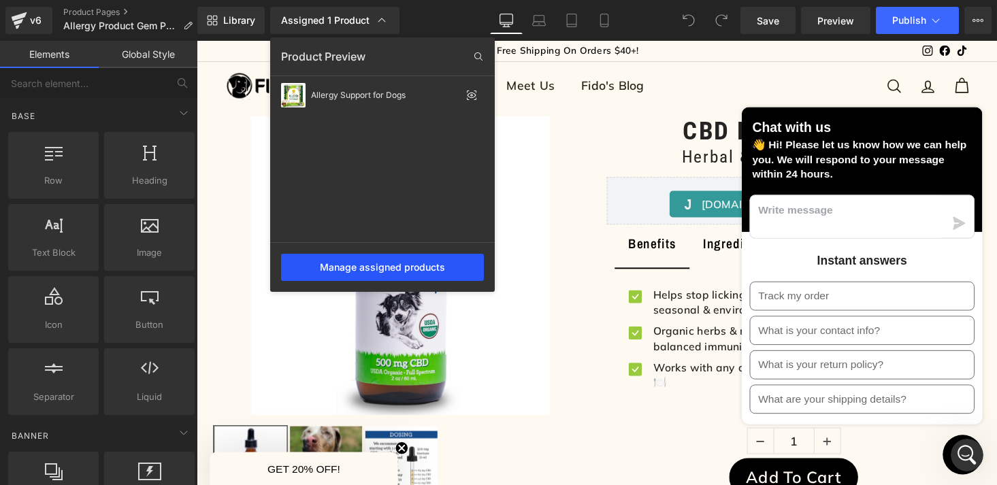
click at [384, 270] on div "Manage assigned products" at bounding box center [382, 267] width 203 height 27
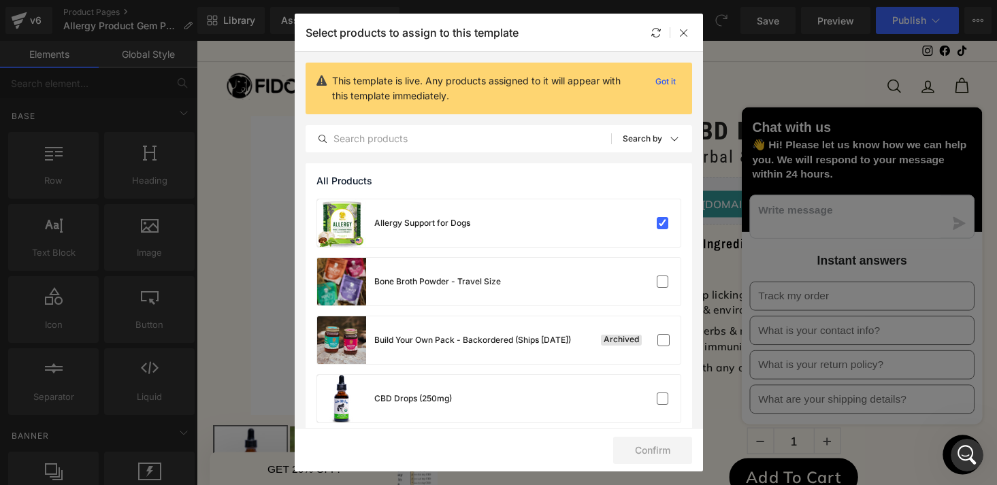
scroll to position [2423, 0]
click at [659, 225] on label at bounding box center [663, 223] width 12 height 12
click at [663, 223] on input "checkbox" at bounding box center [663, 223] width 0 height 0
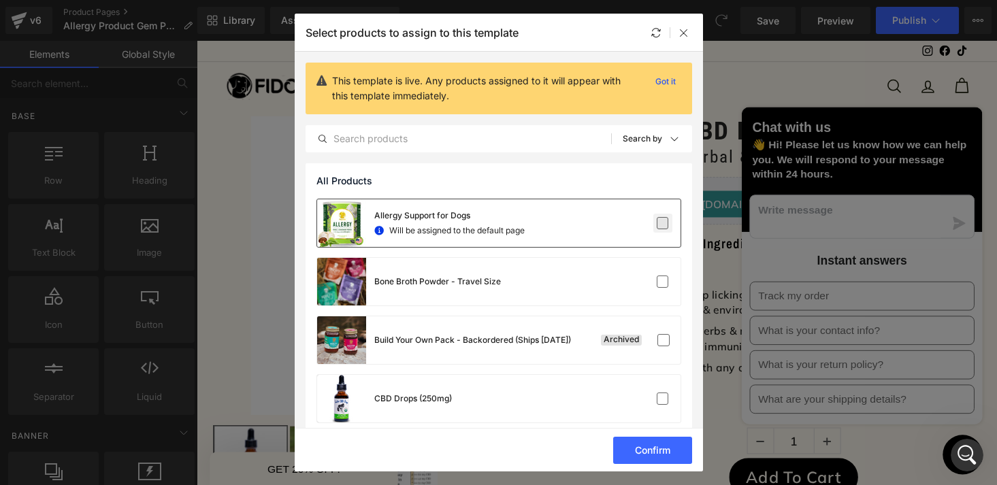
click at [659, 225] on label at bounding box center [663, 223] width 12 height 12
click at [663, 223] on input "checkbox" at bounding box center [663, 223] width 0 height 0
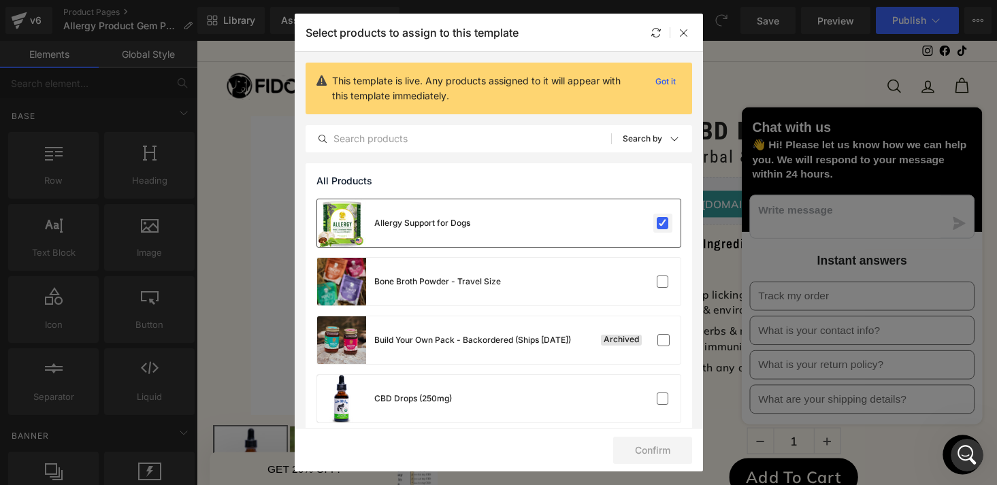
click at [659, 225] on label at bounding box center [663, 223] width 12 height 12
click at [663, 223] on input "checkbox" at bounding box center [663, 223] width 0 height 0
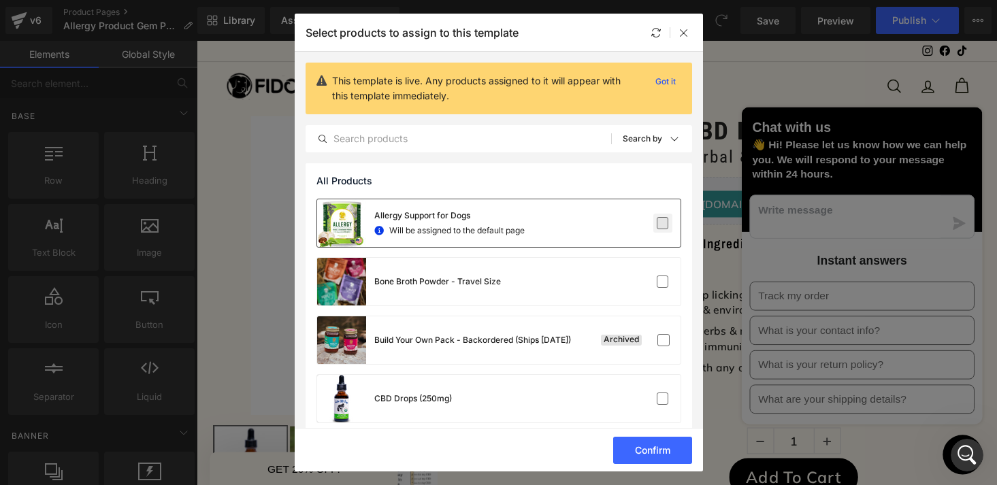
click at [659, 225] on label at bounding box center [663, 223] width 12 height 12
click at [663, 223] on input "checkbox" at bounding box center [663, 223] width 0 height 0
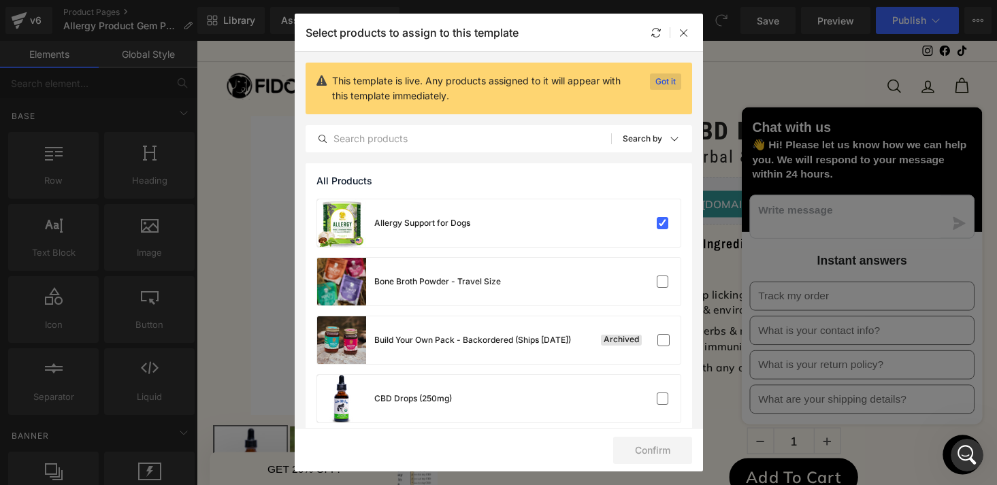
click at [664, 78] on p "Got it" at bounding box center [665, 82] width 31 height 16
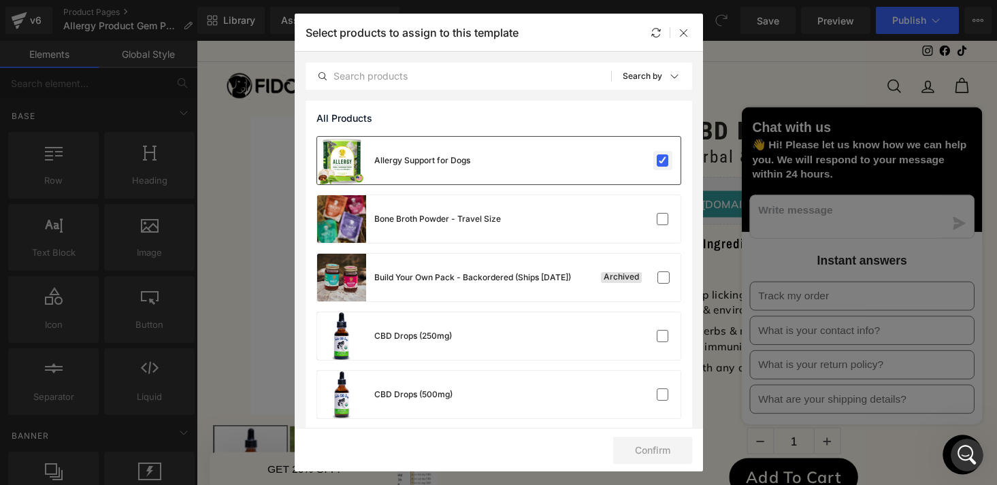
click at [658, 163] on label at bounding box center [663, 161] width 12 height 12
click at [663, 161] on input "checkbox" at bounding box center [663, 161] width 0 height 0
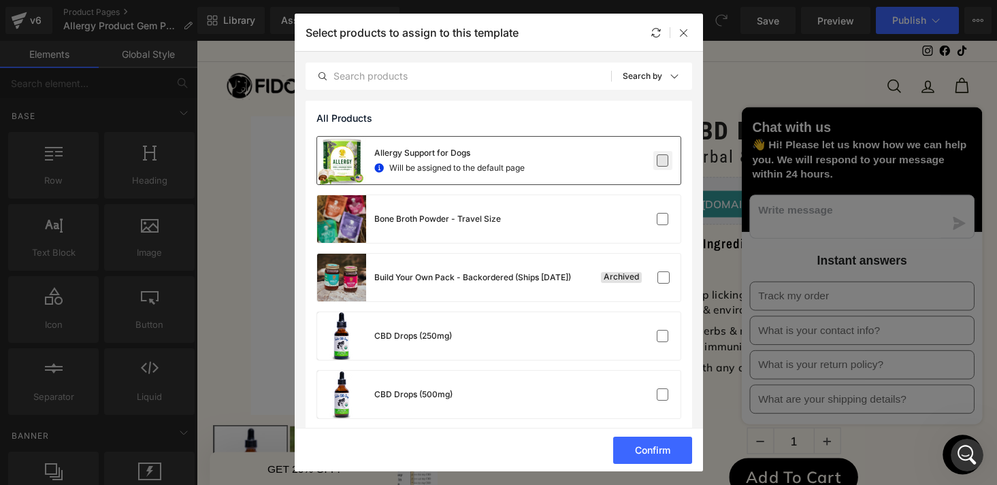
click at [658, 163] on label at bounding box center [663, 161] width 12 height 12
click at [663, 161] on input "checkbox" at bounding box center [663, 161] width 0 height 0
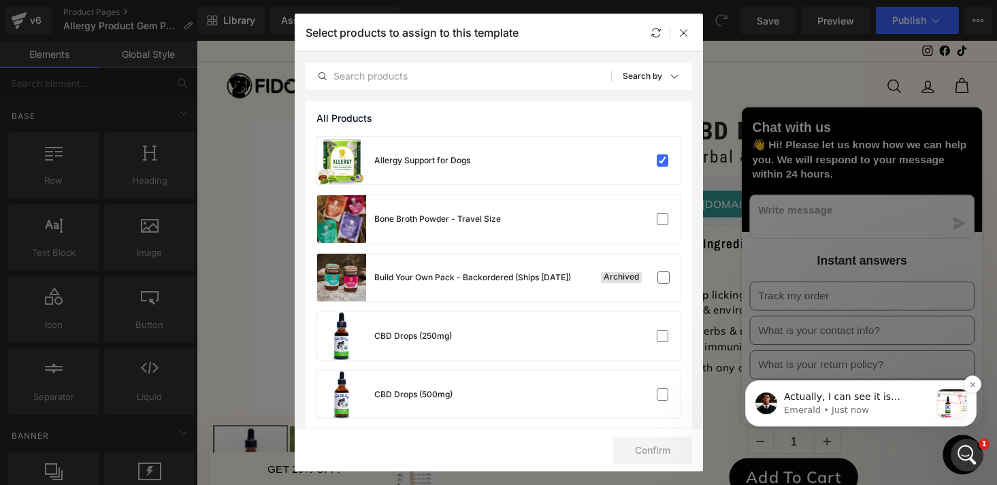
scroll to position [2687, 0]
click at [852, 400] on p "Actually, I can see it is selected manually here: Please kindly set it to displ…" at bounding box center [857, 398] width 147 height 14
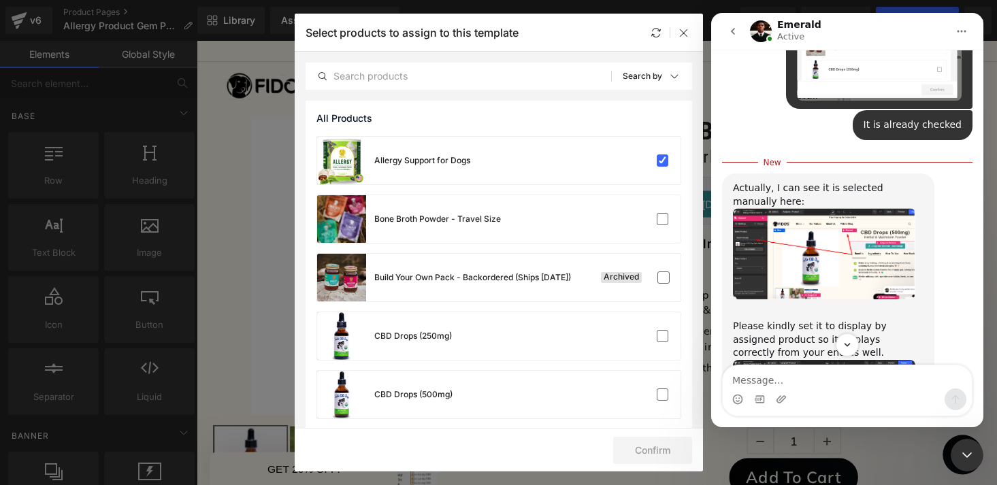
scroll to position [2655, 0]
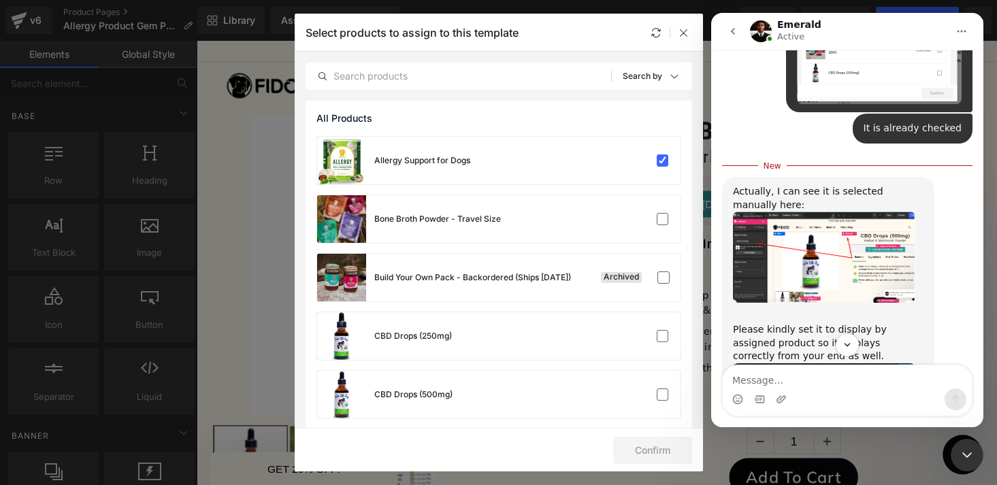
click at [816, 212] on img "Emerald says…" at bounding box center [824, 257] width 182 height 91
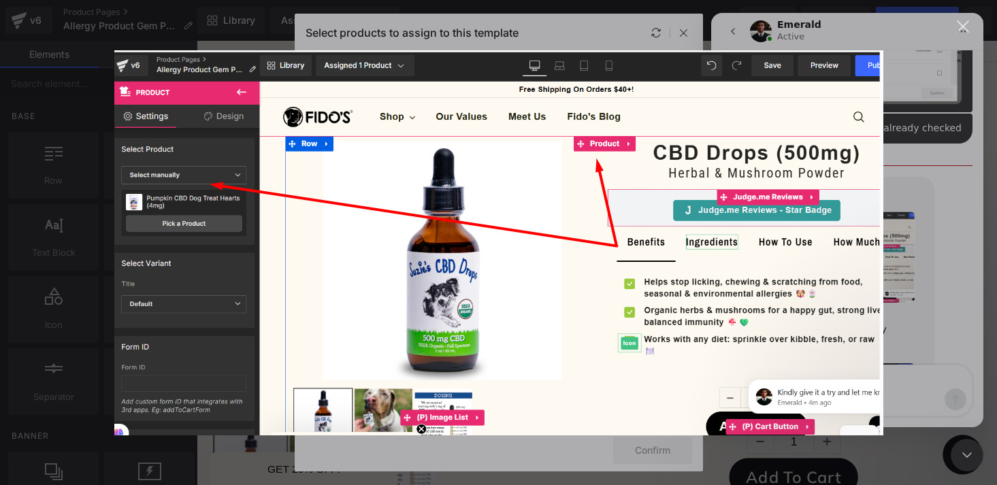
click at [961, 31] on div "Close" at bounding box center [963, 26] width 13 height 13
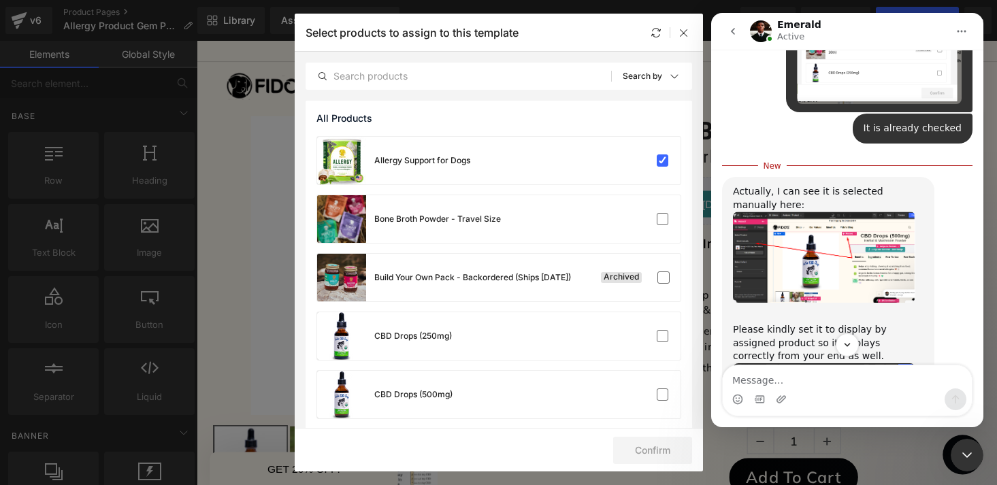
click at [245, 261] on div at bounding box center [498, 222] width 997 height 445
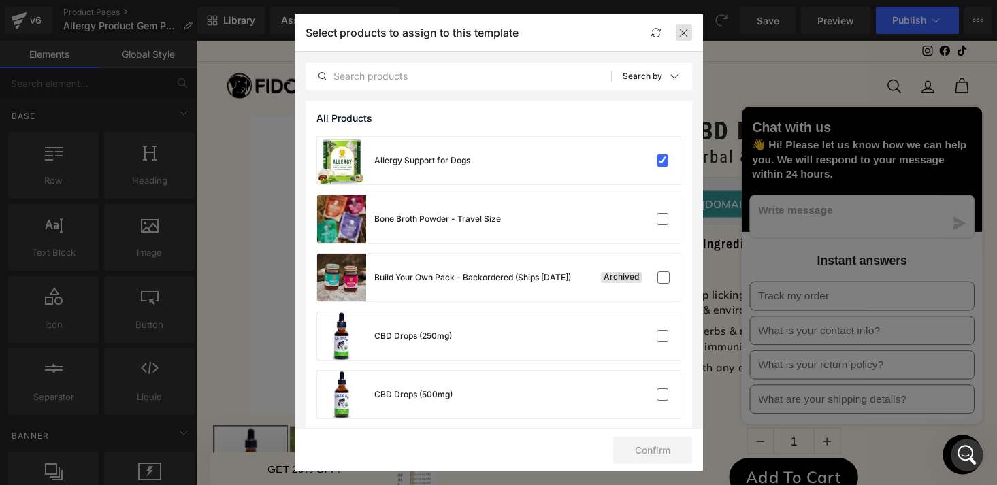
click at [681, 35] on icon at bounding box center [684, 32] width 11 height 11
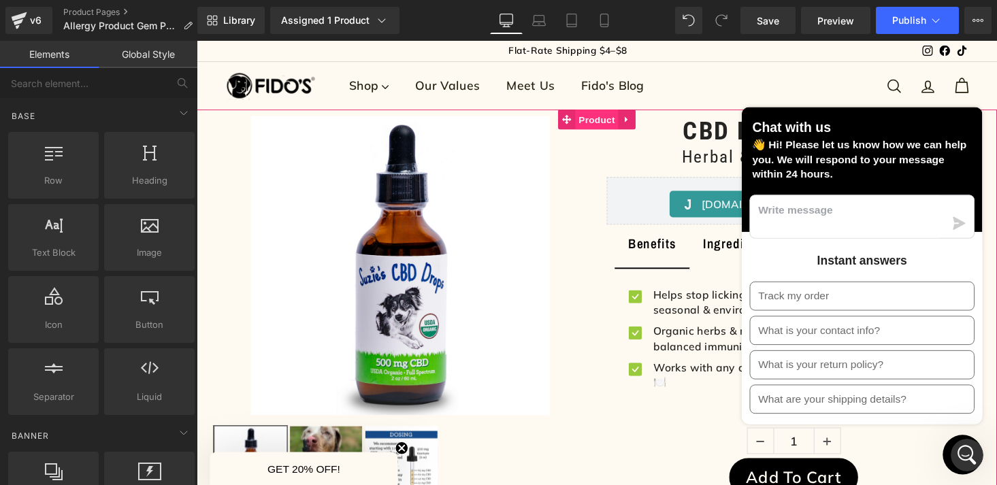
click at [606, 126] on span "Product" at bounding box center [609, 122] width 44 height 20
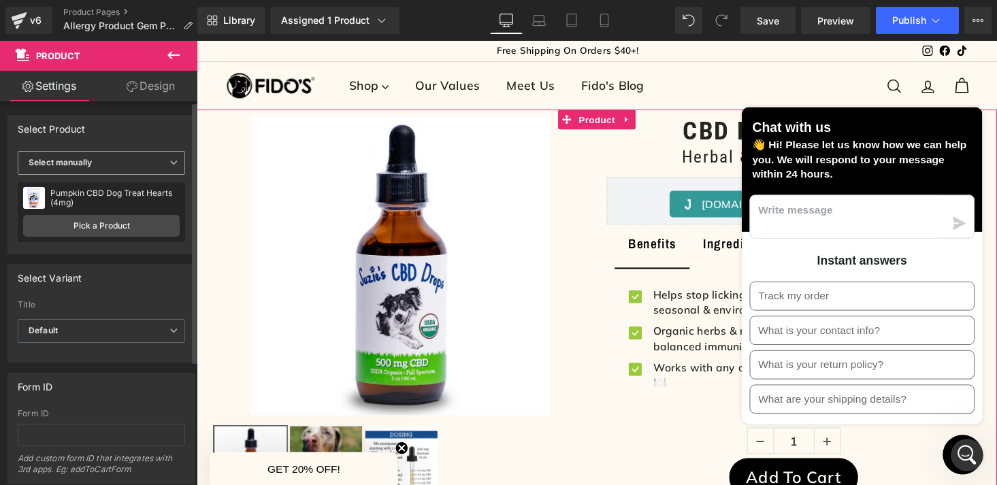
click at [163, 162] on span "Select manually" at bounding box center [101, 163] width 167 height 24
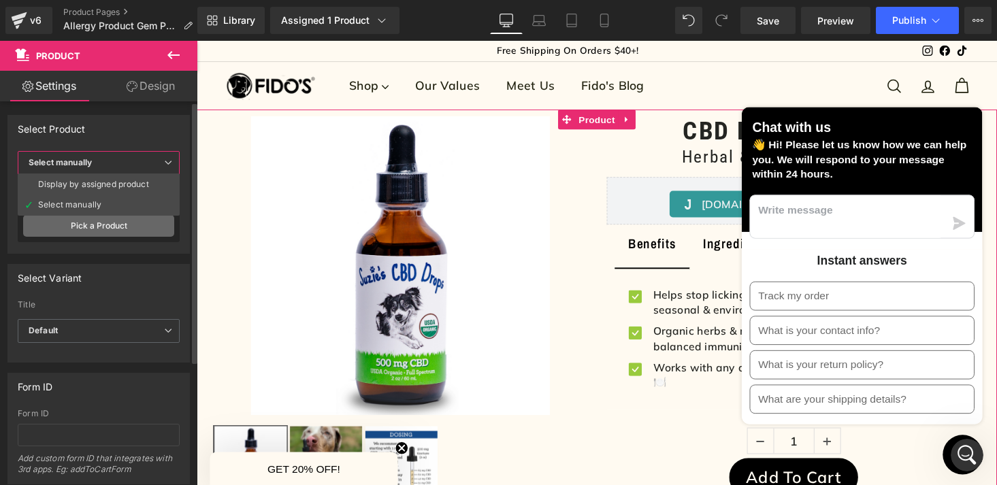
click at [130, 225] on link "Pick a Product" at bounding box center [98, 226] width 151 height 22
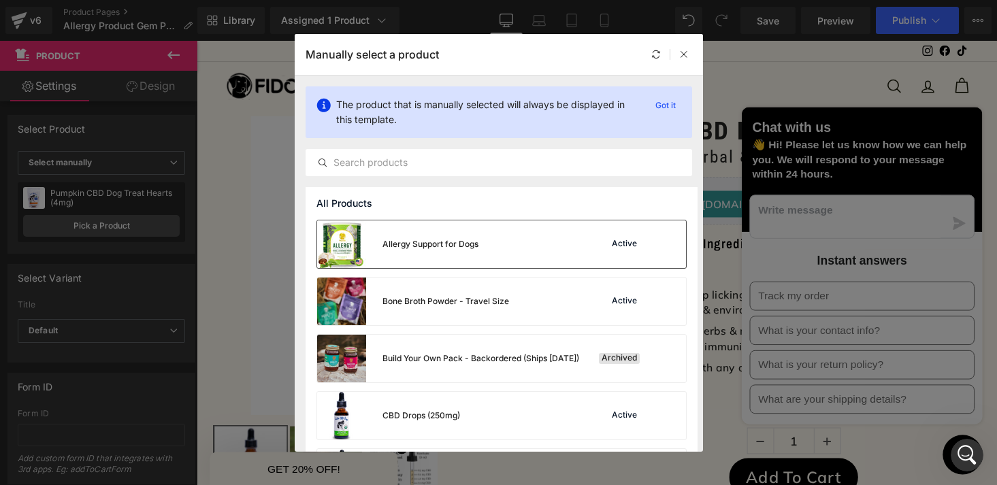
click at [521, 228] on div "Allergy Support for Dogs Active" at bounding box center [501, 245] width 369 height 48
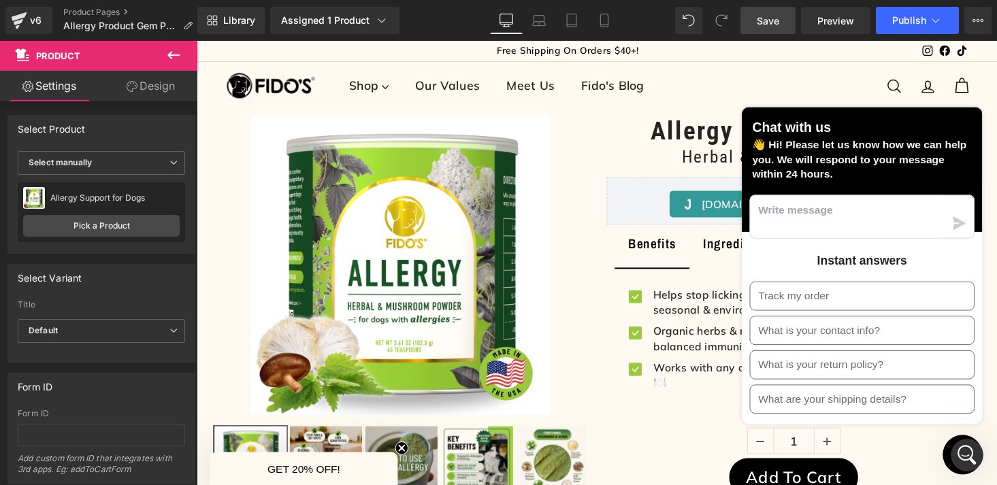
click at [771, 25] on span "Save" at bounding box center [768, 21] width 22 height 14
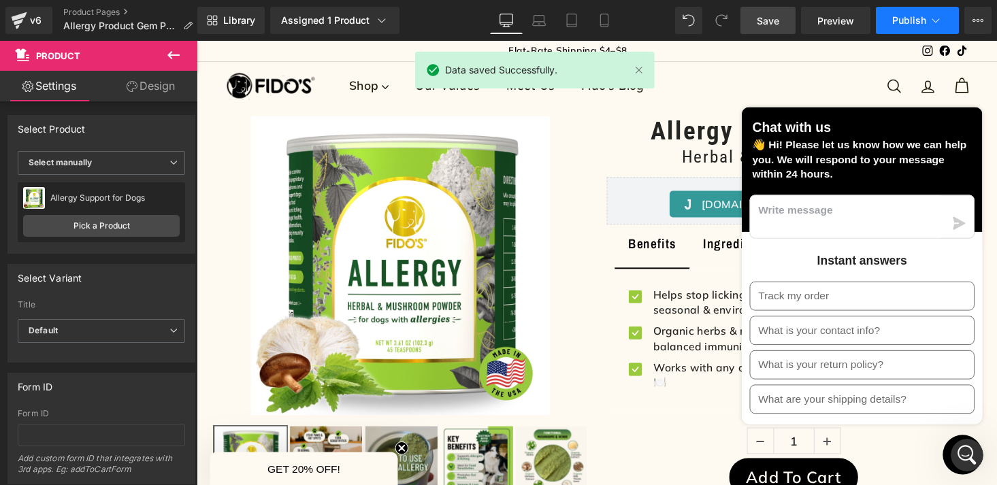
click at [901, 28] on button "Publish" at bounding box center [917, 20] width 83 height 27
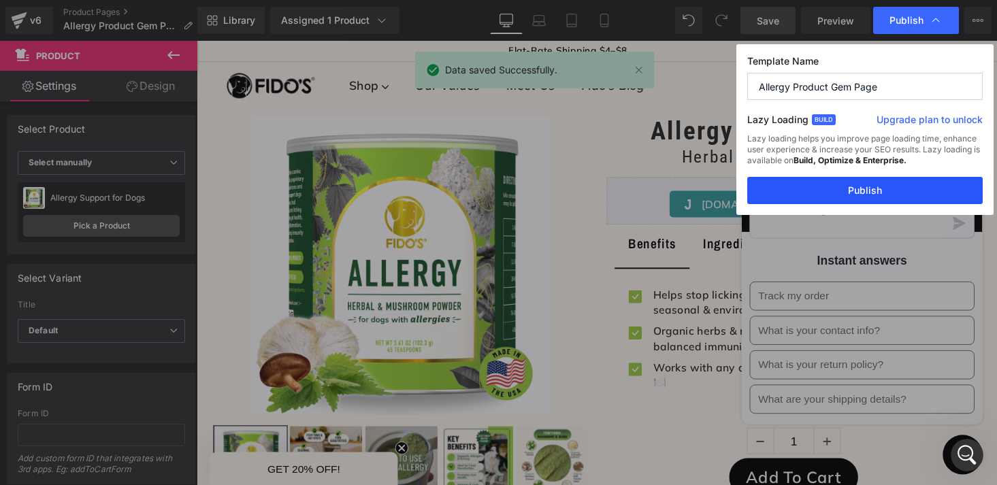
click at [873, 191] on button "Publish" at bounding box center [865, 190] width 236 height 27
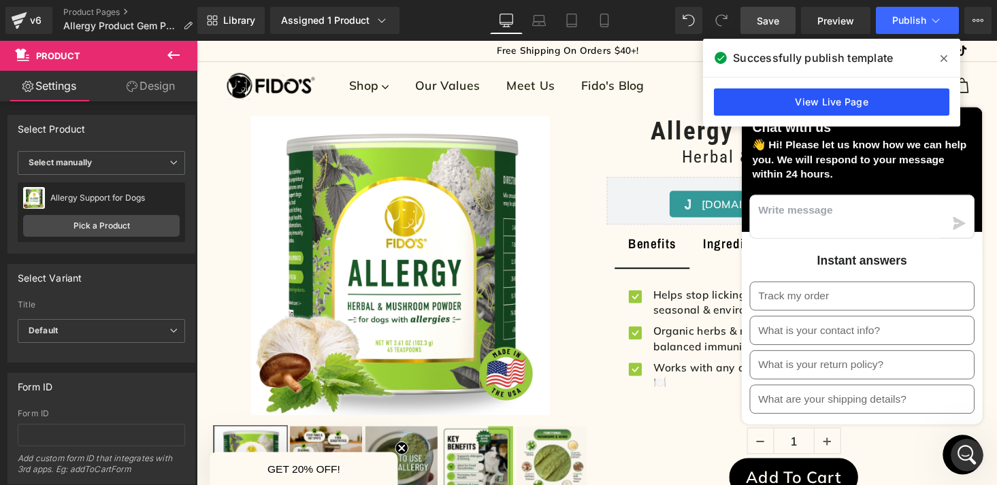
click at [828, 106] on link "View Live Page" at bounding box center [832, 101] width 236 height 27
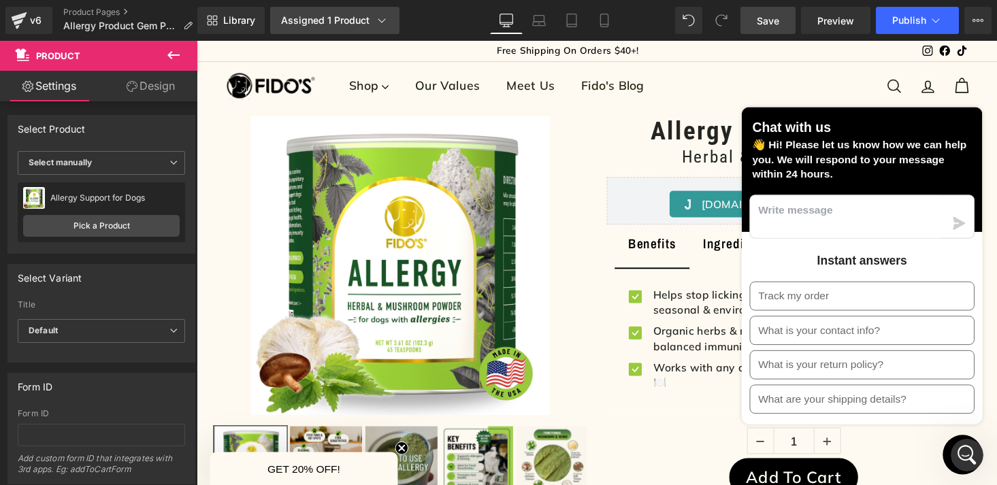
click at [379, 26] on icon at bounding box center [382, 21] width 14 height 14
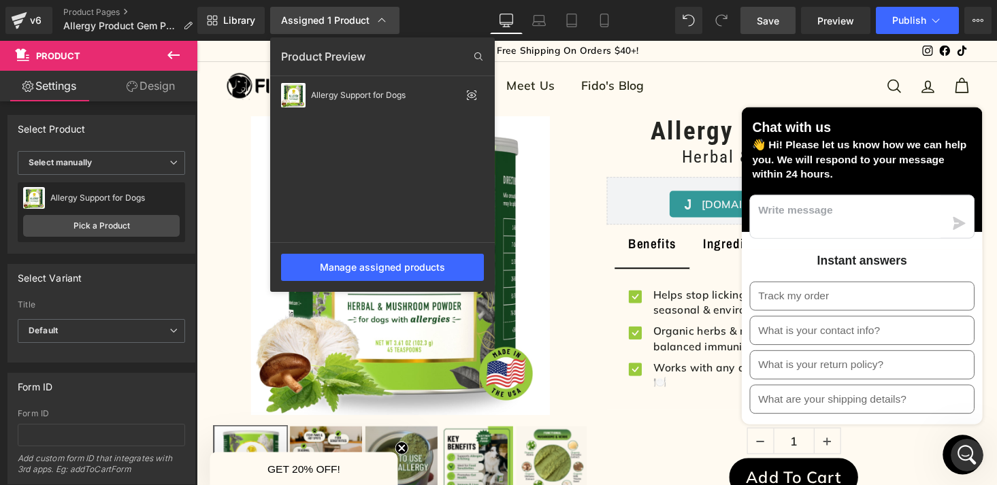
click at [379, 26] on icon at bounding box center [382, 21] width 14 height 14
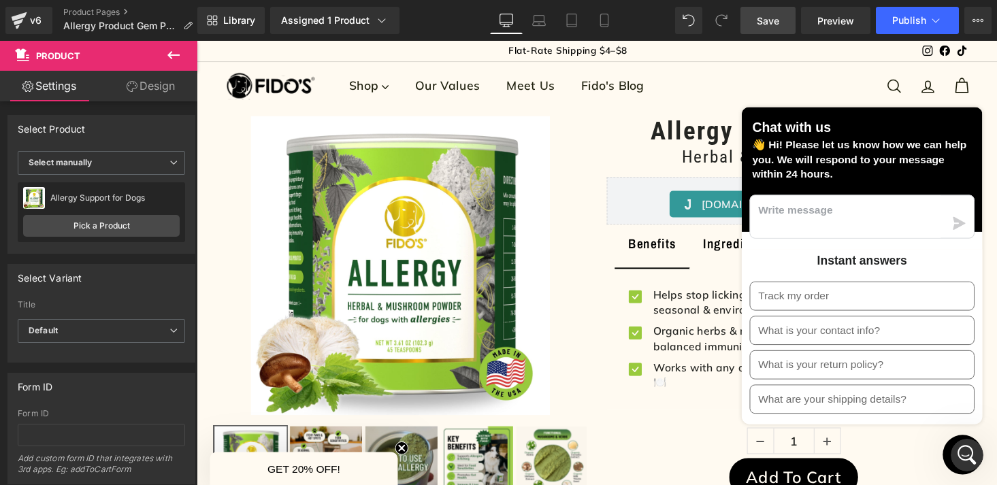
click at [769, 23] on span "Save" at bounding box center [768, 21] width 22 height 14
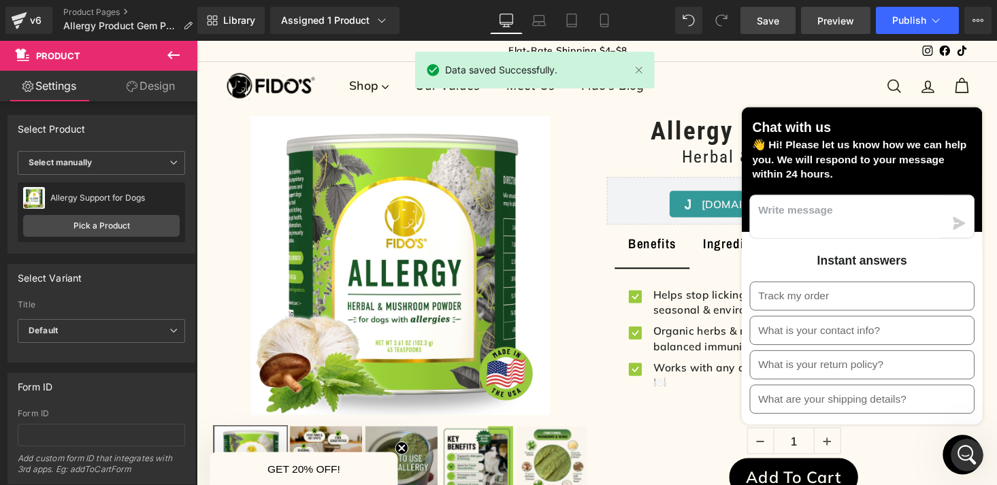
click at [835, 23] on span "Preview" at bounding box center [836, 21] width 37 height 14
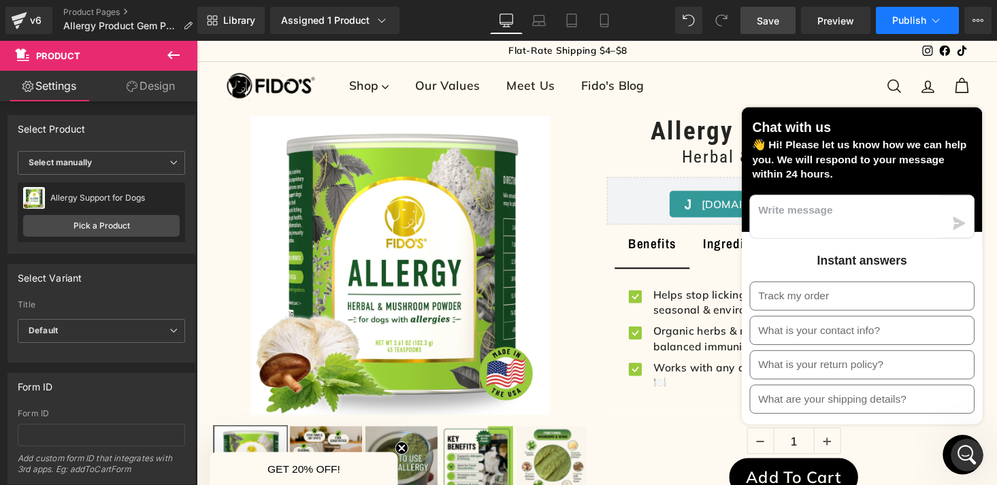
click at [935, 24] on icon at bounding box center [936, 21] width 14 height 14
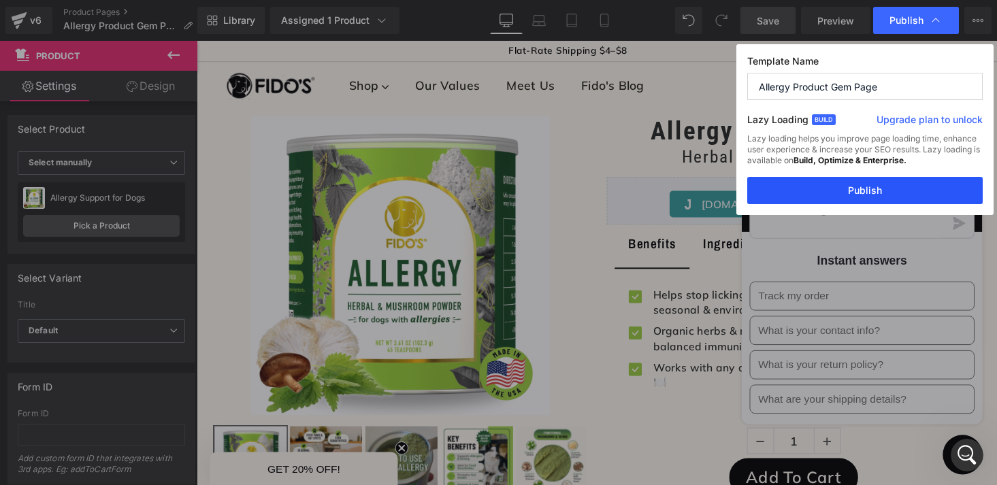
click at [859, 197] on button "Publish" at bounding box center [865, 190] width 236 height 27
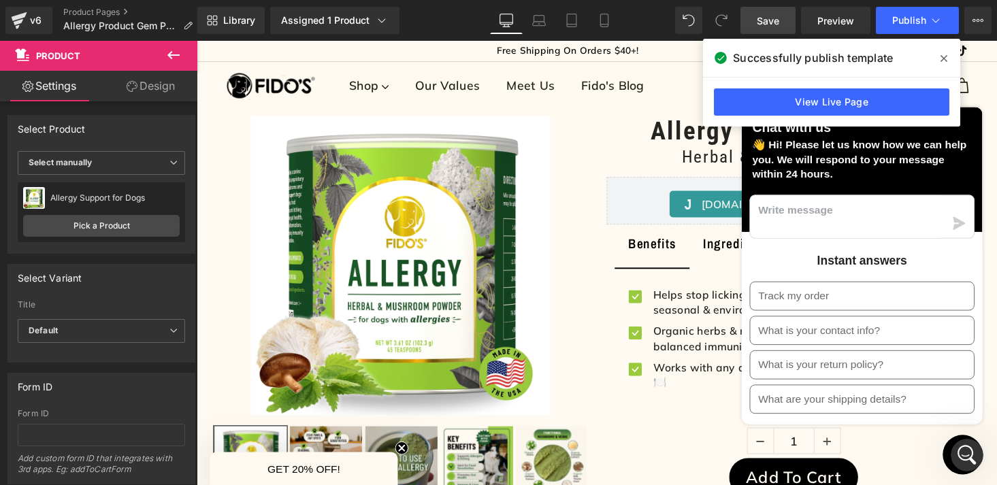
click at [943, 50] on span at bounding box center [944, 59] width 22 height 22
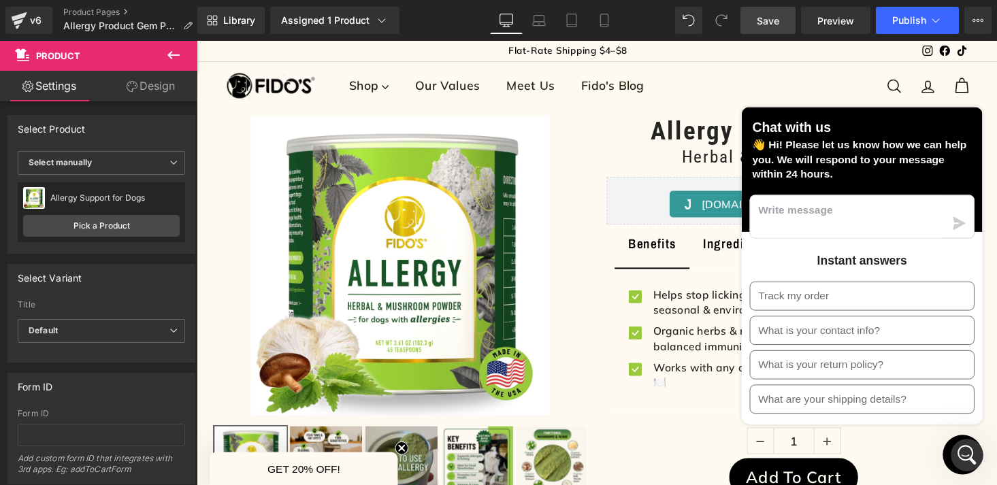
click at [971, 451] on icon "Open Intercom Messenger" at bounding box center [967, 456] width 22 height 22
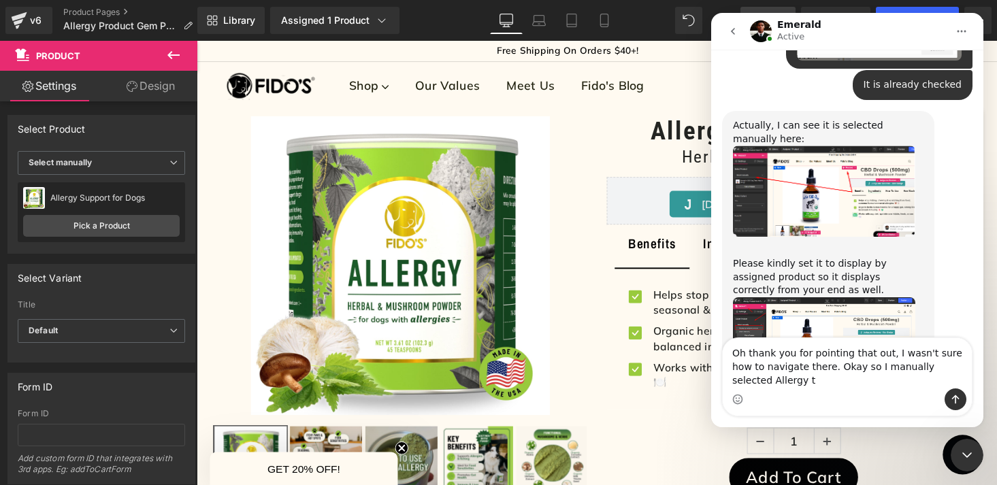
scroll to position [2714, 0]
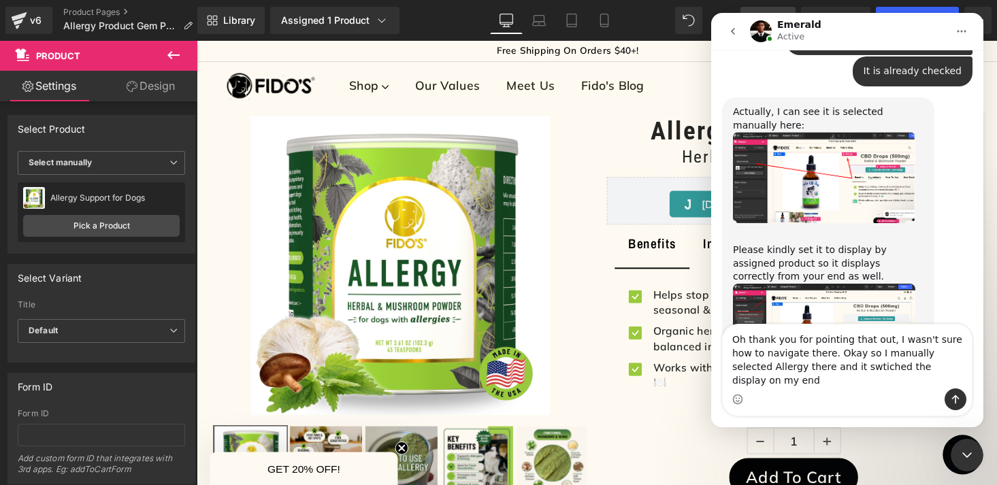
click at [810, 383] on textarea "Oh thank you for pointing that out, I wasn't sure how to navigate there. Okay s…" at bounding box center [847, 357] width 249 height 64
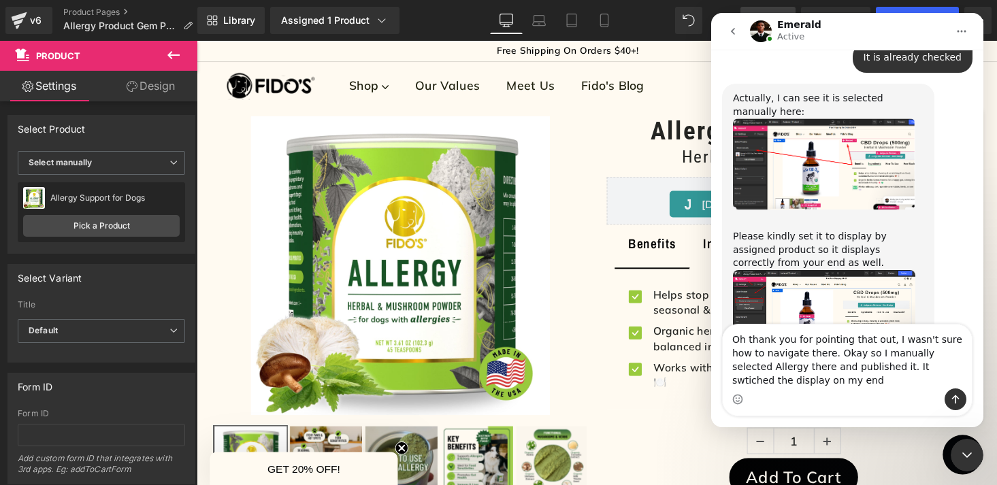
drag, startPoint x: 916, startPoint y: 372, endPoint x: 886, endPoint y: 370, distance: 30.0
click at [886, 370] on textarea "Oh thank you for pointing that out, I wasn't sure how to navigate there. Okay s…" at bounding box center [847, 357] width 249 height 64
click at [807, 382] on textarea "Oh thank you for pointing that out, I wasn't sure how to navigate there. Okay s…" at bounding box center [847, 357] width 249 height 64
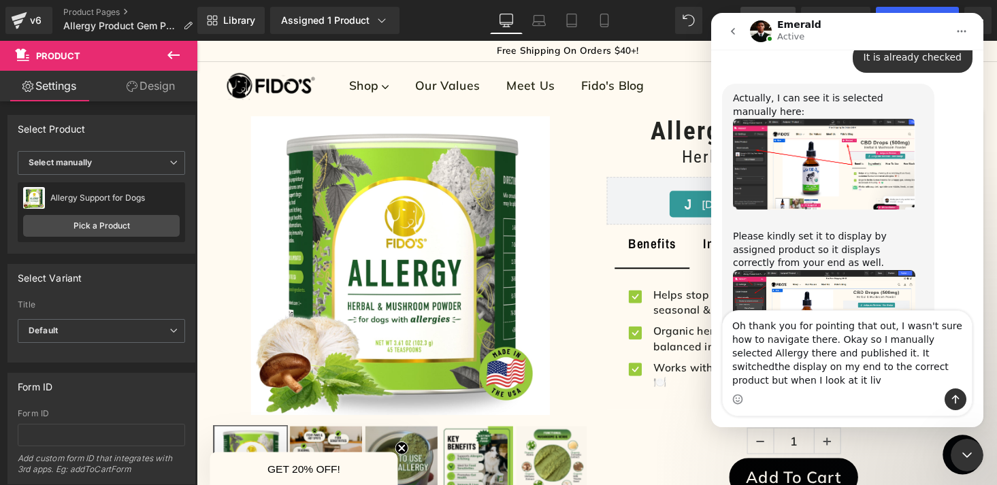
scroll to position [2741, 0]
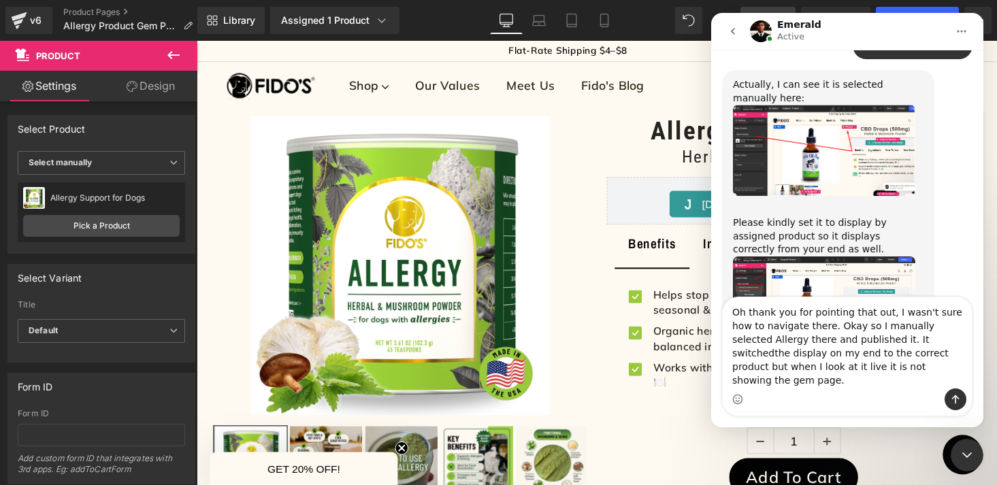
type textarea "Oh thank you for pointing that out, I wasn't sure how to navigate there. Okay s…"
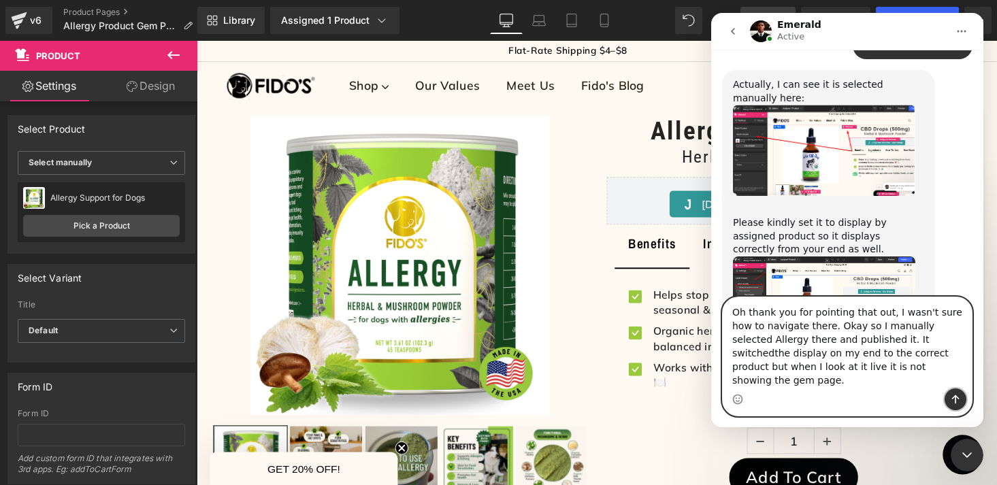
click at [951, 396] on icon "Send a message…" at bounding box center [955, 399] width 11 height 11
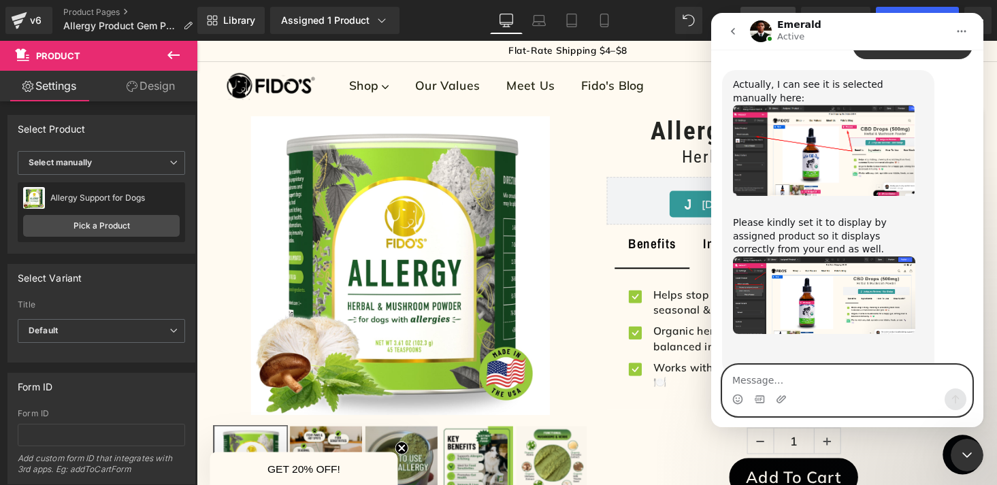
scroll to position [2794, 0]
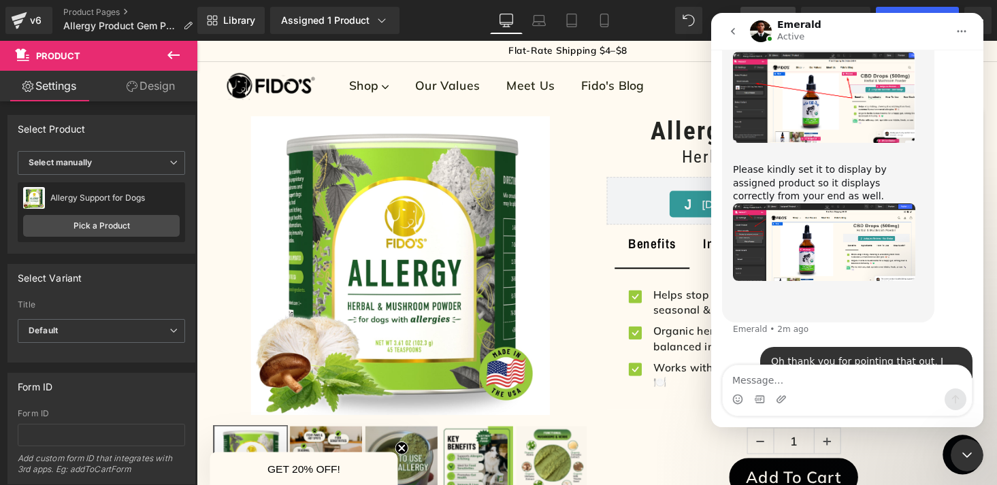
click at [969, 465] on button "Chat window" at bounding box center [985, 467] width 41 height 41
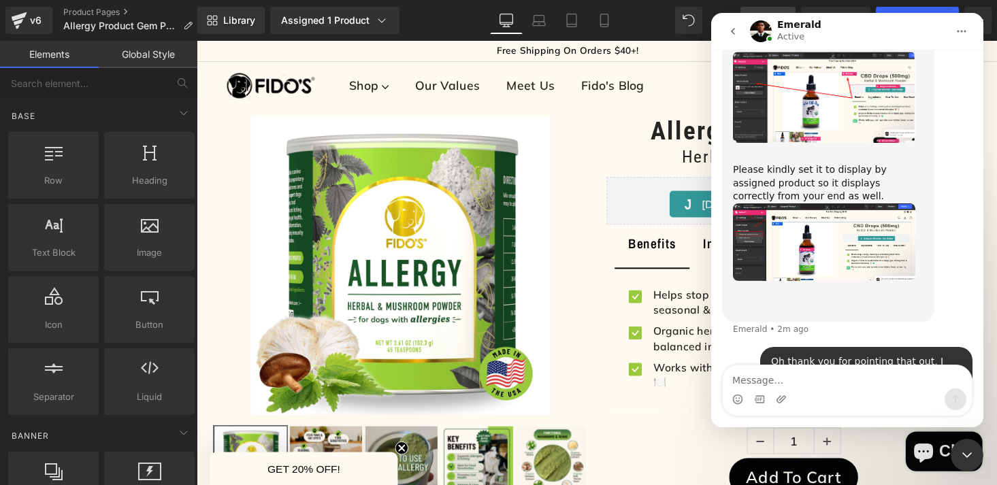
click at [896, 389] on div "Intercom messenger" at bounding box center [847, 400] width 249 height 22
click at [881, 379] on textarea "Message…" at bounding box center [847, 377] width 249 height 23
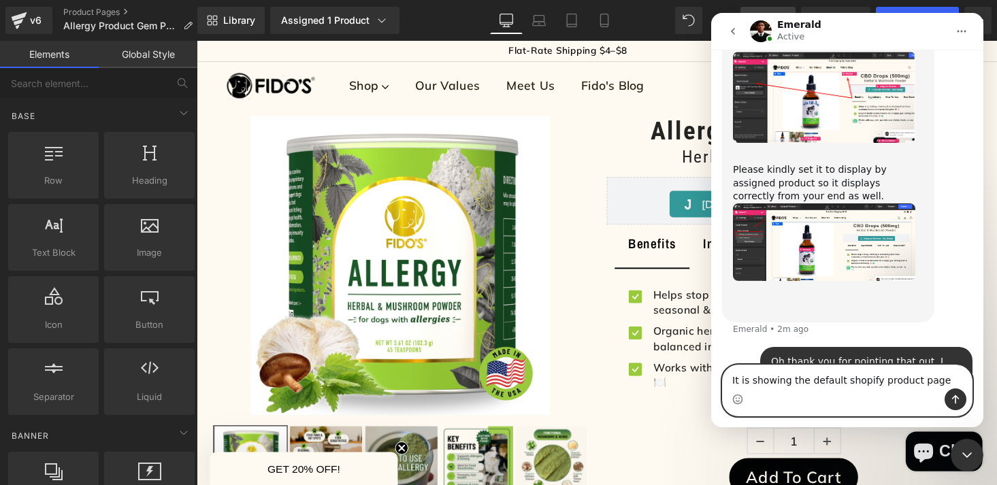
type textarea "It is showing the default shopify product page."
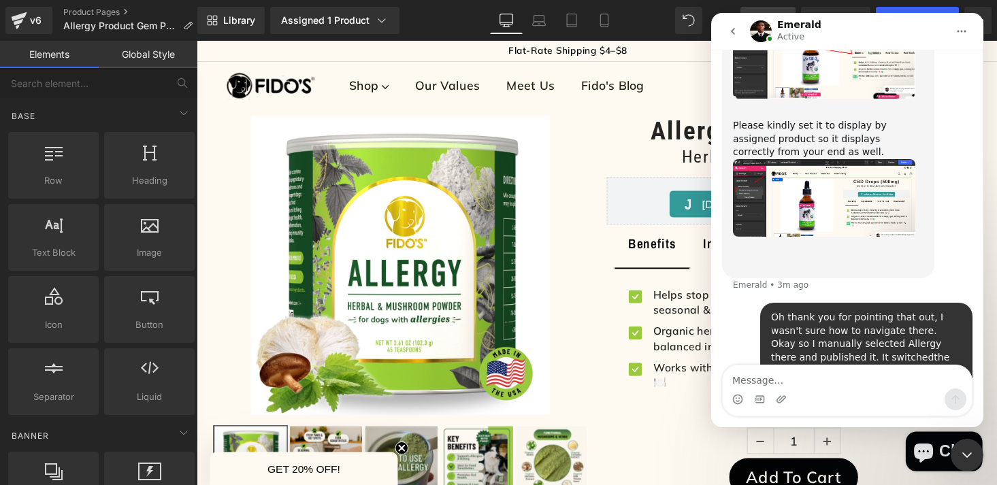
click at [382, 21] on div at bounding box center [498, 222] width 997 height 445
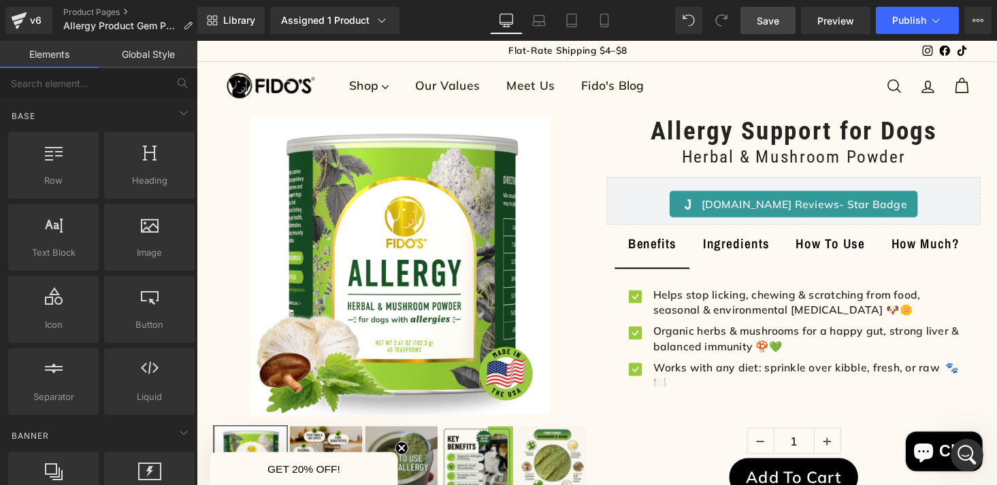
click at [382, 21] on icon at bounding box center [381, 20] width 7 height 4
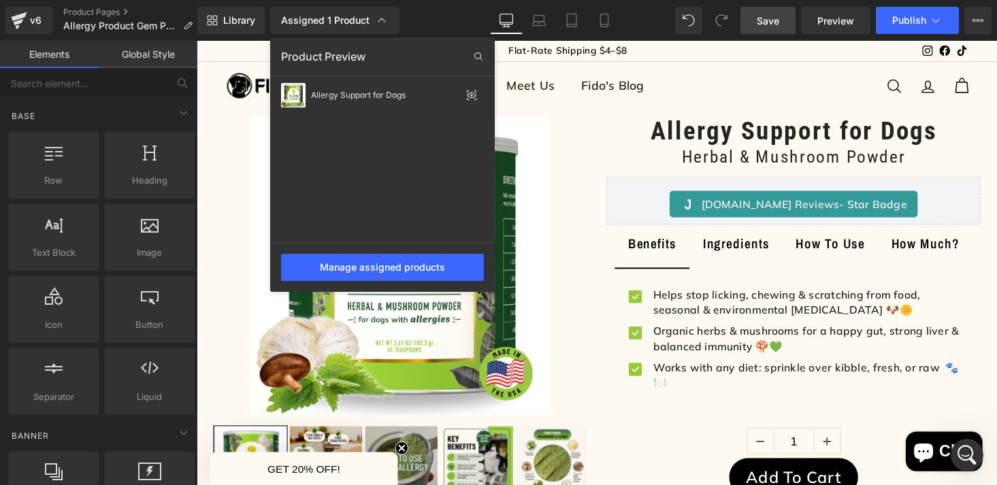
click at [382, 21] on icon at bounding box center [382, 21] width 14 height 14
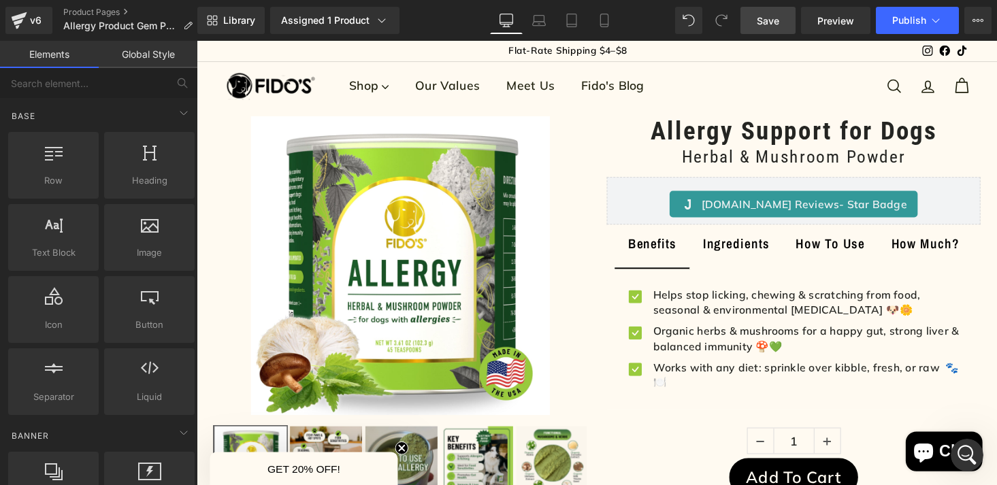
click at [382, 21] on icon at bounding box center [381, 20] width 7 height 4
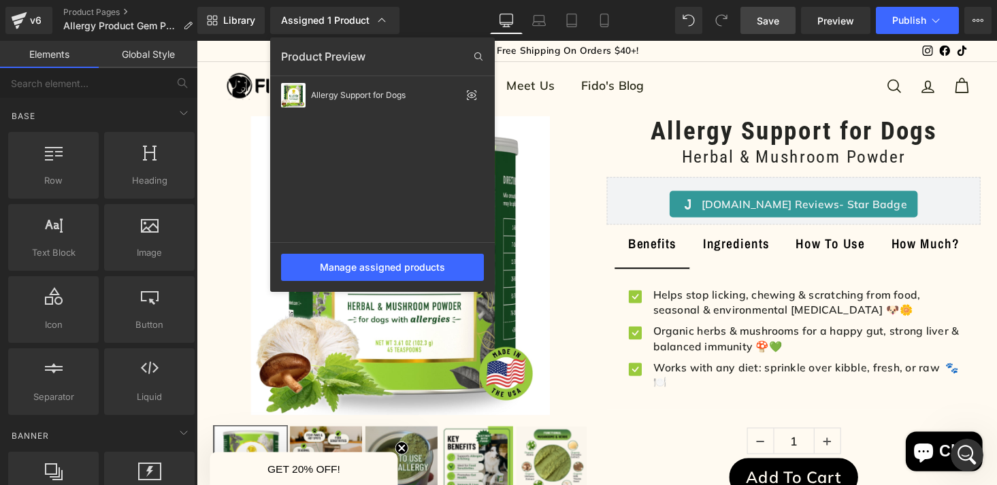
click at [226, 163] on div at bounding box center [597, 263] width 801 height 445
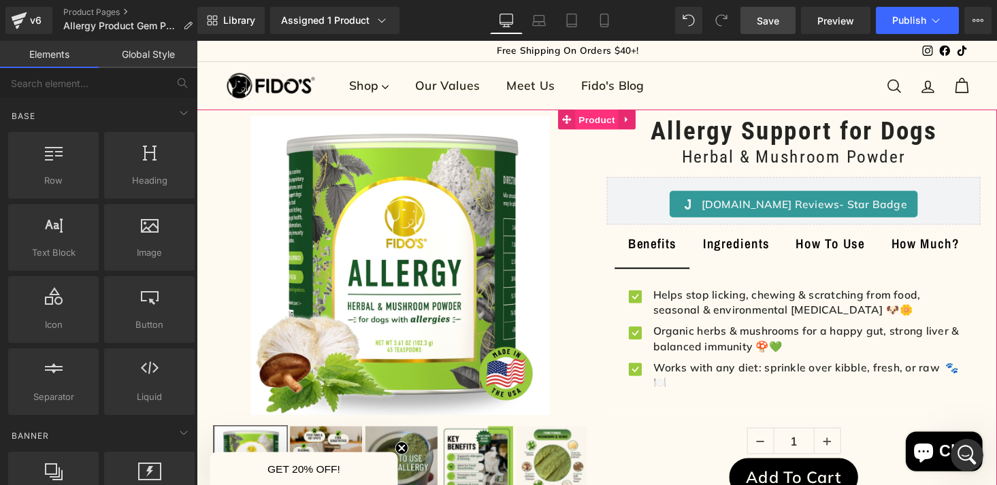
click at [602, 121] on span "Product" at bounding box center [609, 122] width 44 height 20
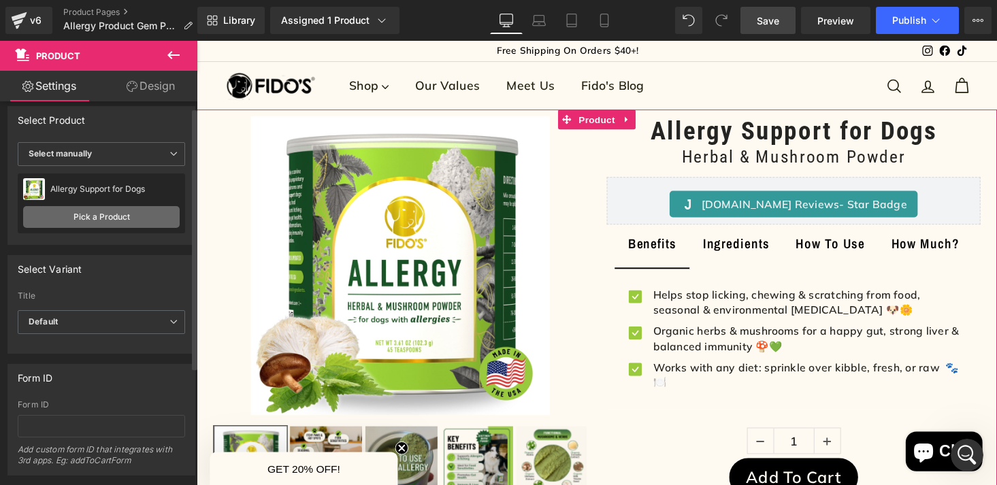
scroll to position [0, 0]
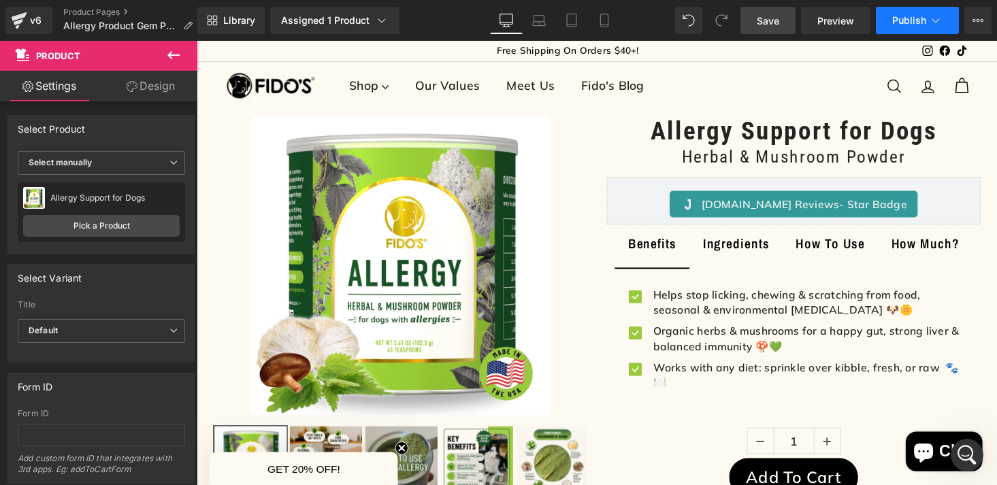
click at [937, 25] on icon at bounding box center [936, 21] width 14 height 14
click at [949, 465] on icon "Chat window" at bounding box center [945, 465] width 20 height 20
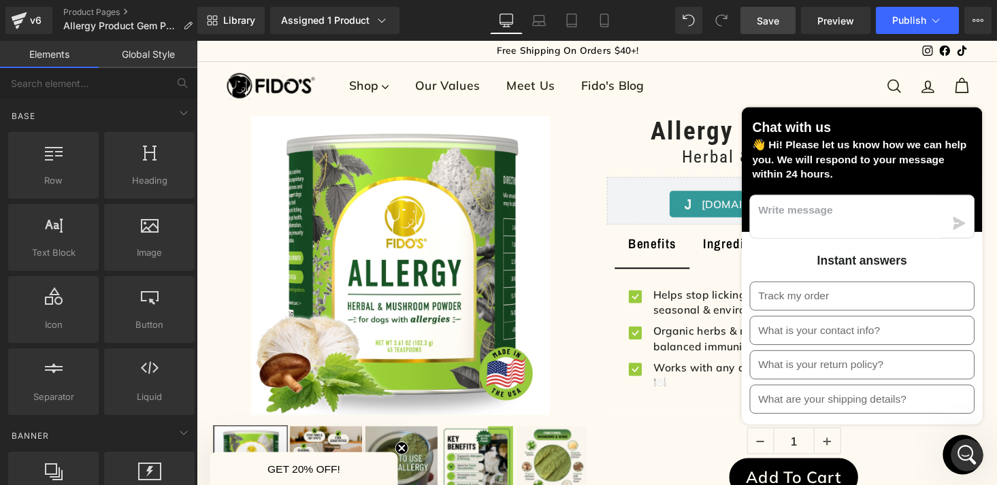
click at [973, 453] on icon "Open Intercom Messenger" at bounding box center [967, 456] width 22 height 22
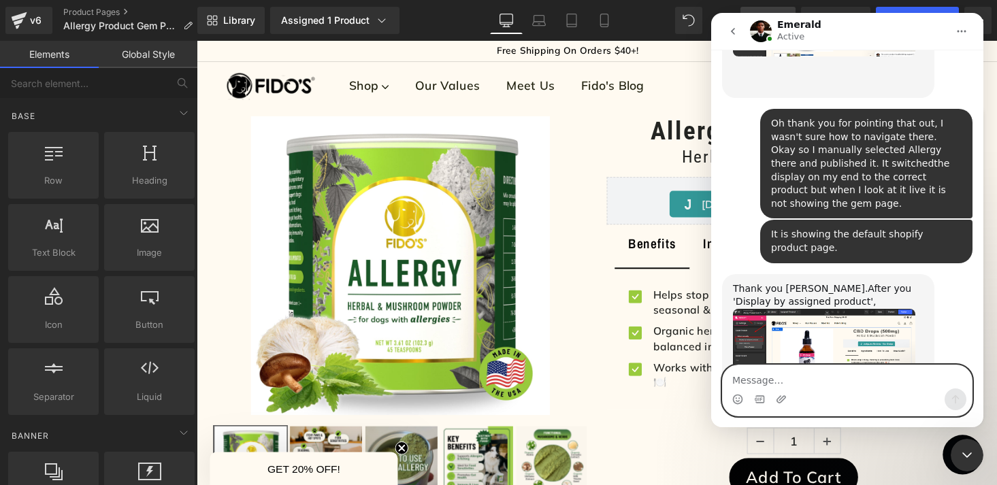
scroll to position [3099, 0]
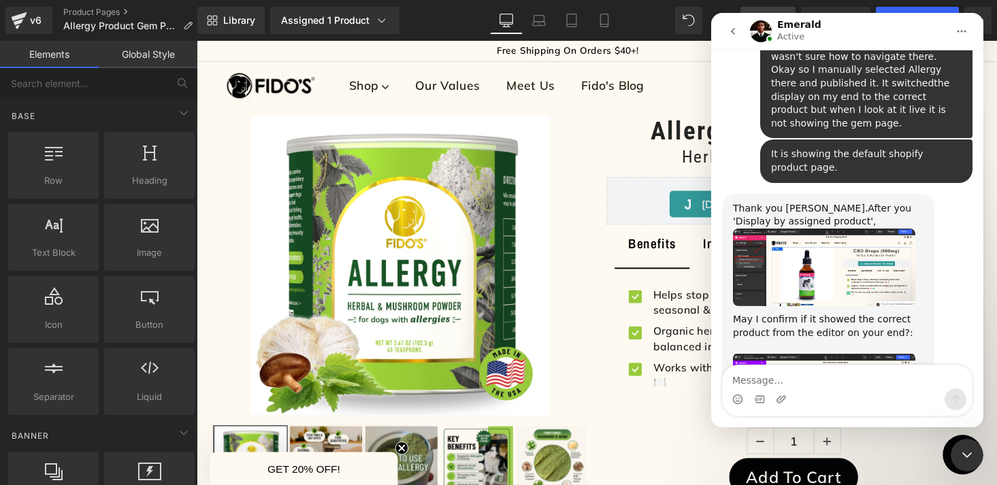
click at [791, 229] on img "Emerald says…" at bounding box center [824, 268] width 182 height 78
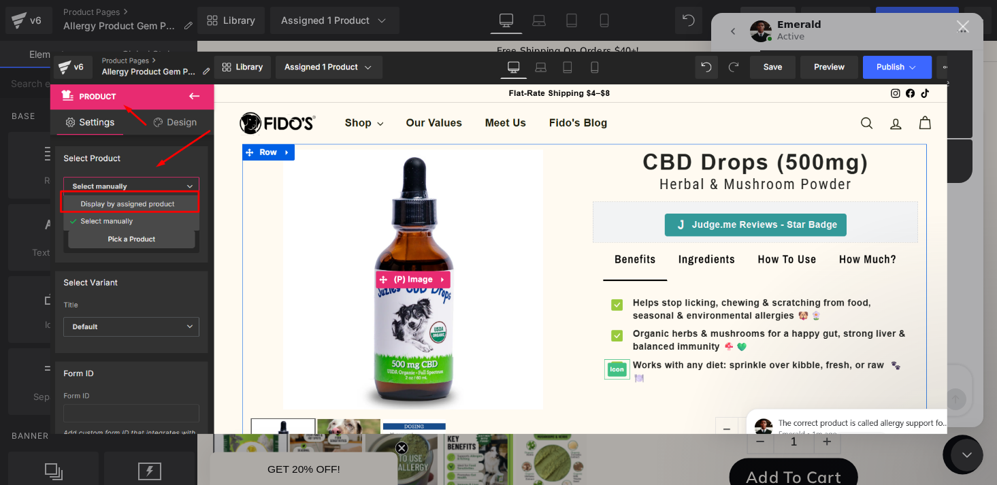
scroll to position [0, 0]
click at [920, 161] on img "Close" at bounding box center [499, 242] width 898 height 383
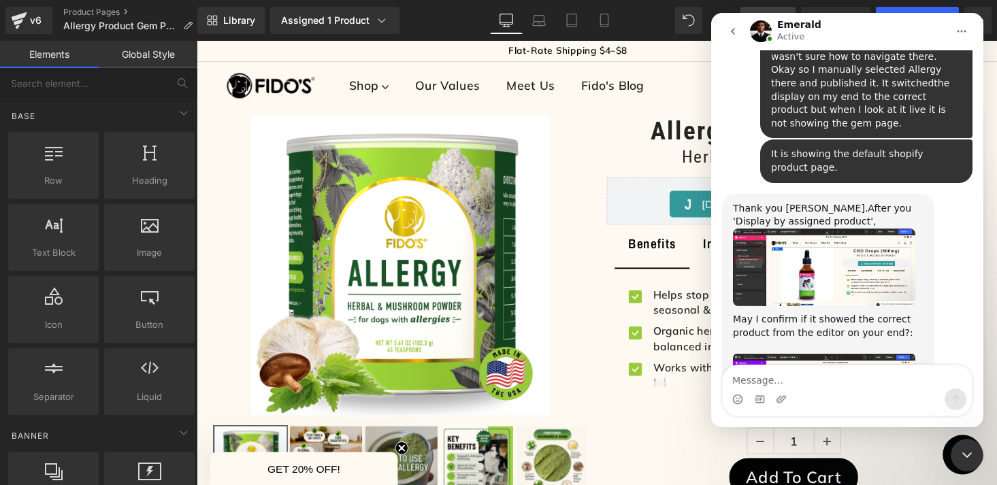
click at [643, 216] on div at bounding box center [498, 222] width 997 height 445
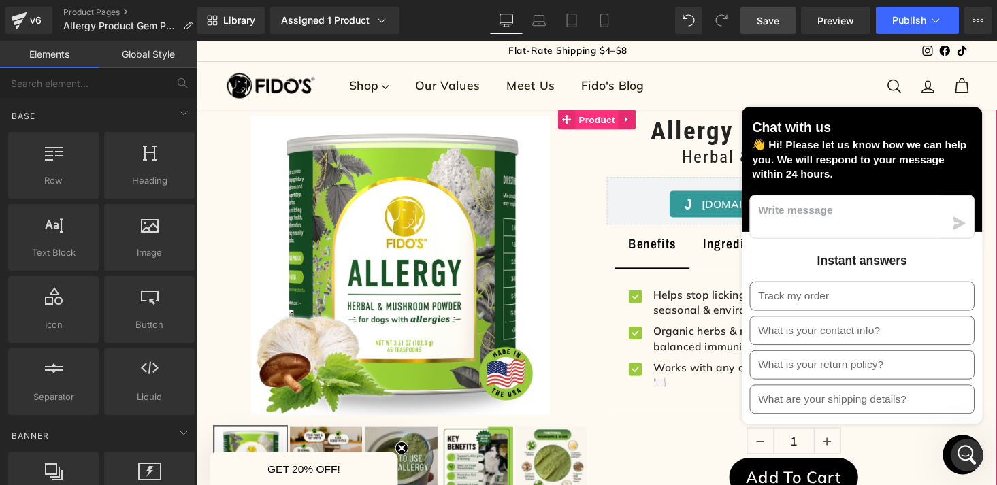
click at [594, 129] on span "Product" at bounding box center [609, 122] width 44 height 20
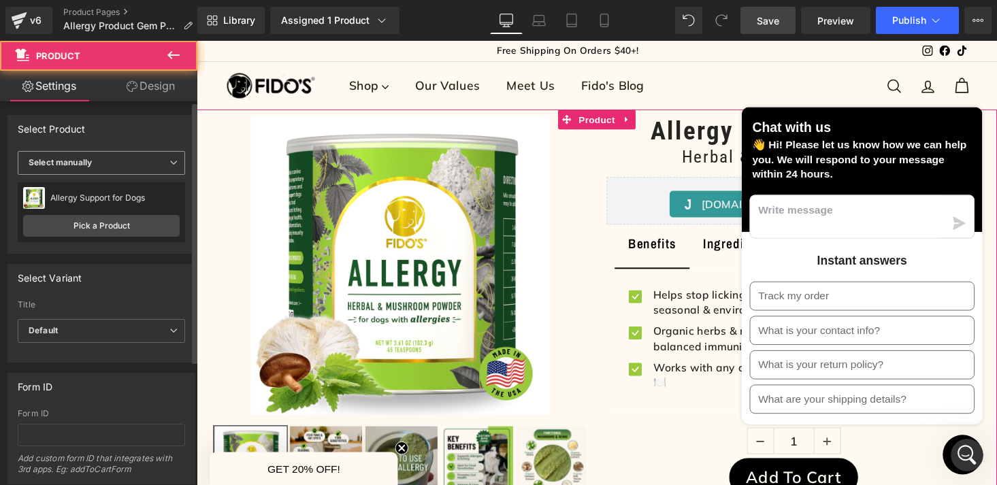
click at [170, 164] on icon at bounding box center [174, 163] width 8 height 8
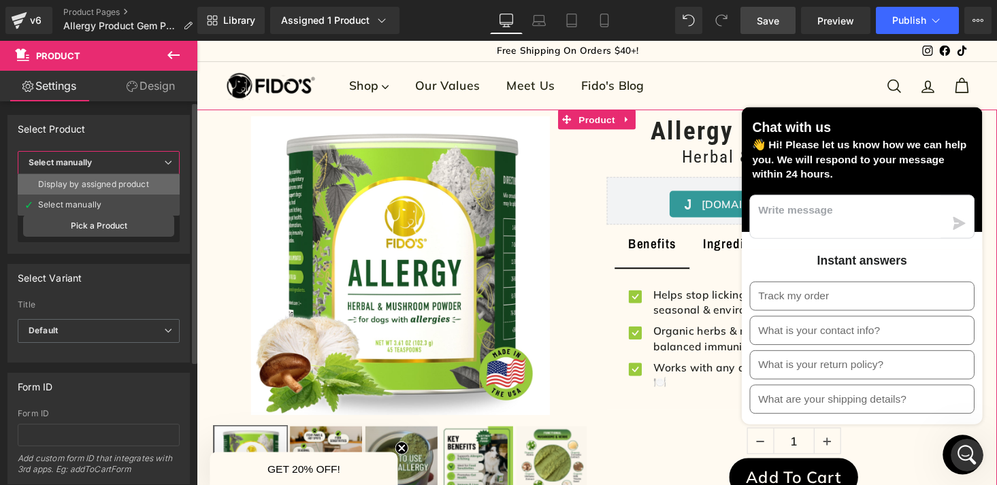
click at [151, 190] on li "Display by assigned product" at bounding box center [99, 184] width 162 height 20
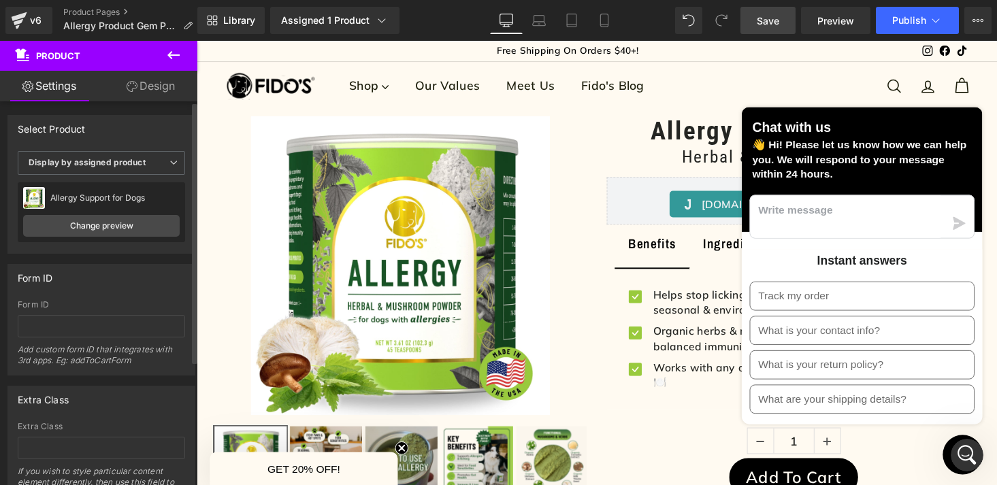
click at [135, 187] on div "Allergy Support for Dogs Allergy Support for Dogs Change preview" at bounding box center [101, 212] width 167 height 60
click at [963, 455] on icon "Open Intercom Messenger" at bounding box center [967, 456] width 22 height 22
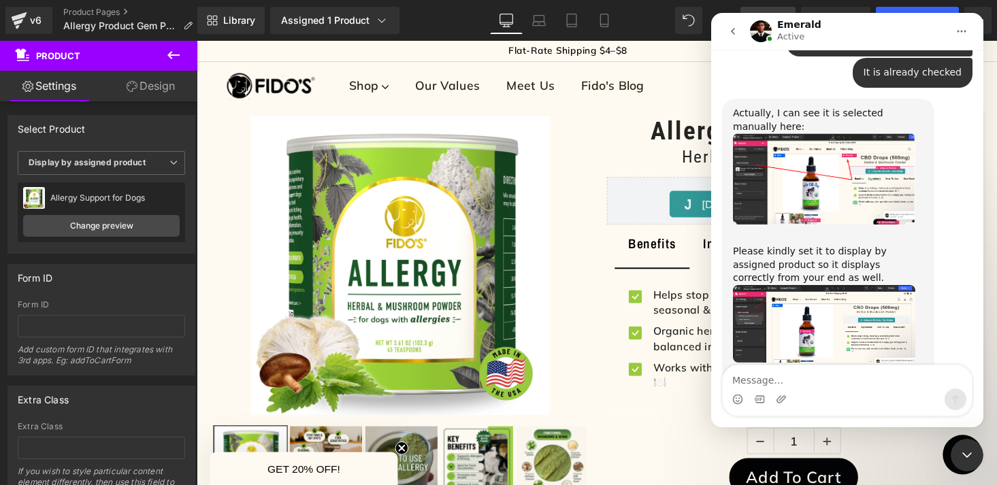
scroll to position [3099, 0]
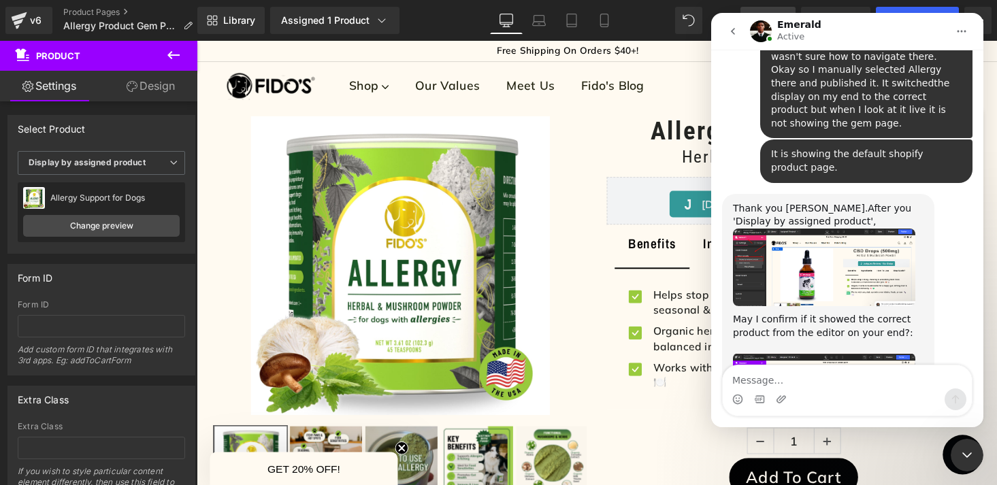
click at [770, 384] on textarea "Message…" at bounding box center [847, 377] width 249 height 23
type textarea "Yes it does"
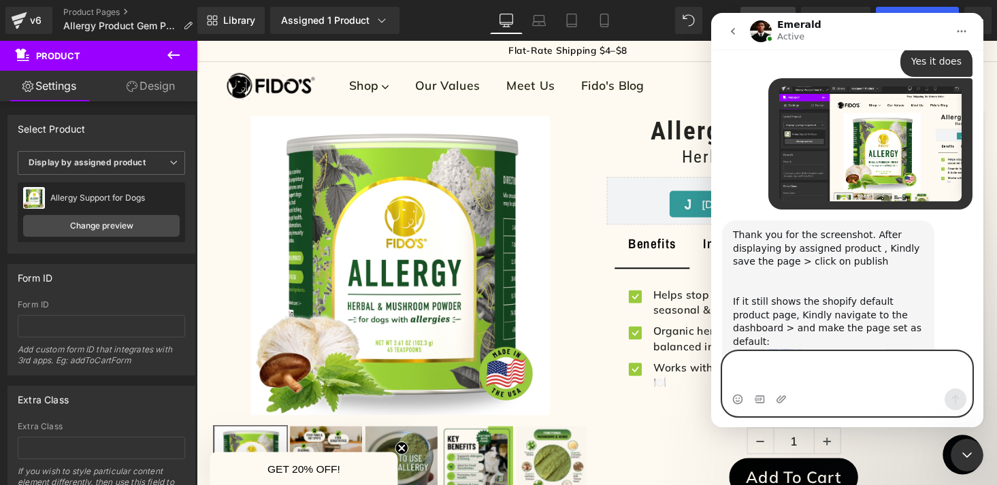
scroll to position [3559, 0]
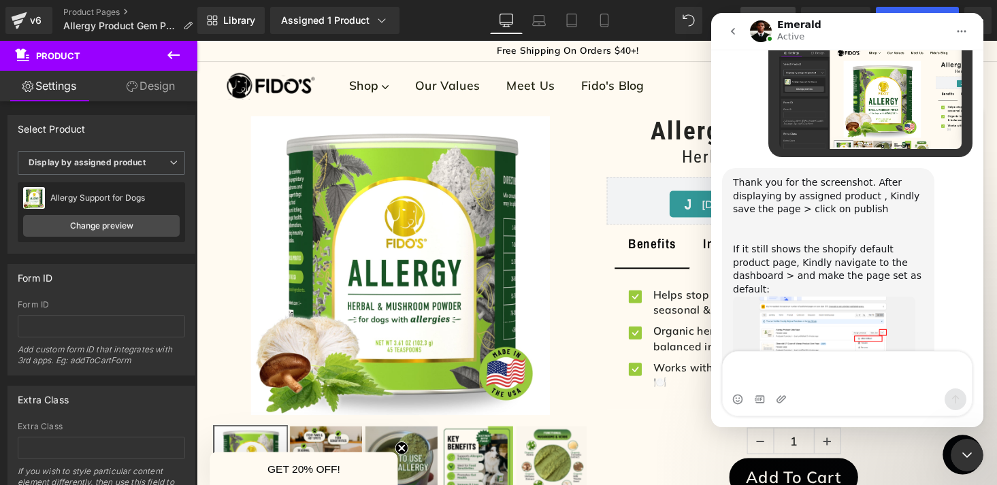
click at [603, 118] on div at bounding box center [498, 222] width 997 height 445
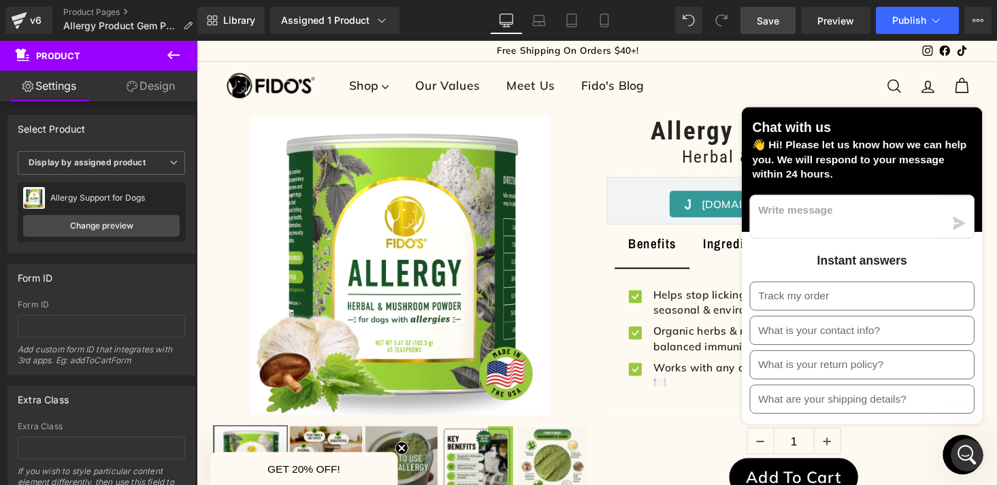
click at [766, 24] on span "Save" at bounding box center [768, 21] width 22 height 14
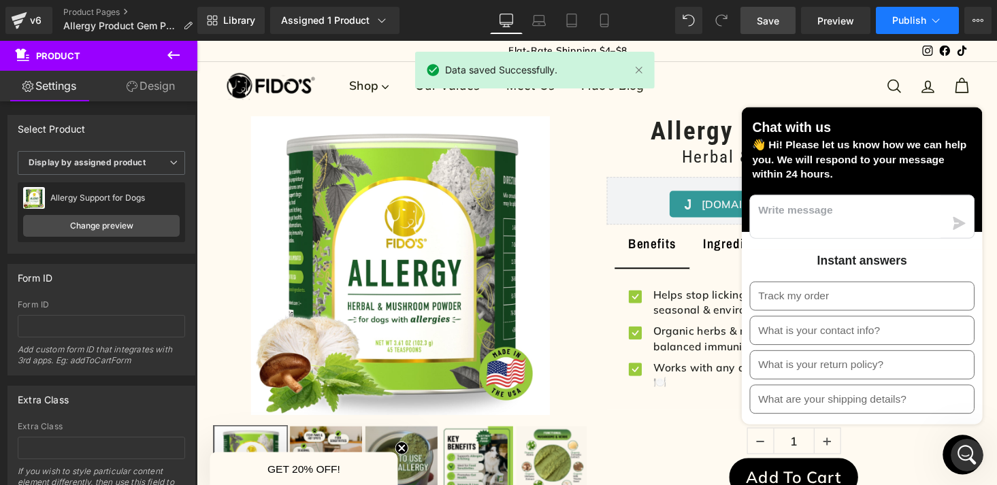
click at [912, 19] on span "Publish" at bounding box center [909, 20] width 34 height 11
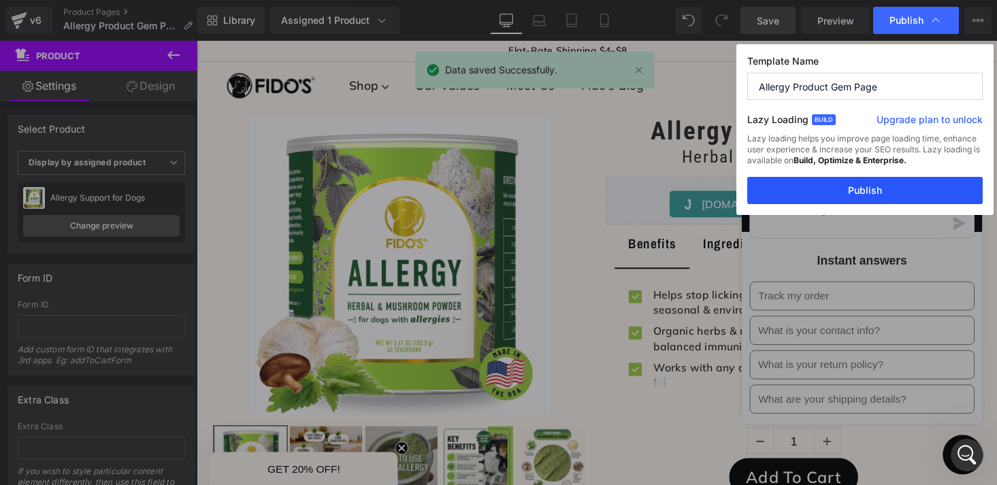
click at [842, 191] on button "Publish" at bounding box center [865, 190] width 236 height 27
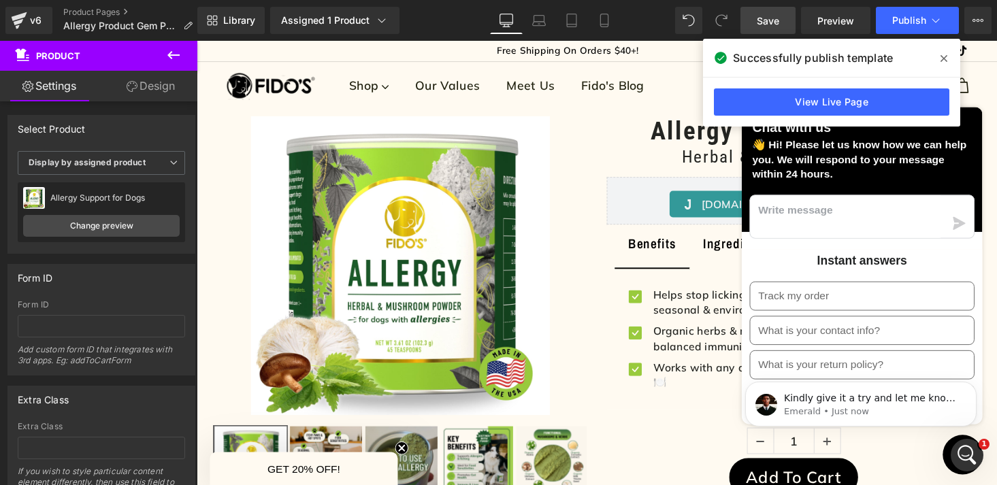
scroll to position [0, 0]
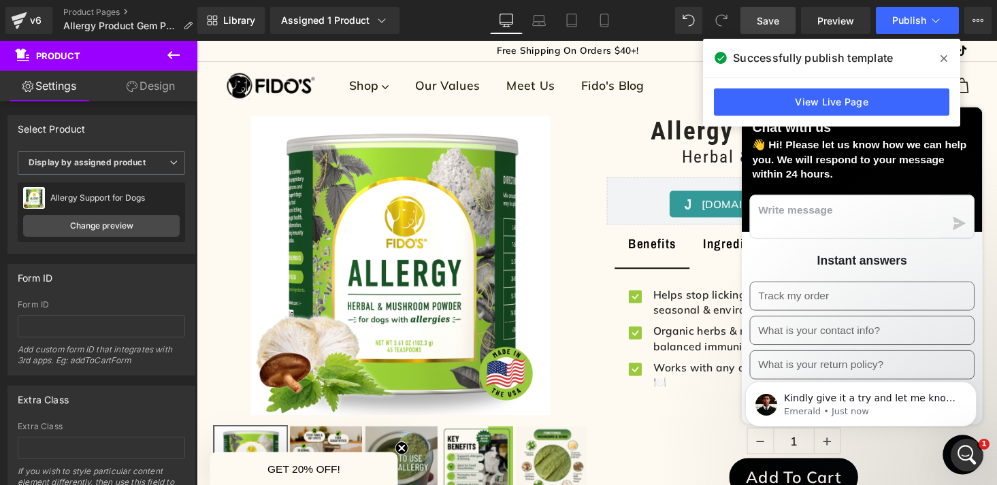
click at [967, 455] on icon "Open Intercom Messenger" at bounding box center [967, 456] width 22 height 22
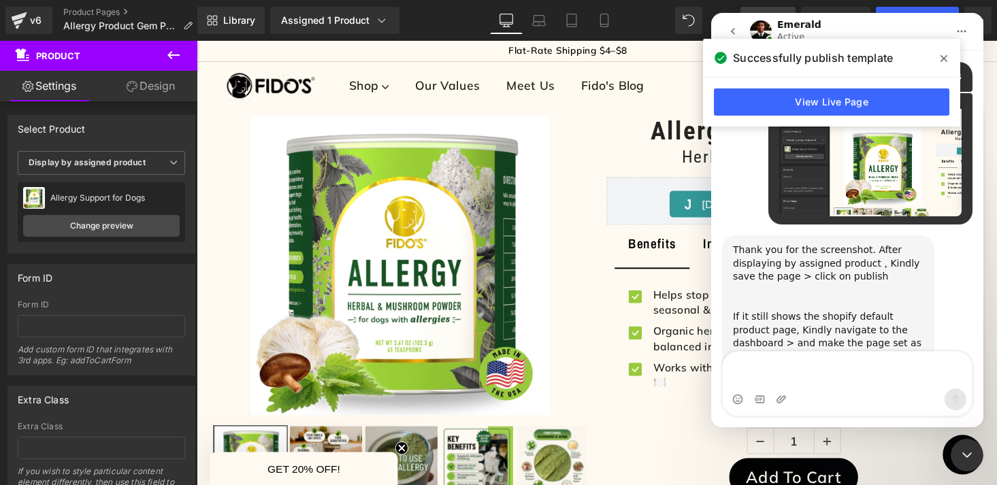
scroll to position [3483, 0]
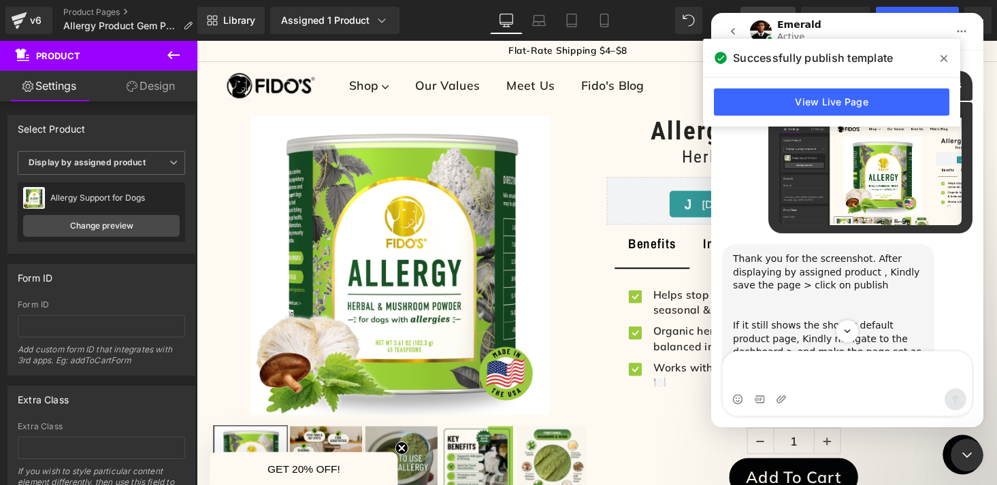
click at [822, 373] on img "Emerald says…" at bounding box center [824, 416] width 182 height 86
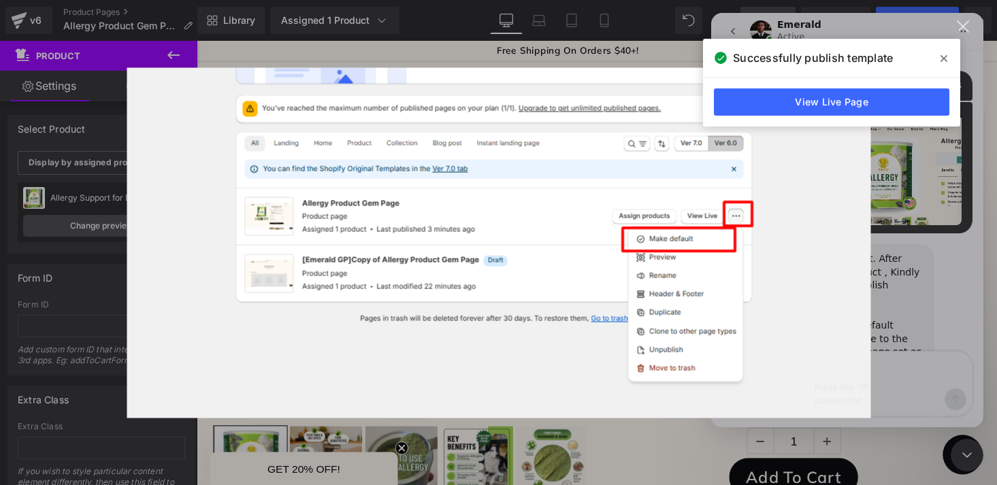
click at [882, 257] on div "Intercom messenger" at bounding box center [498, 242] width 997 height 485
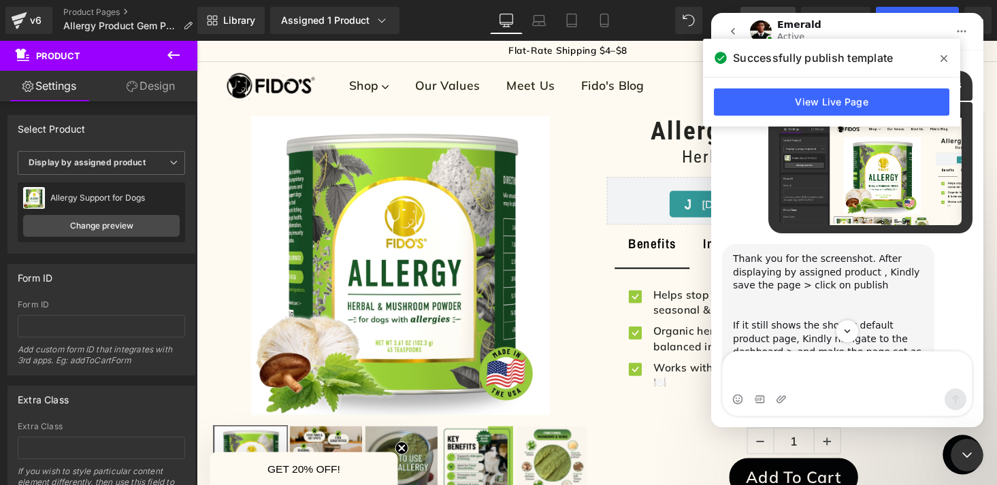
click at [31, 33] on div at bounding box center [498, 222] width 997 height 445
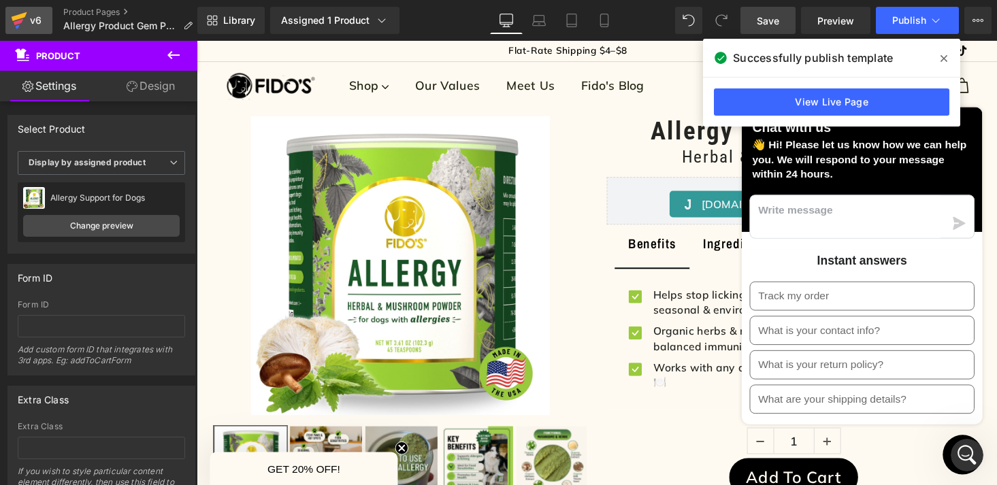
click at [29, 29] on div "v6" at bounding box center [35, 21] width 17 height 18
